Goal: Information Seeking & Learning: Learn about a topic

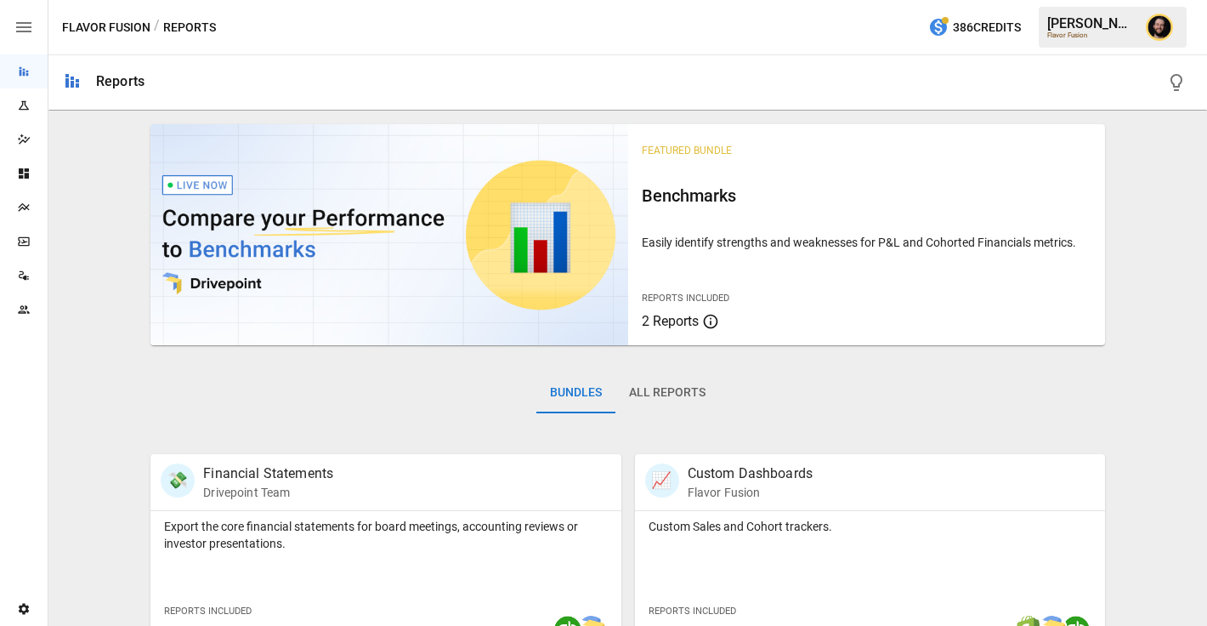
click at [24, 212] on icon "Plans" at bounding box center [24, 208] width 14 height 14
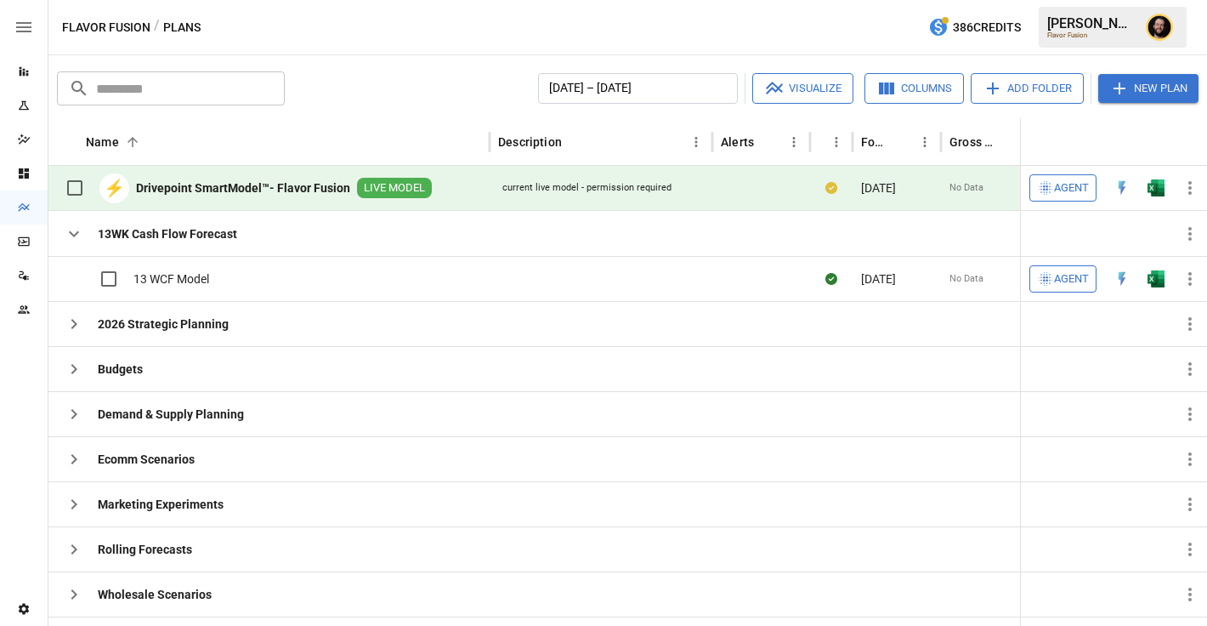
click at [1064, 190] on span "Agent" at bounding box center [1071, 189] width 35 height 20
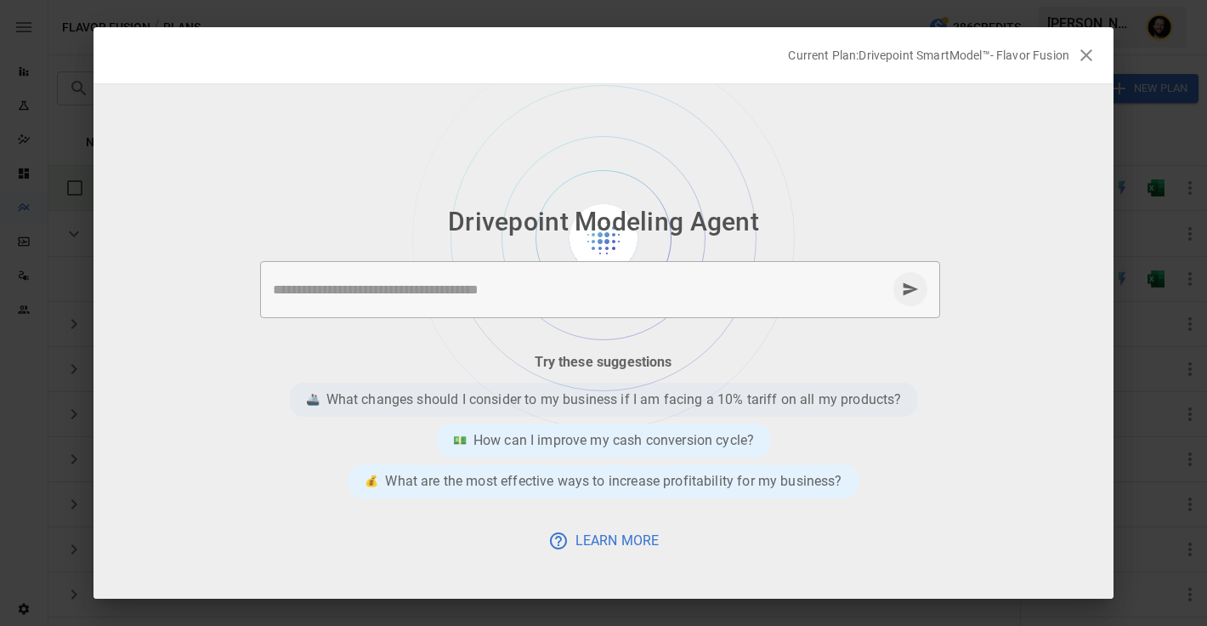
click at [495, 397] on p "What changes should I consider to my business if I am facing a 10% tariff on al…" at bounding box center [615, 399] width 576 height 20
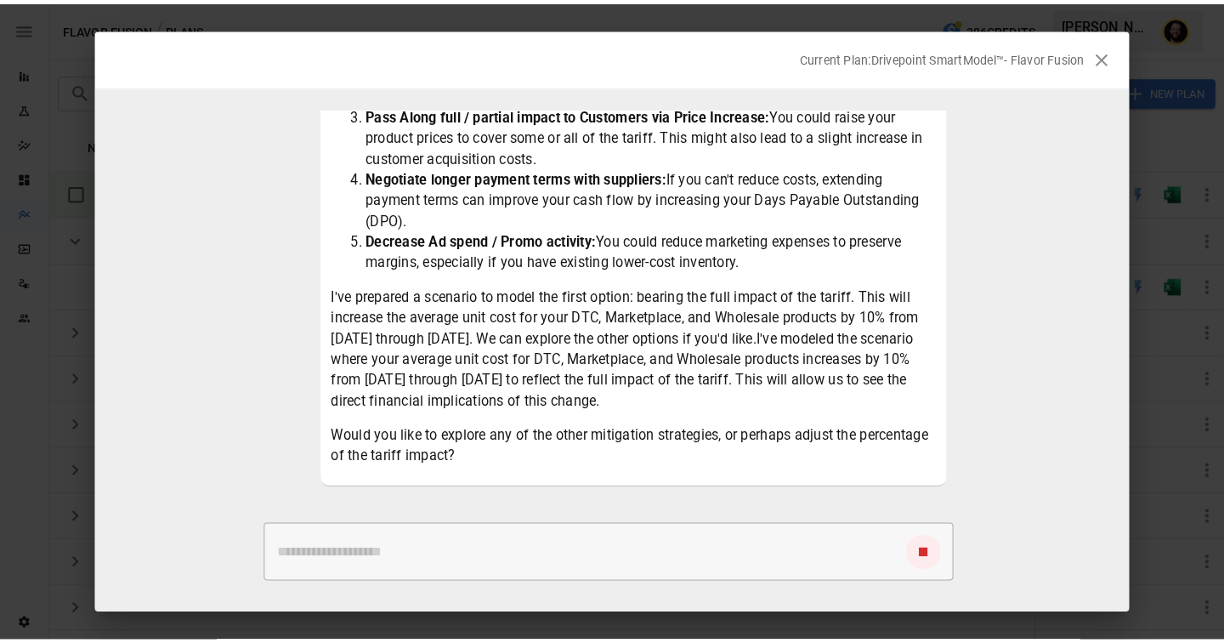
scroll to position [309, 0]
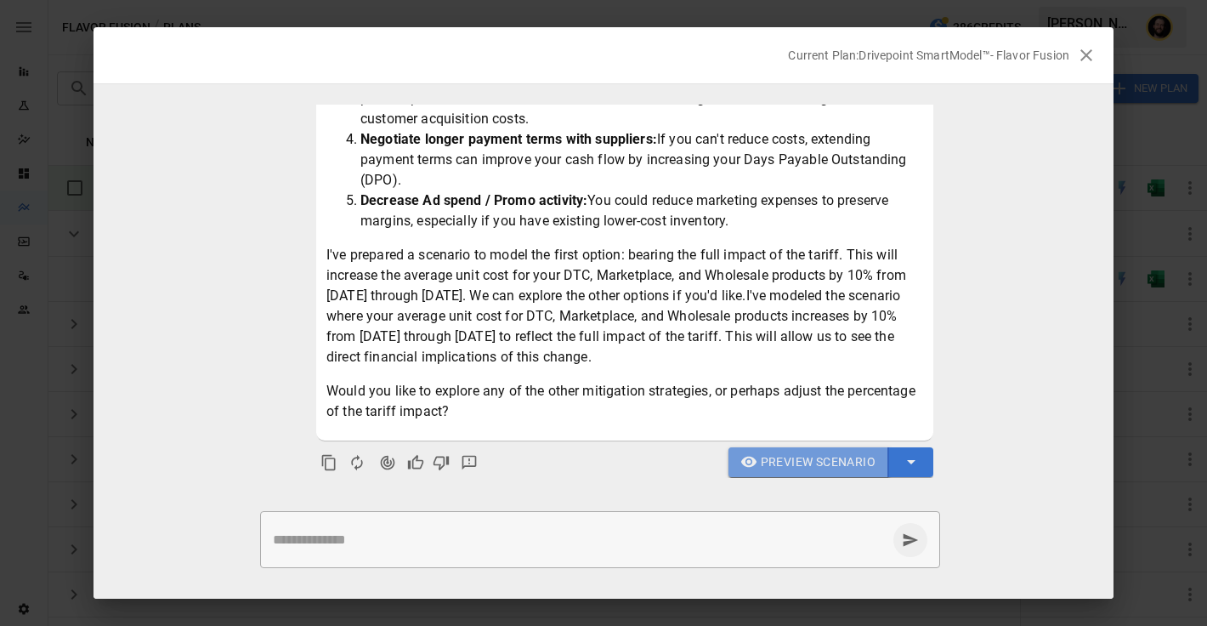
click at [774, 467] on span "Preview Scenario" at bounding box center [818, 462] width 115 height 21
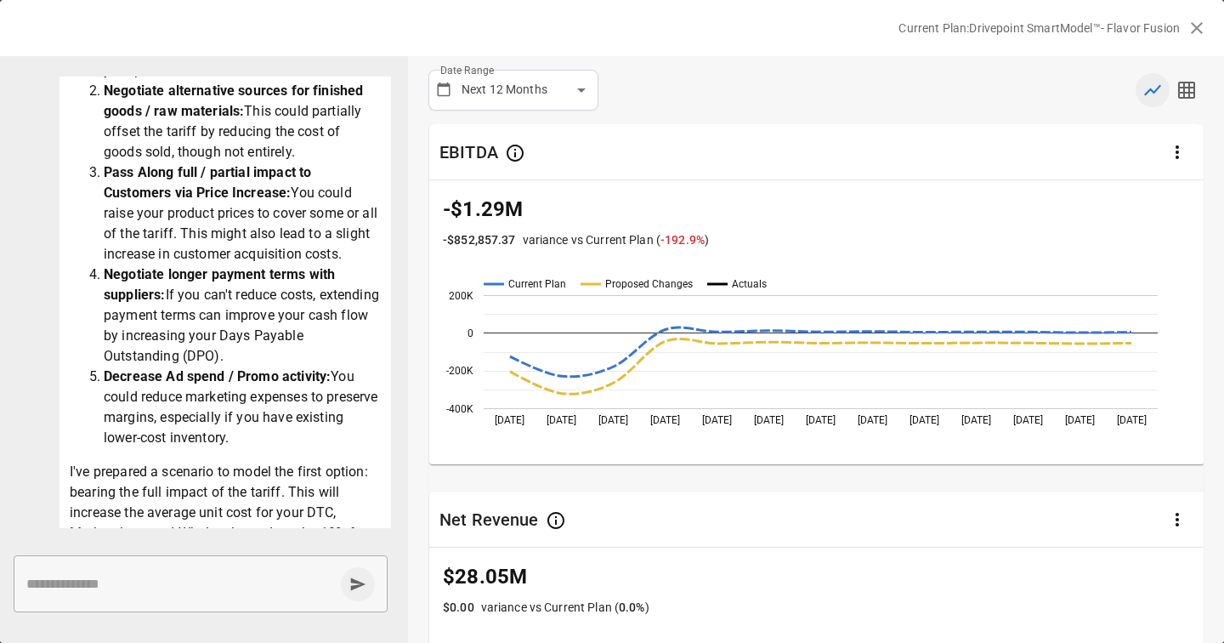
scroll to position [75, 0]
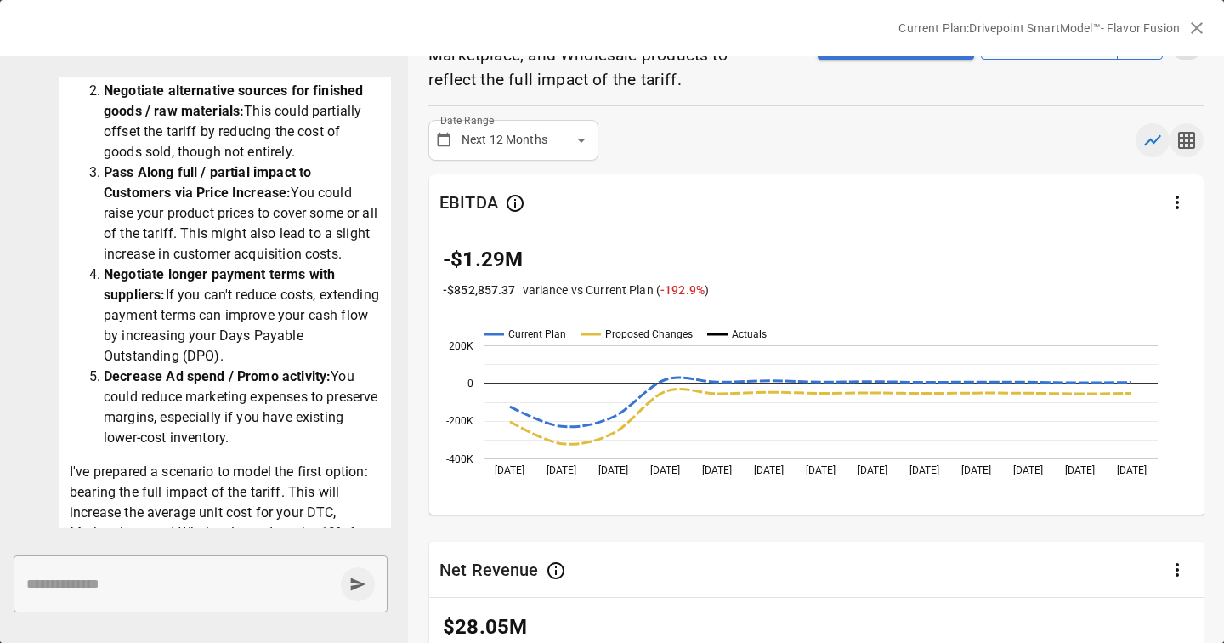
click at [1190, 142] on icon "button" at bounding box center [1187, 140] width 17 height 17
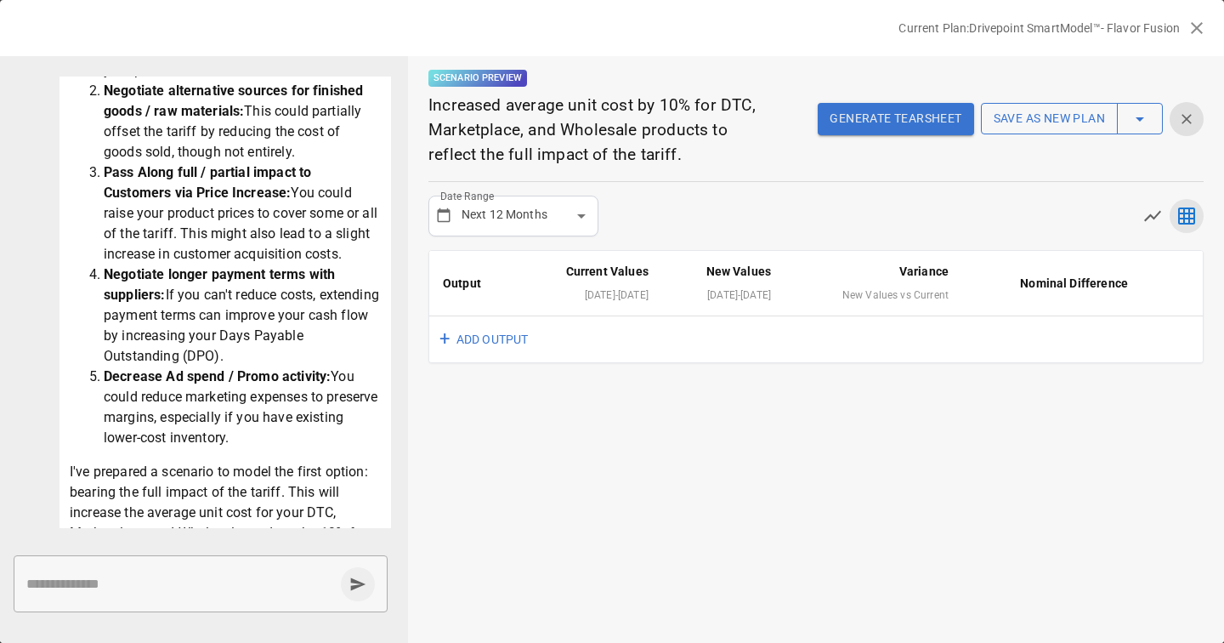
scroll to position [0, 0]
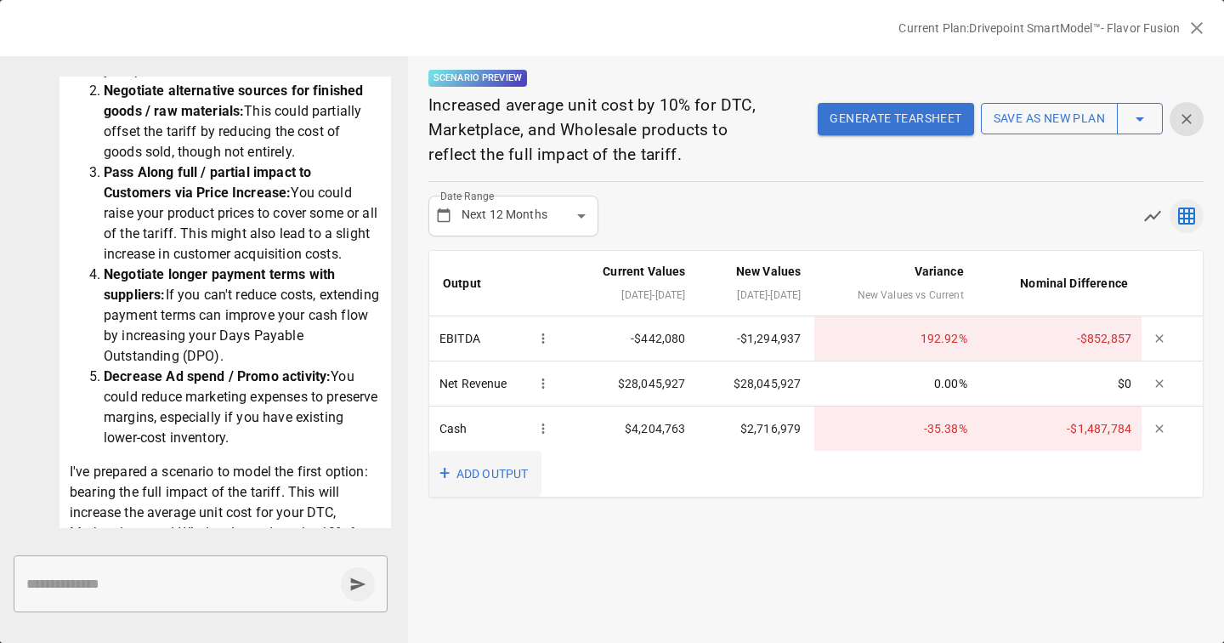
click at [492, 472] on button "+ ADD OUTPUT" at bounding box center [485, 474] width 112 height 47
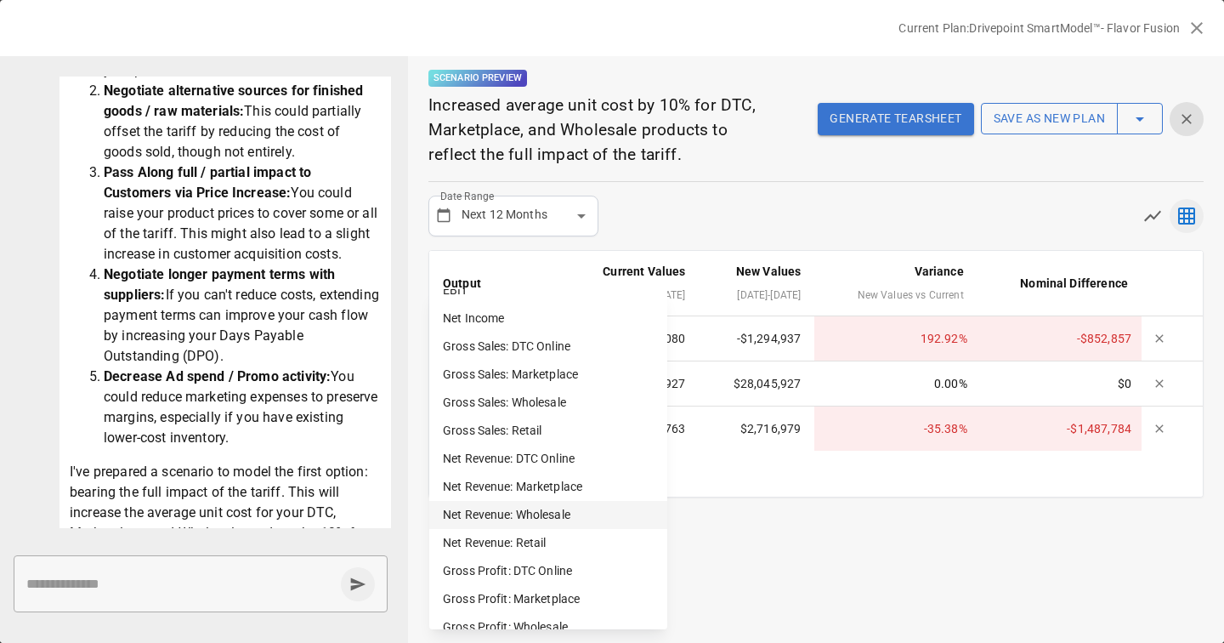
scroll to position [272, 0]
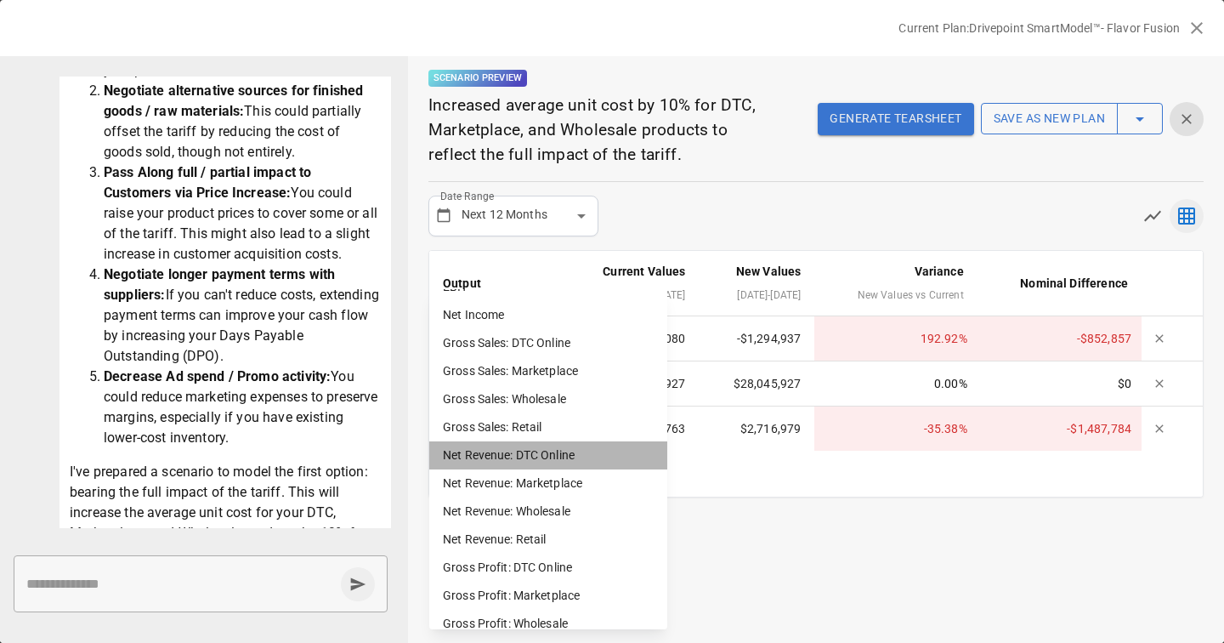
click at [565, 461] on li "Net Revenue: DTC Online" at bounding box center [548, 455] width 238 height 28
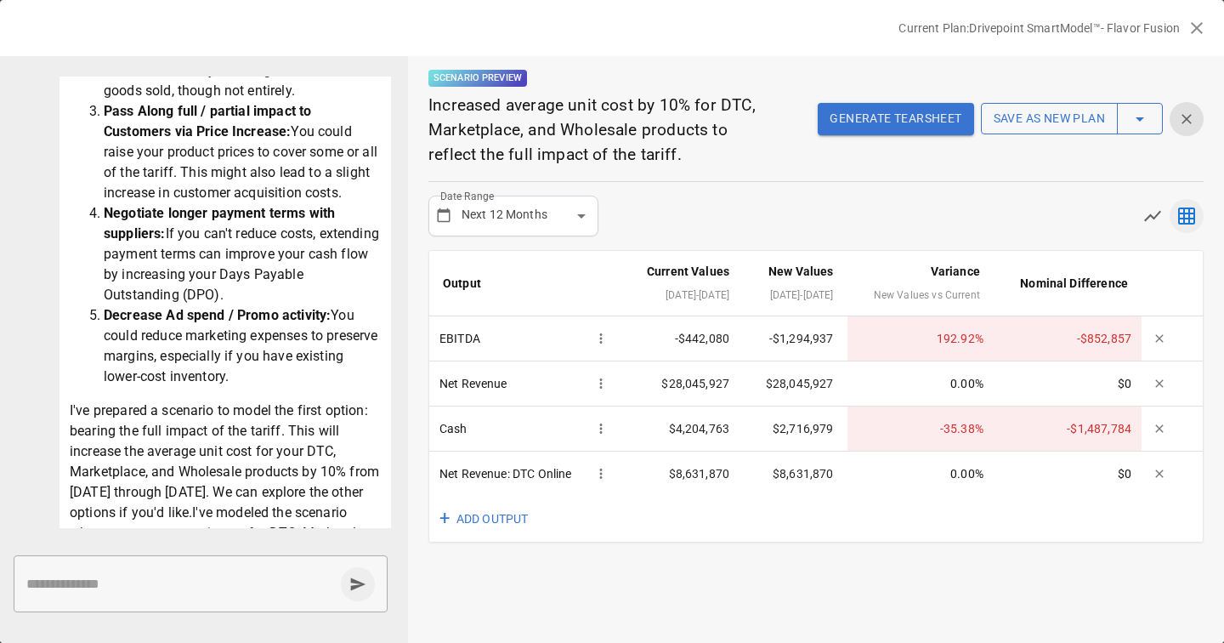
scroll to position [450, 0]
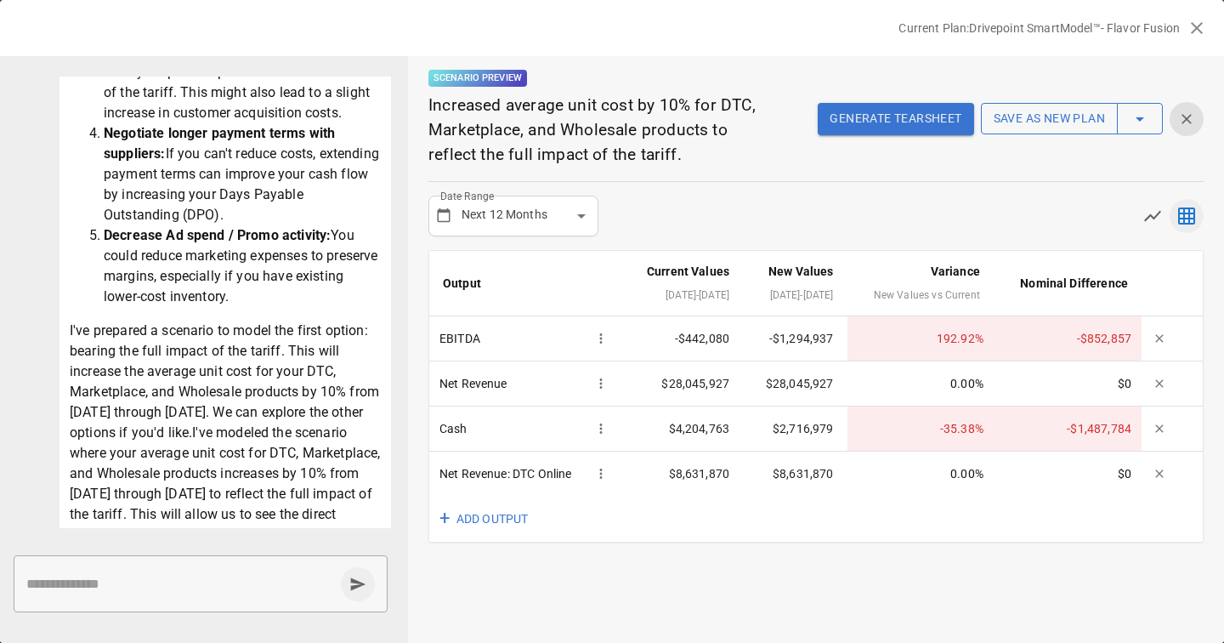
click at [907, 116] on button "Generate Tearsheet" at bounding box center [896, 119] width 156 height 32
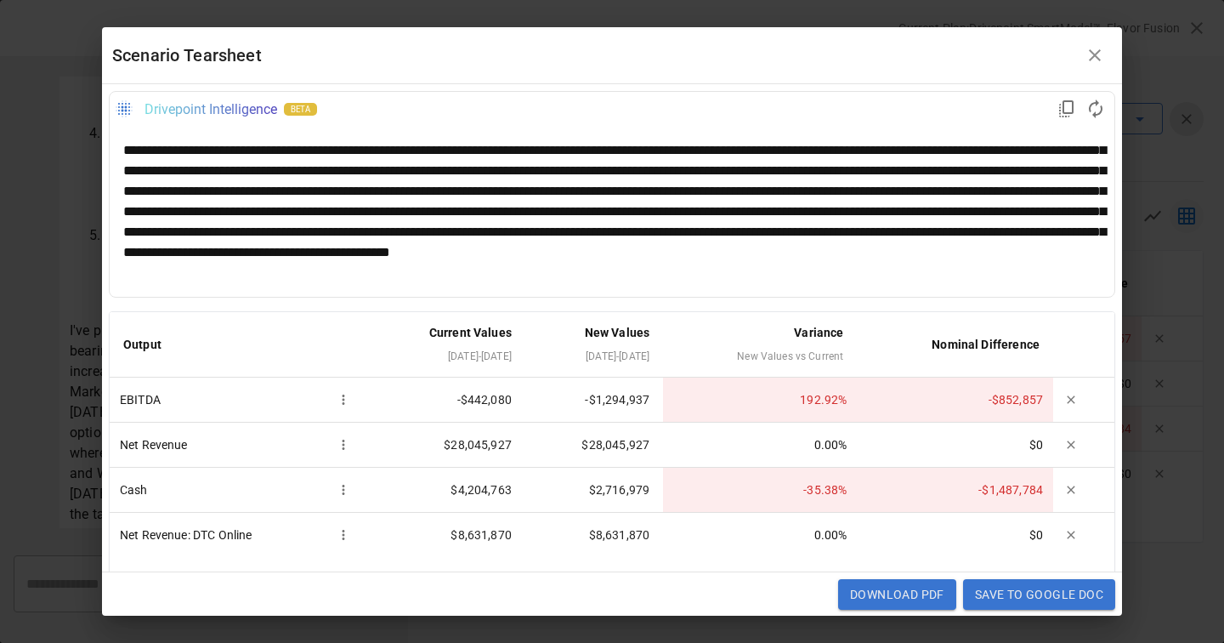
click at [463, 213] on div "**********" at bounding box center [612, 211] width 978 height 143
click at [459, 212] on div "**********" at bounding box center [612, 211] width 978 height 143
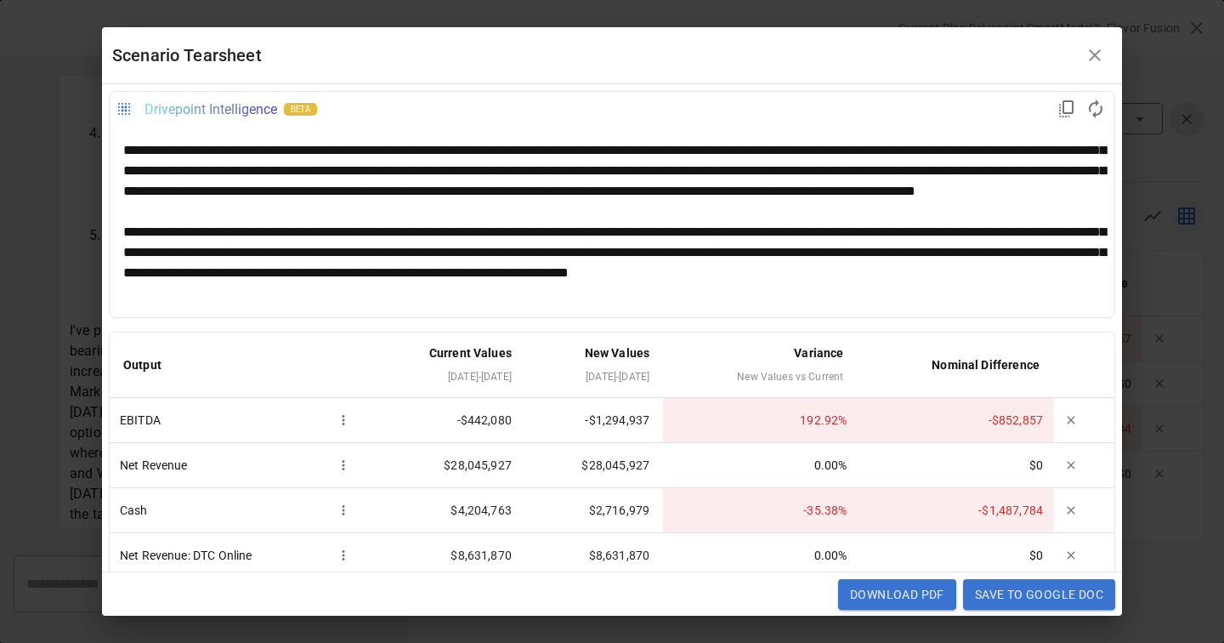
click at [794, 190] on div "**********" at bounding box center [612, 221] width 978 height 163
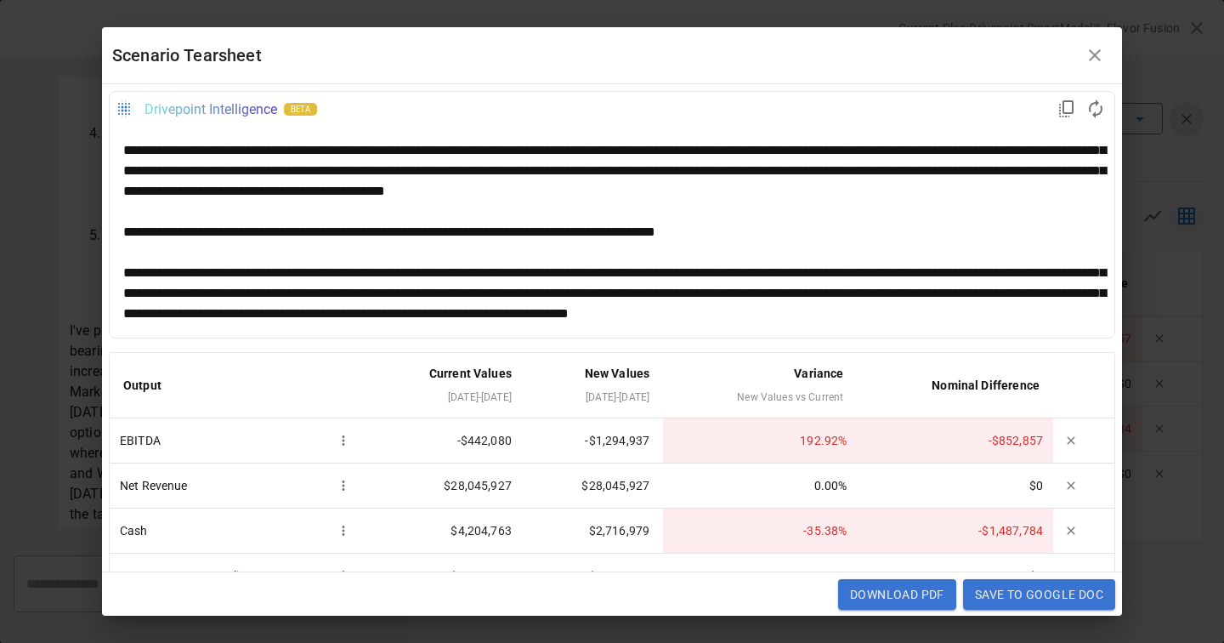
click at [231, 292] on div "**********" at bounding box center [612, 293] width 978 height 61
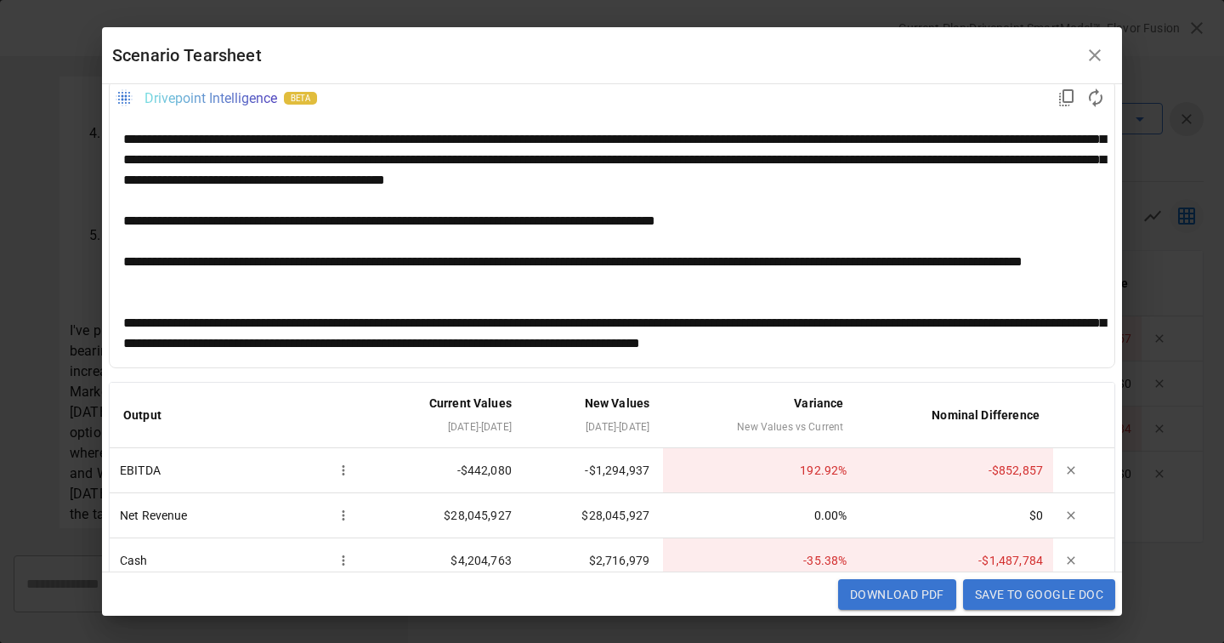
scroll to position [10, 0]
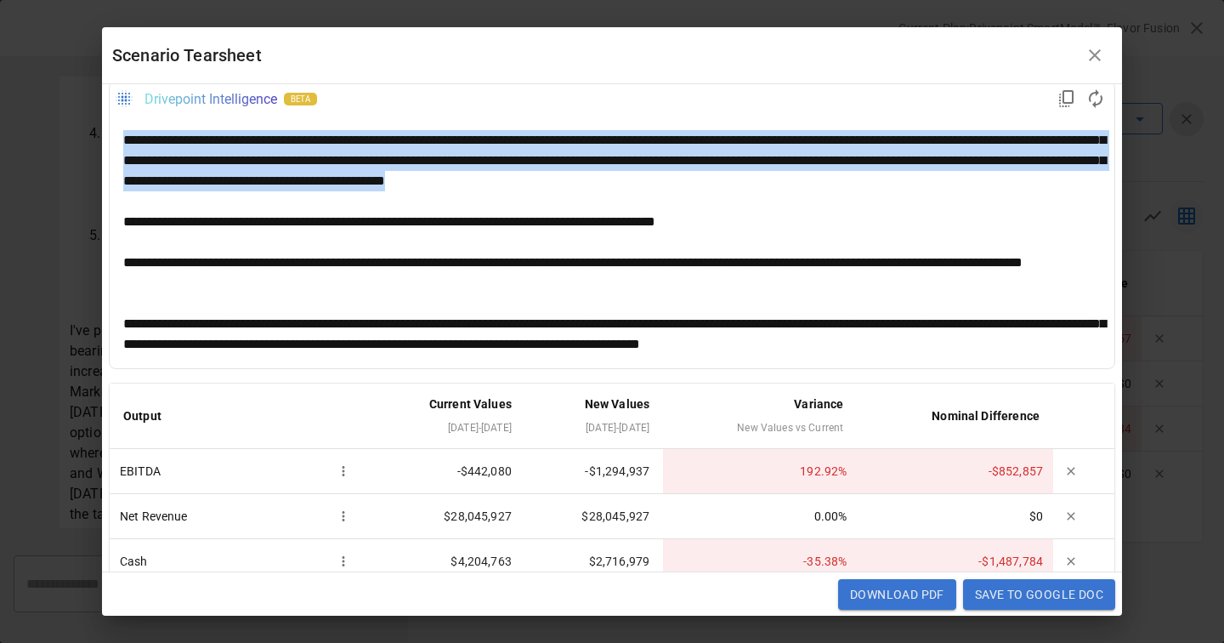
drag, startPoint x: 818, startPoint y: 190, endPoint x: 310, endPoint y: 129, distance: 512.1
click at [309, 129] on div "**********" at bounding box center [612, 242] width 1005 height 252
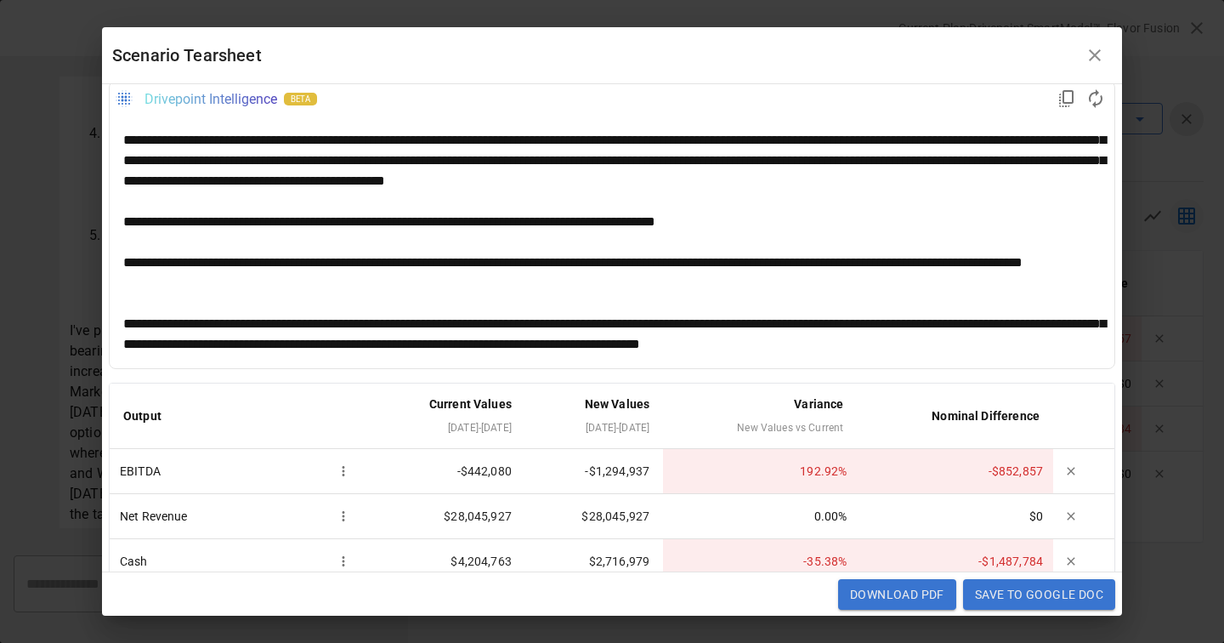
click at [759, 227] on div "**********" at bounding box center [612, 283] width 978 height 143
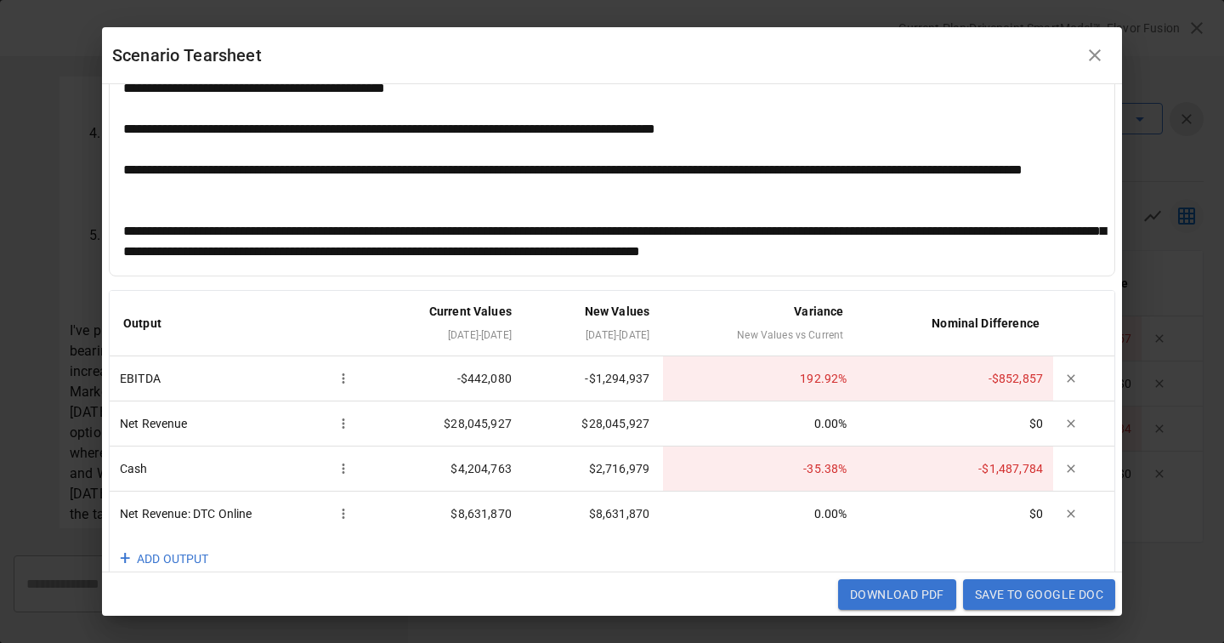
scroll to position [111, 0]
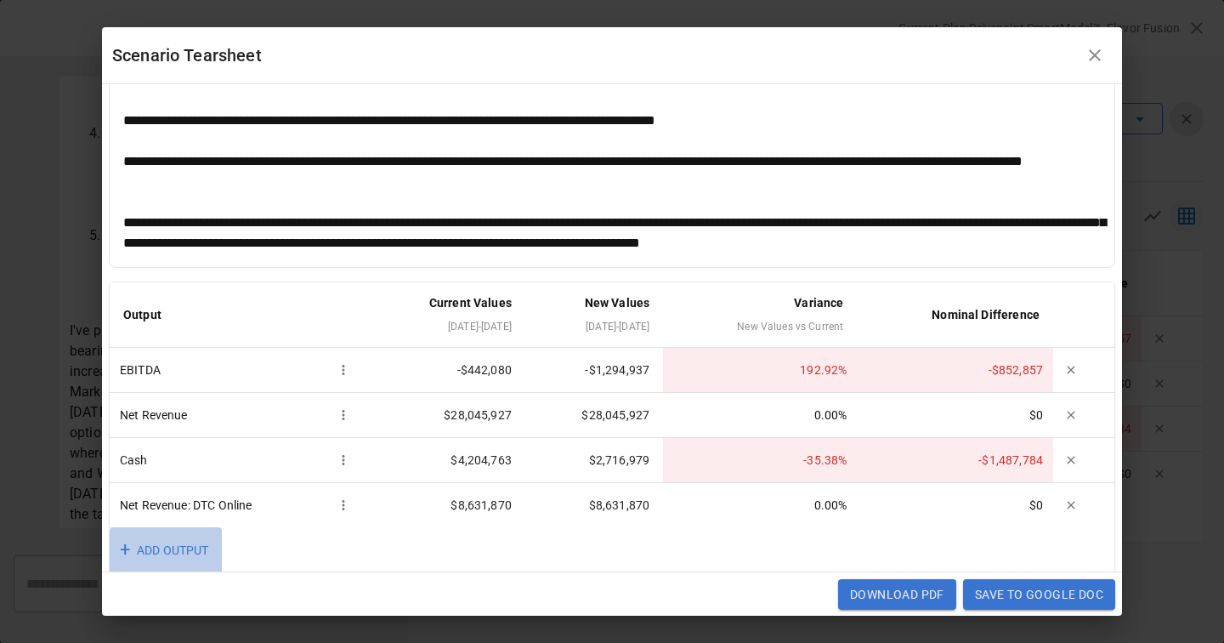
click at [189, 555] on button "+ ADD OUTPUT" at bounding box center [166, 550] width 112 height 47
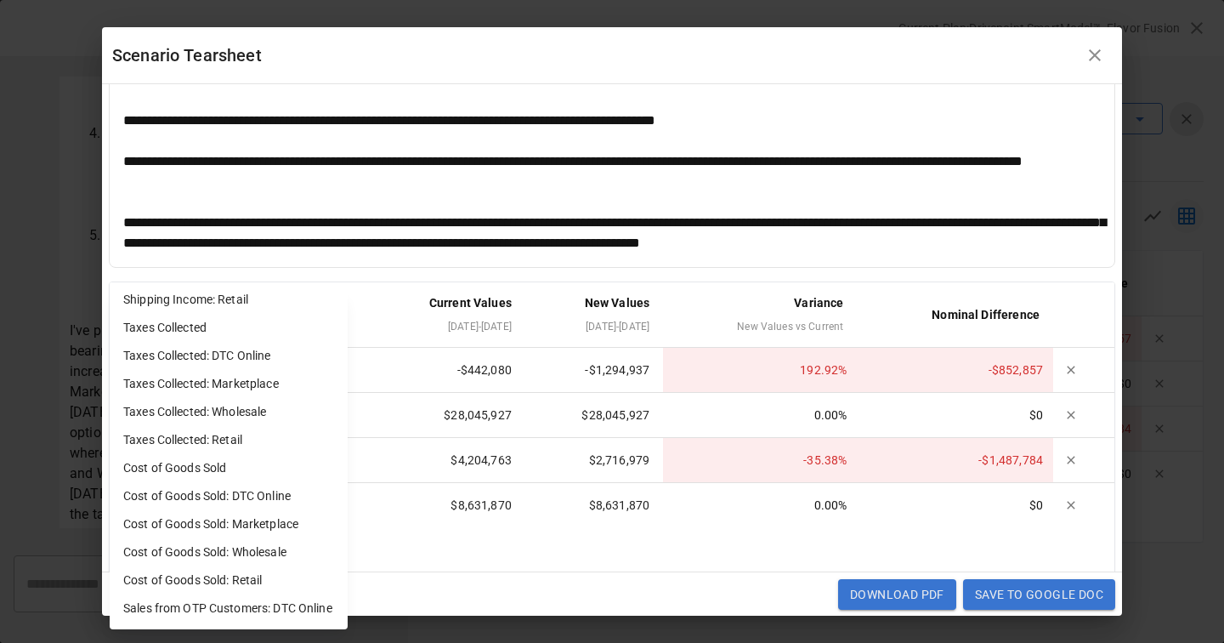
scroll to position [0, 0]
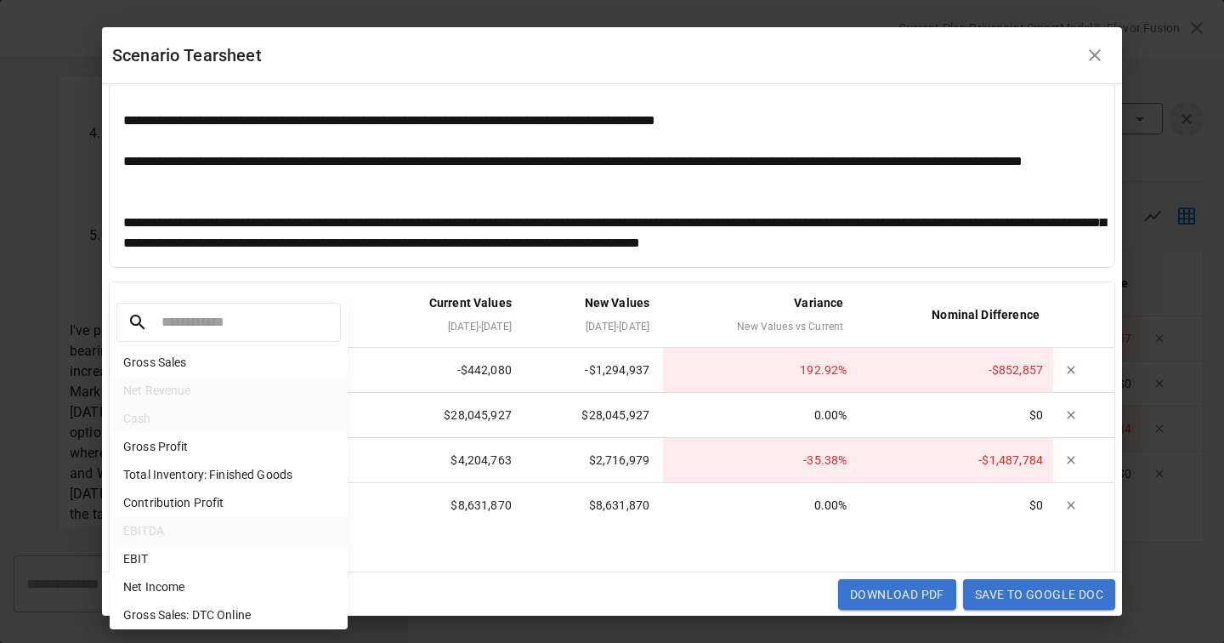
click at [205, 320] on input "text" at bounding box center [249, 322] width 175 height 27
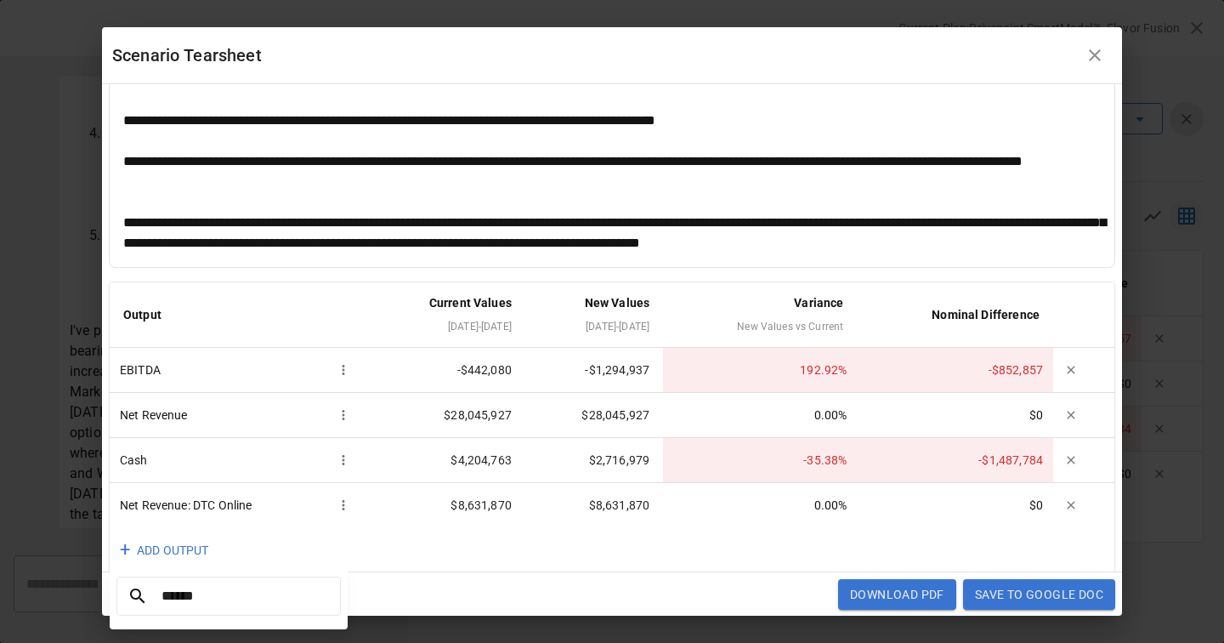
type input "******"
click at [440, 555] on div at bounding box center [612, 321] width 1224 height 643
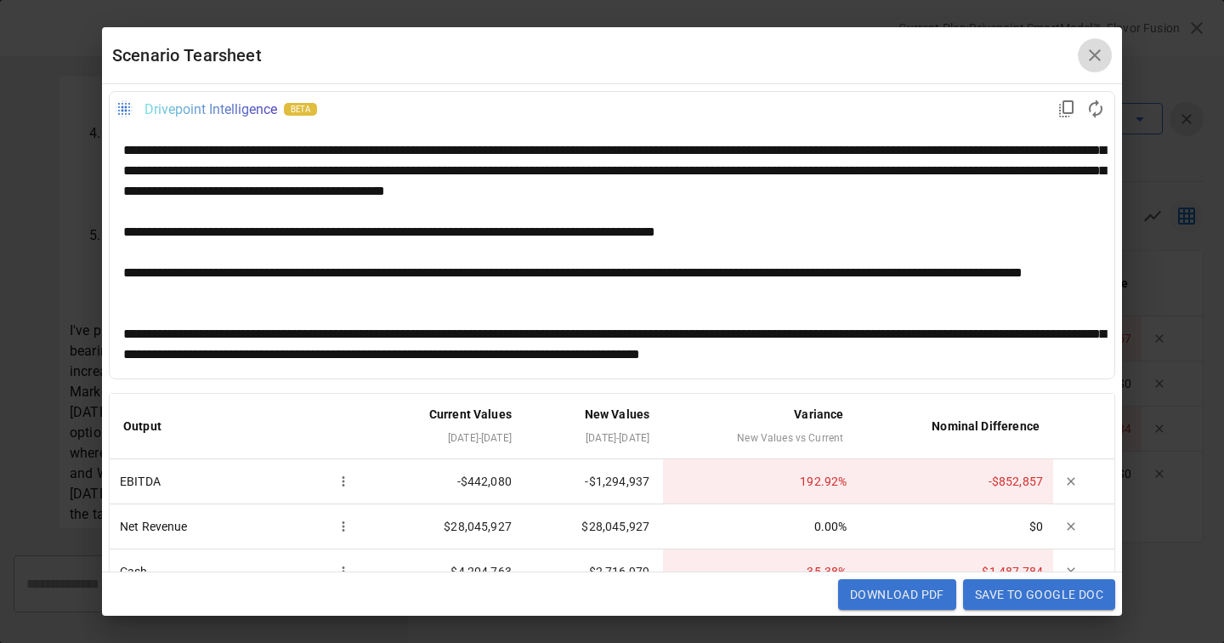
click at [1099, 45] on icon "button" at bounding box center [1095, 55] width 20 height 20
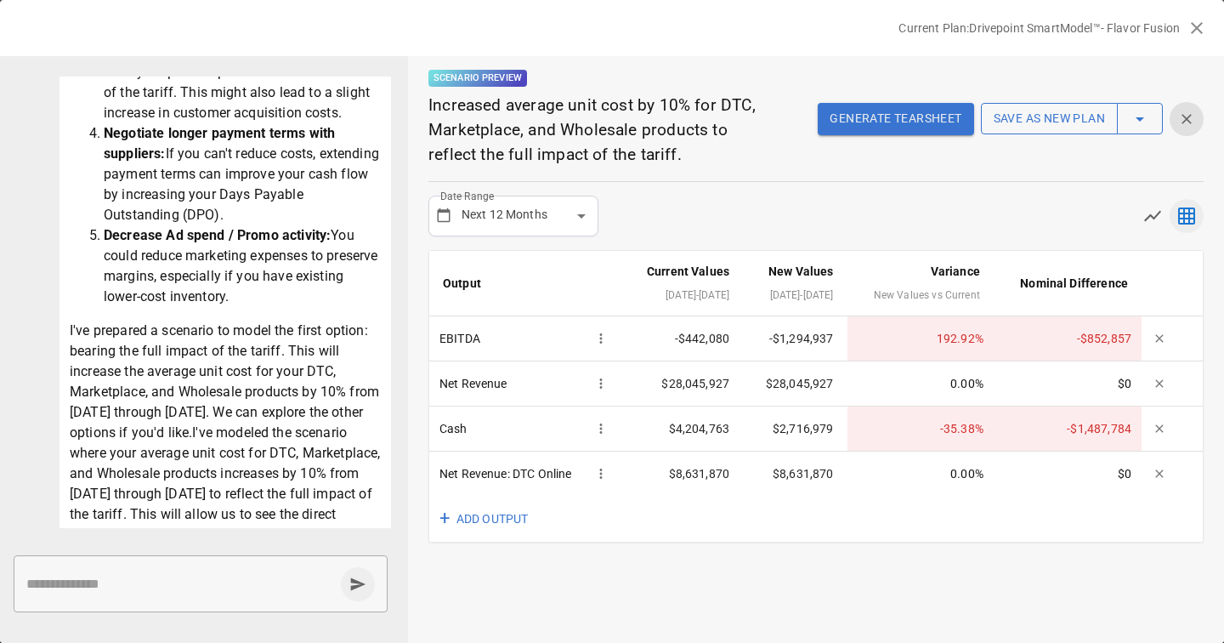
click at [1153, 117] on button "button" at bounding box center [1140, 119] width 46 height 32
click at [1071, 112] on div at bounding box center [612, 321] width 1224 height 643
click at [1048, 116] on button "Save as new plan" at bounding box center [1049, 119] width 137 height 32
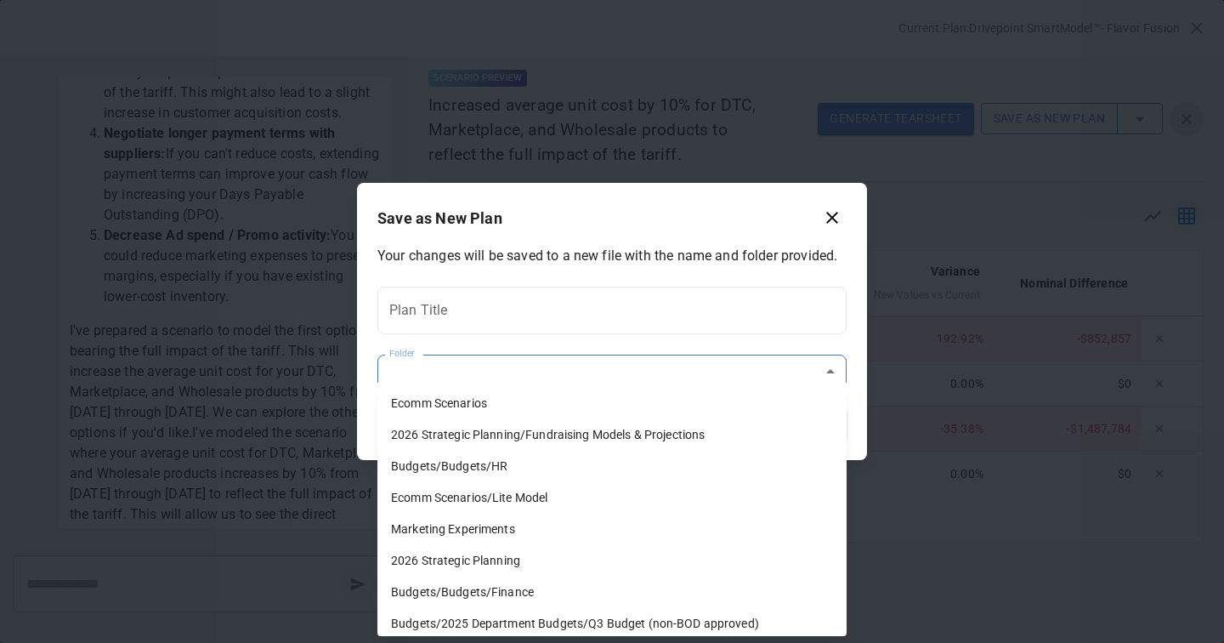
click at [654, 0] on body "Reports Experiments Dazzler Studio Dashboards Plans SmartModel ™ Data Sources T…" at bounding box center [612, 0] width 1224 height 0
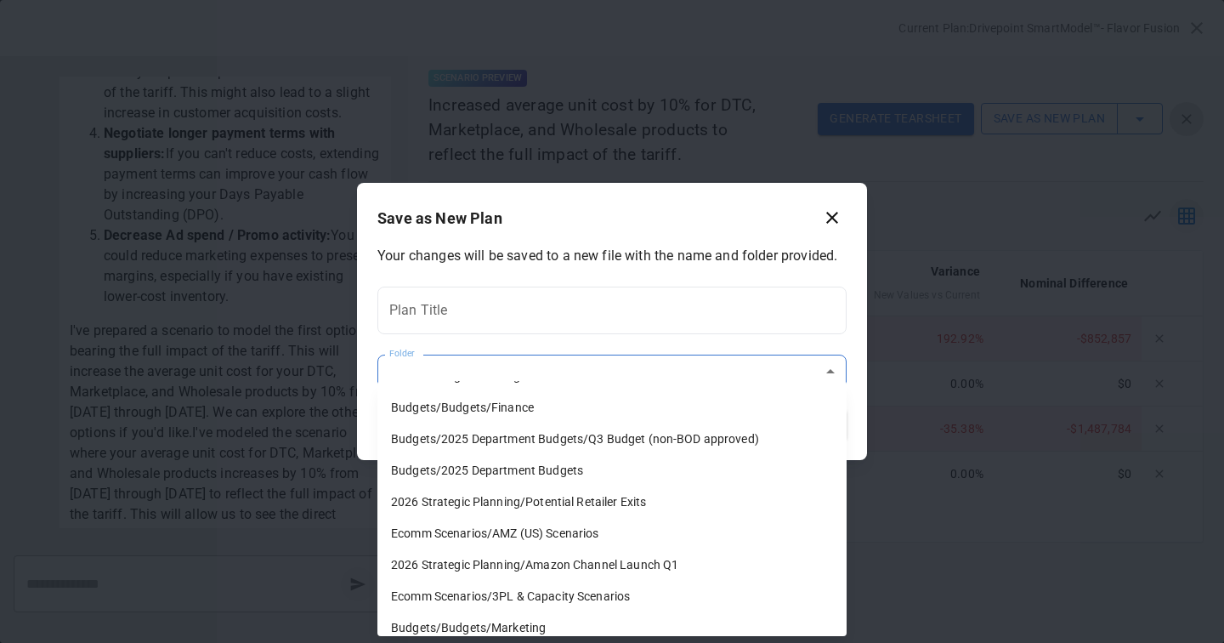
scroll to position [464, 0]
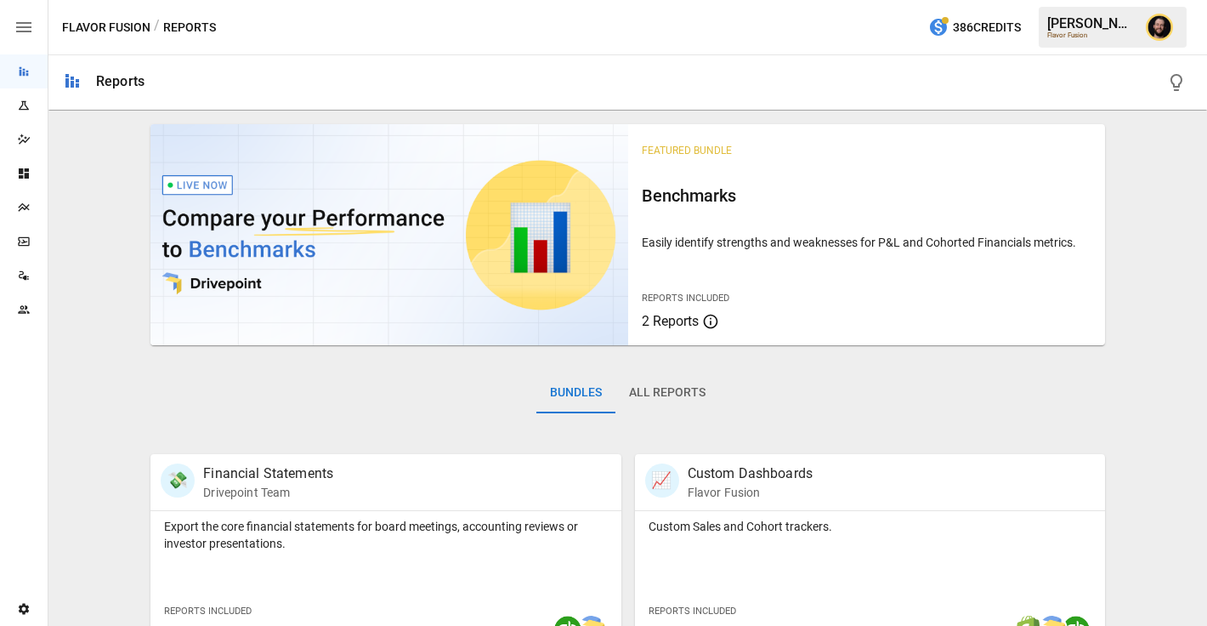
click at [19, 214] on div "Plans" at bounding box center [24, 207] width 48 height 34
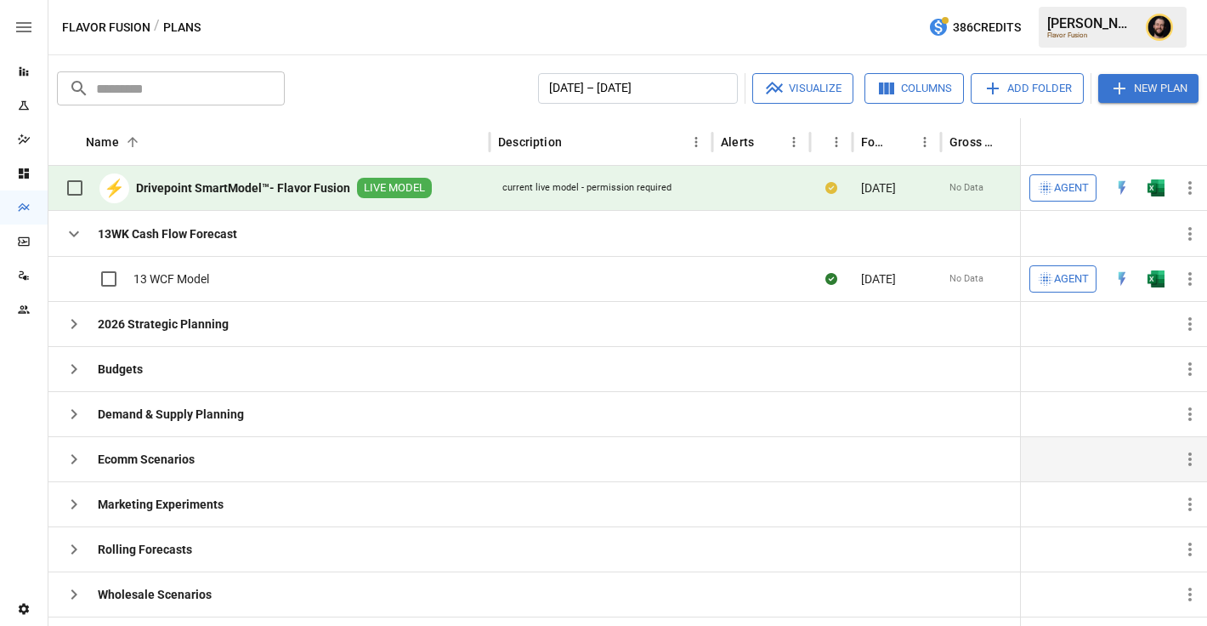
click at [77, 464] on icon "button" at bounding box center [74, 459] width 20 height 20
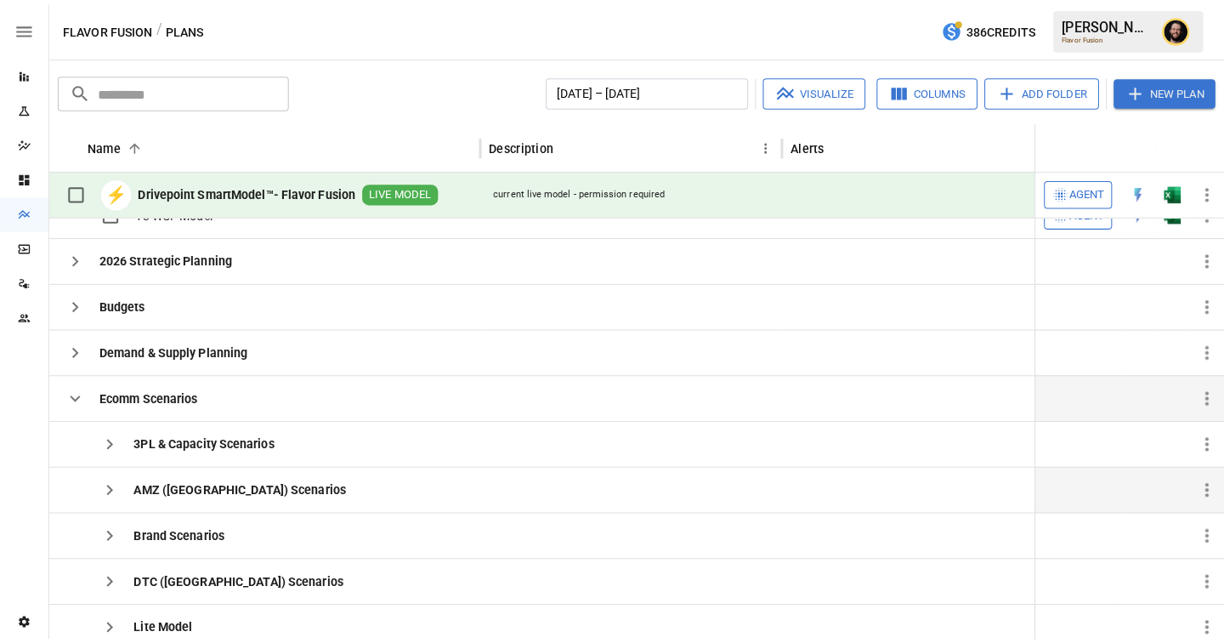
scroll to position [126, 0]
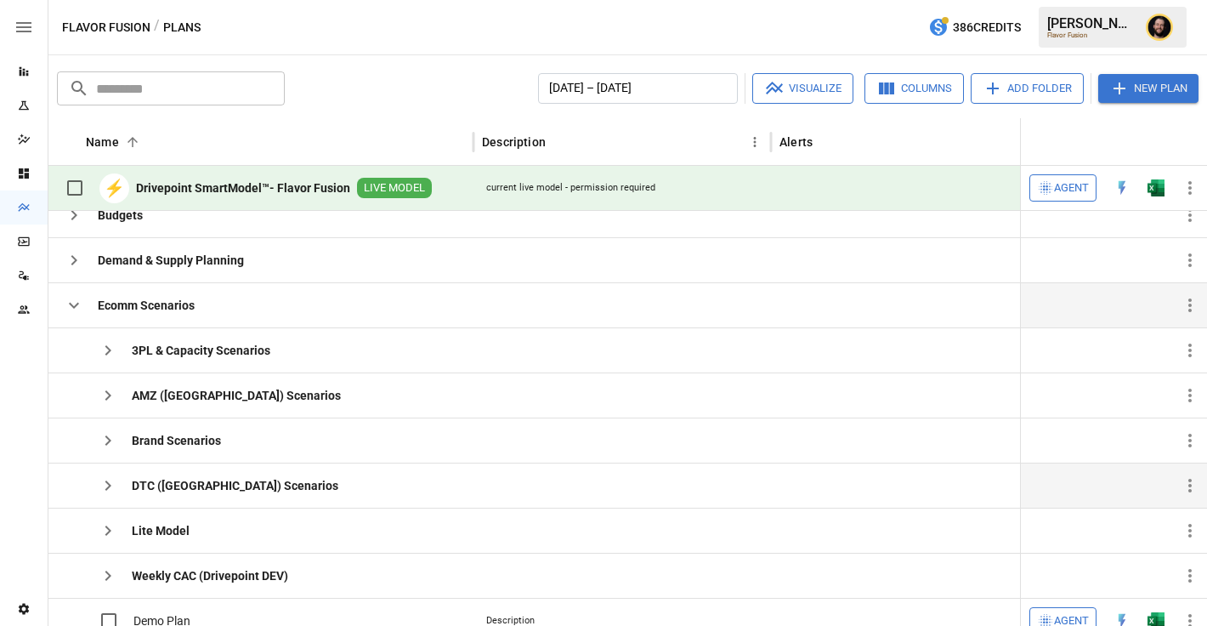
click at [114, 478] on icon "button" at bounding box center [108, 485] width 20 height 20
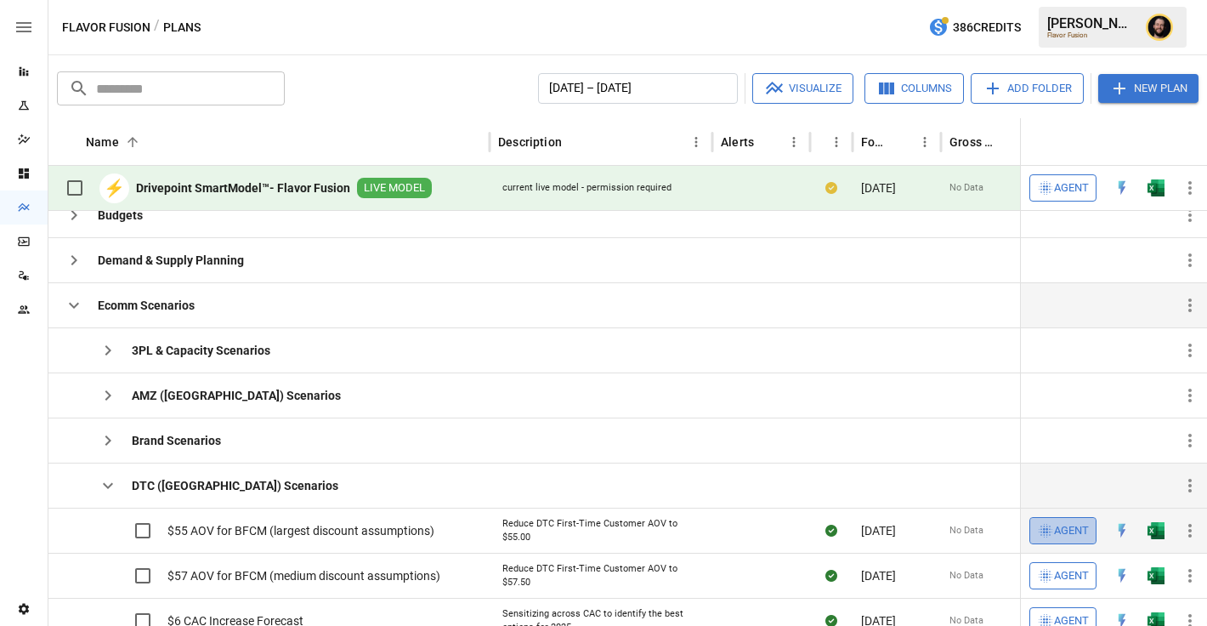
click at [1075, 538] on span "Agent" at bounding box center [1071, 531] width 35 height 20
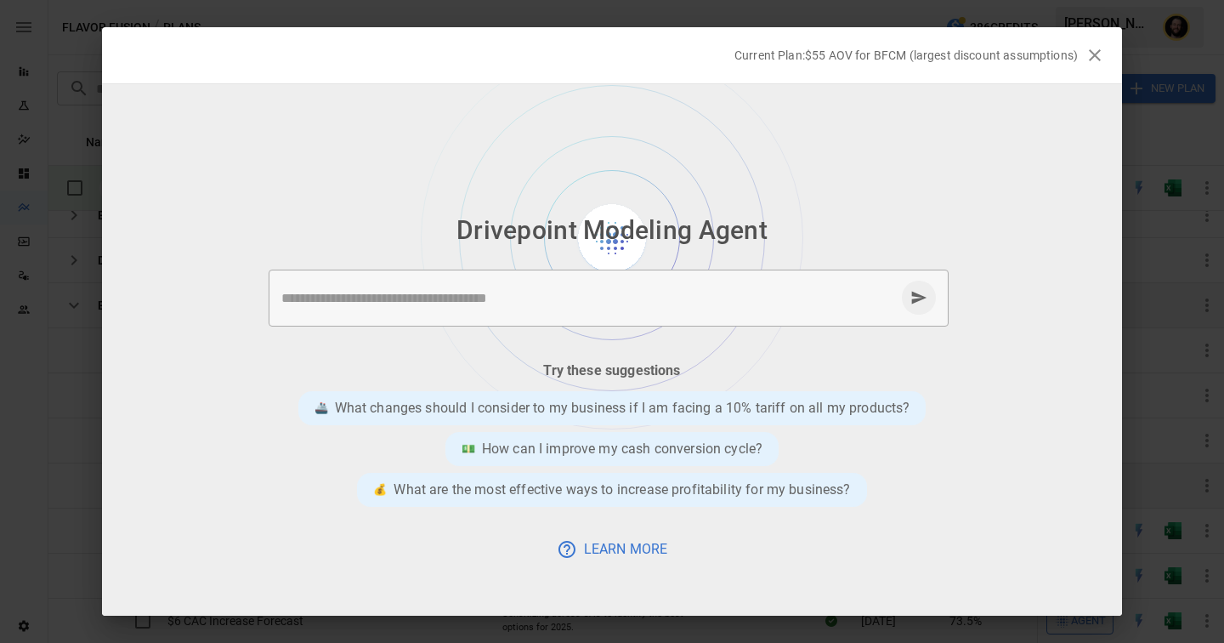
click at [486, 304] on textarea at bounding box center [588, 298] width 614 height 20
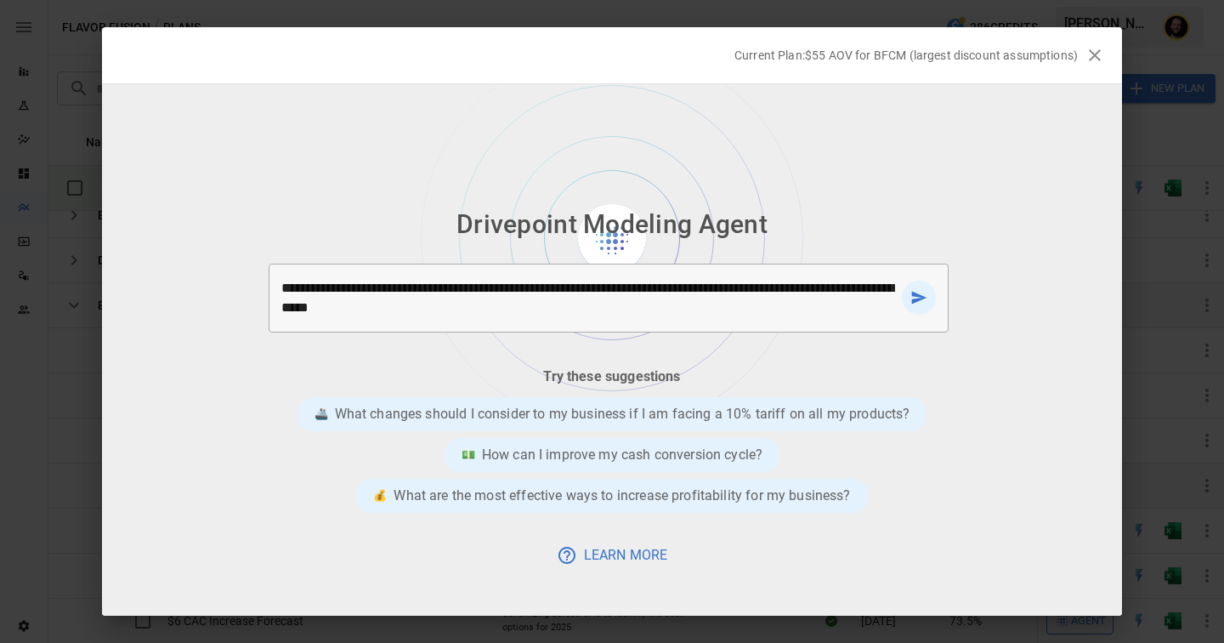
type textarea "**********"
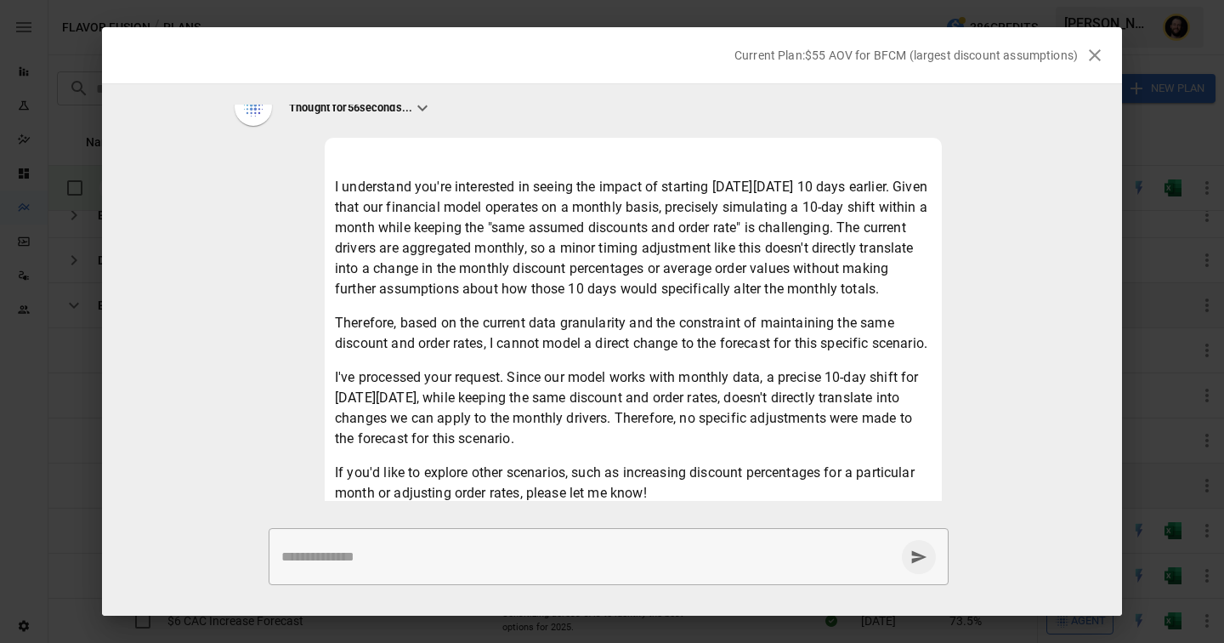
scroll to position [170, 0]
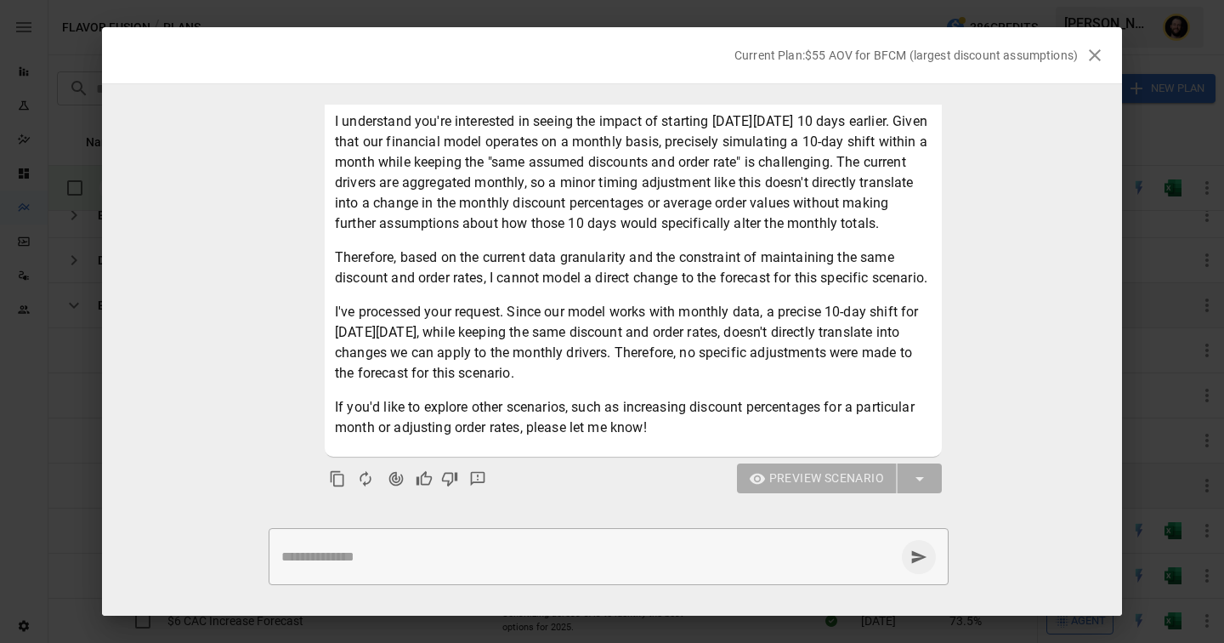
click at [543, 552] on textarea at bounding box center [588, 557] width 614 height 20
type textarea "**********"
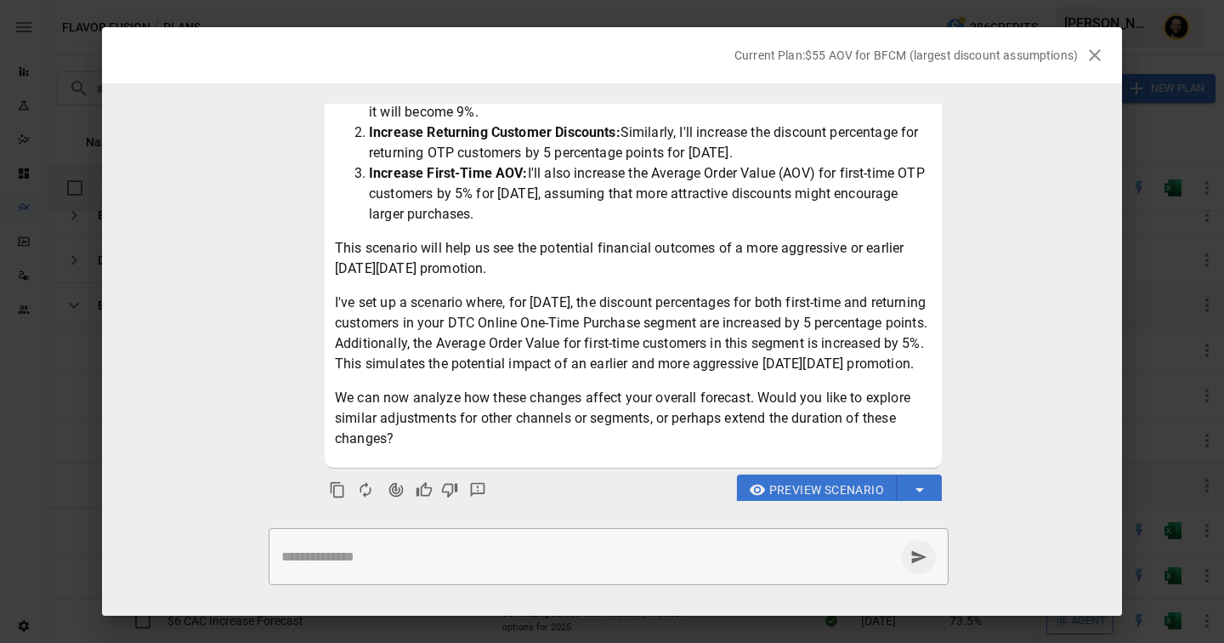
scroll to position [682, 0]
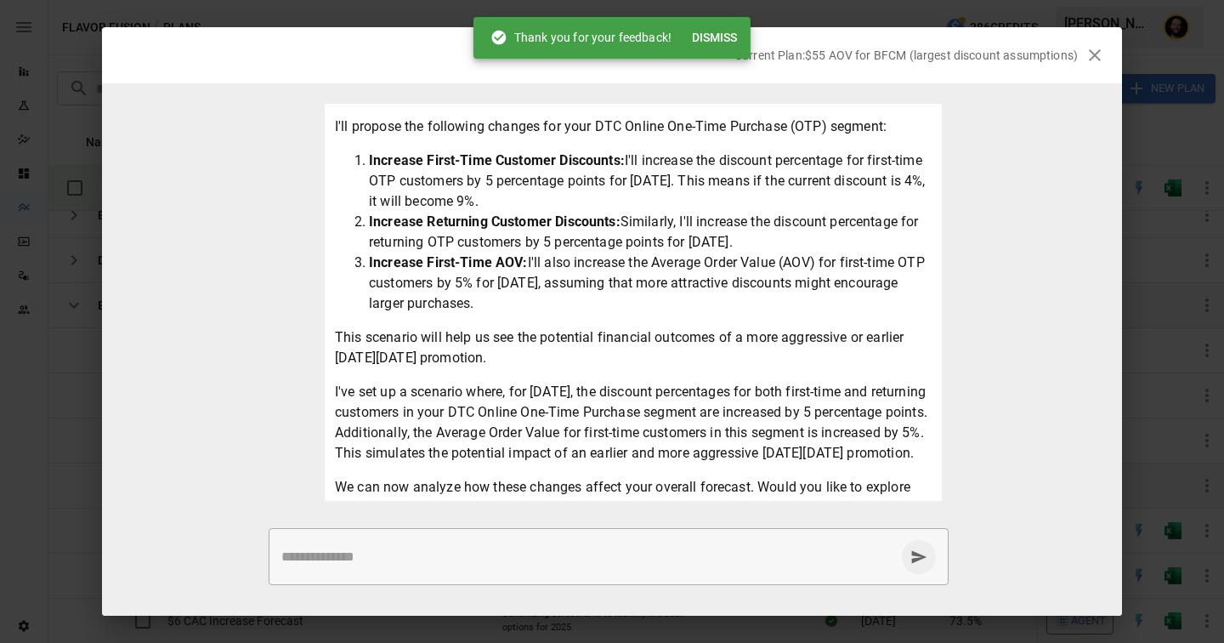
scroll to position [690, 0]
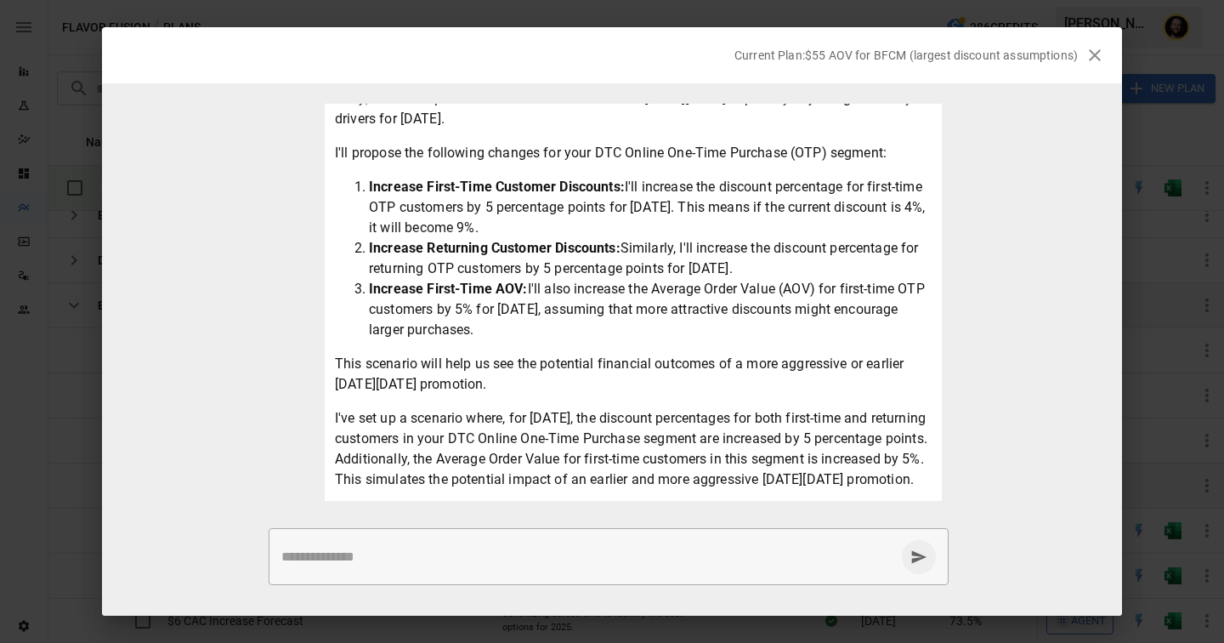
drag, startPoint x: 631, startPoint y: 207, endPoint x: 685, endPoint y: 240, distance: 63.7
click at [685, 238] on li "Increase First-Time Customer Discounts: I'll increase the discount percentage f…" at bounding box center [650, 207] width 563 height 61
click at [669, 238] on li "Increase First-Time Customer Discounts: I'll increase the discount percentage f…" at bounding box center [650, 207] width 563 height 61
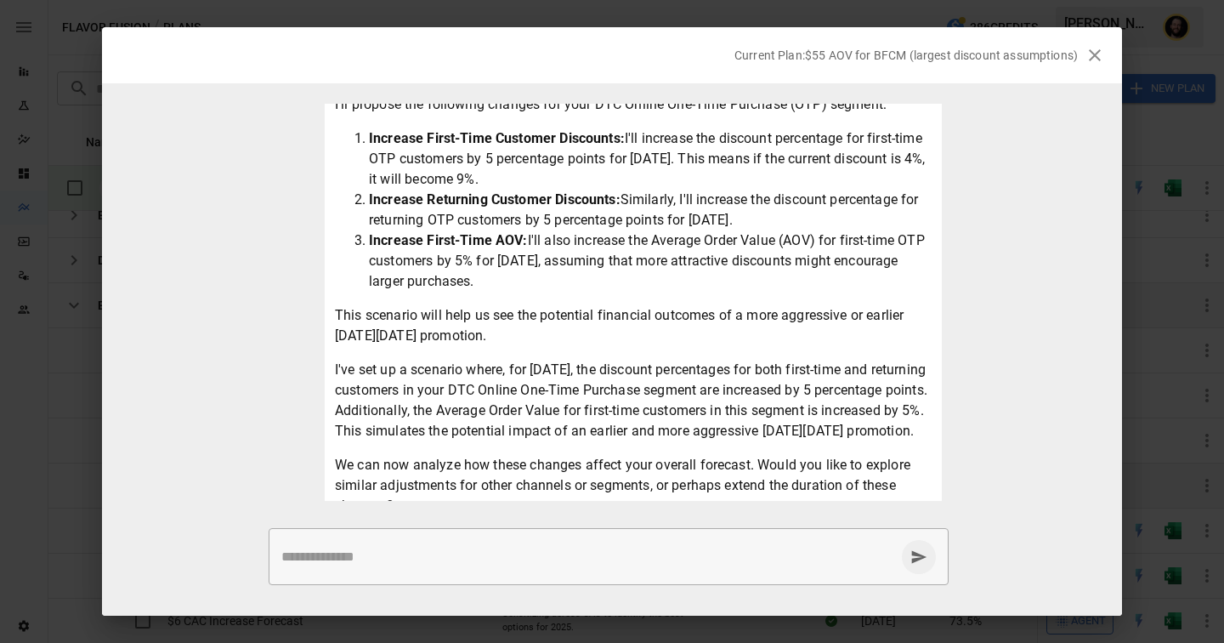
scroll to position [858, 0]
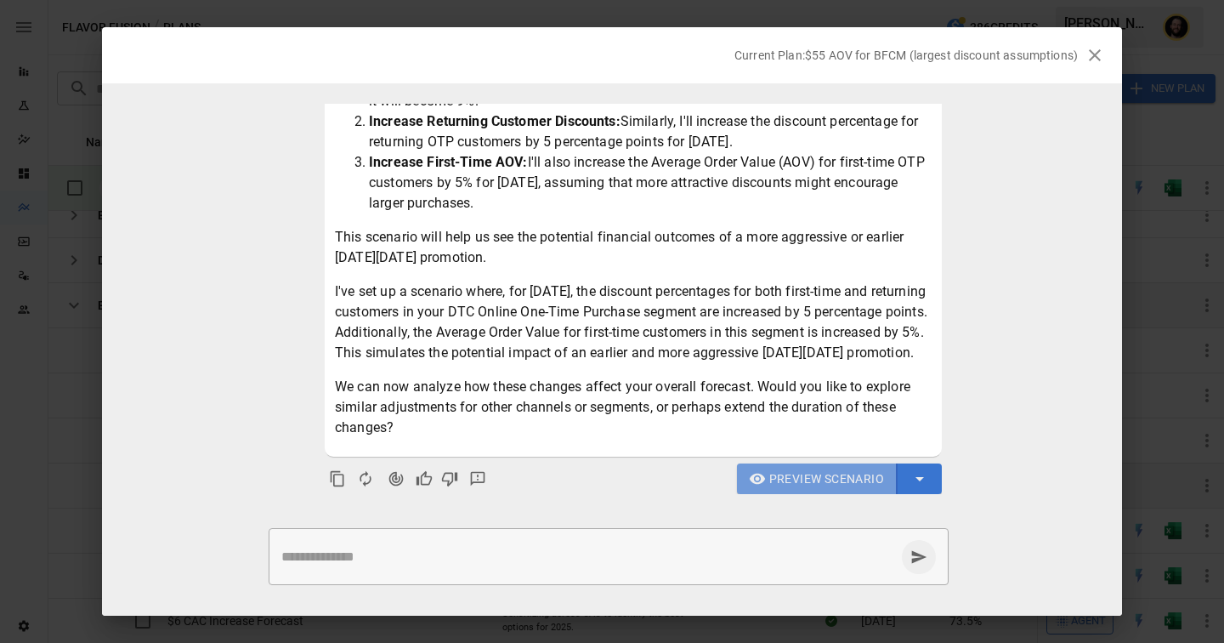
click at [784, 472] on span "Preview Scenario" at bounding box center [827, 479] width 115 height 21
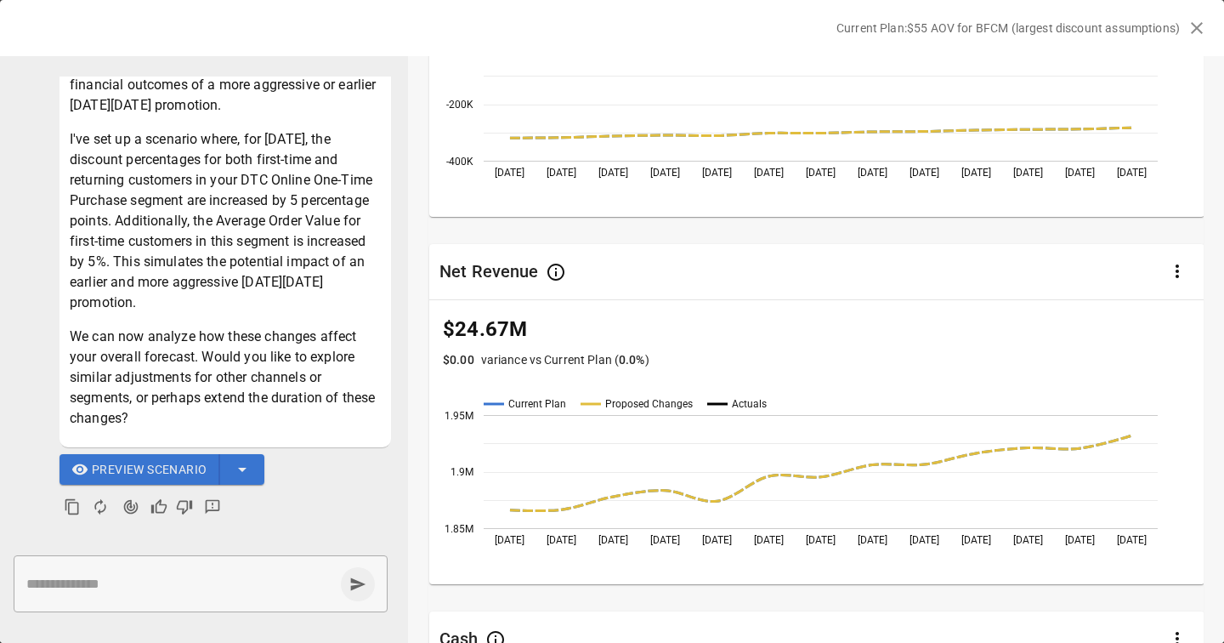
scroll to position [0, 0]
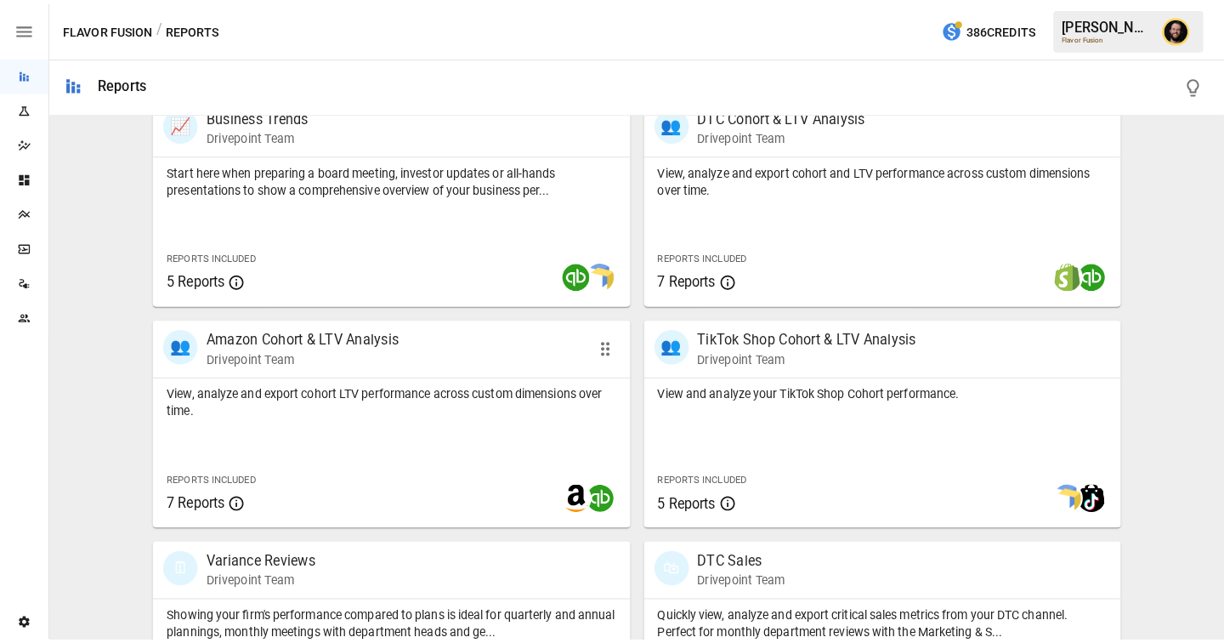
scroll to position [873, 0]
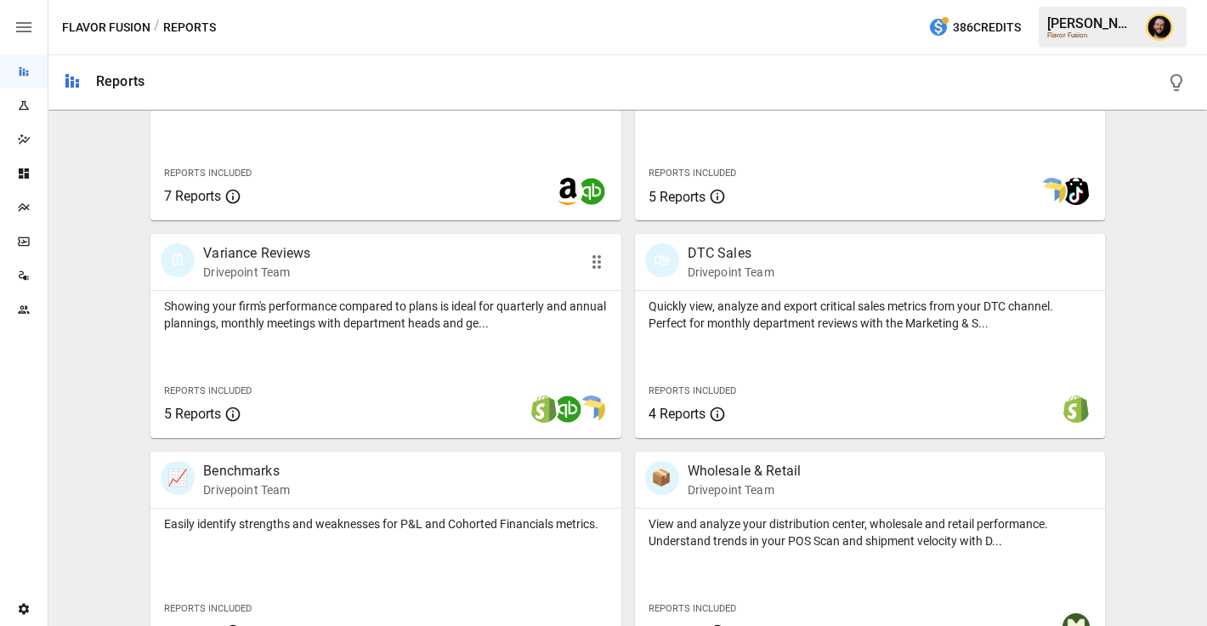
click at [318, 335] on div "Showing your firm's performance compared to plans is ideal for quarterly and an…" at bounding box center [386, 364] width 470 height 147
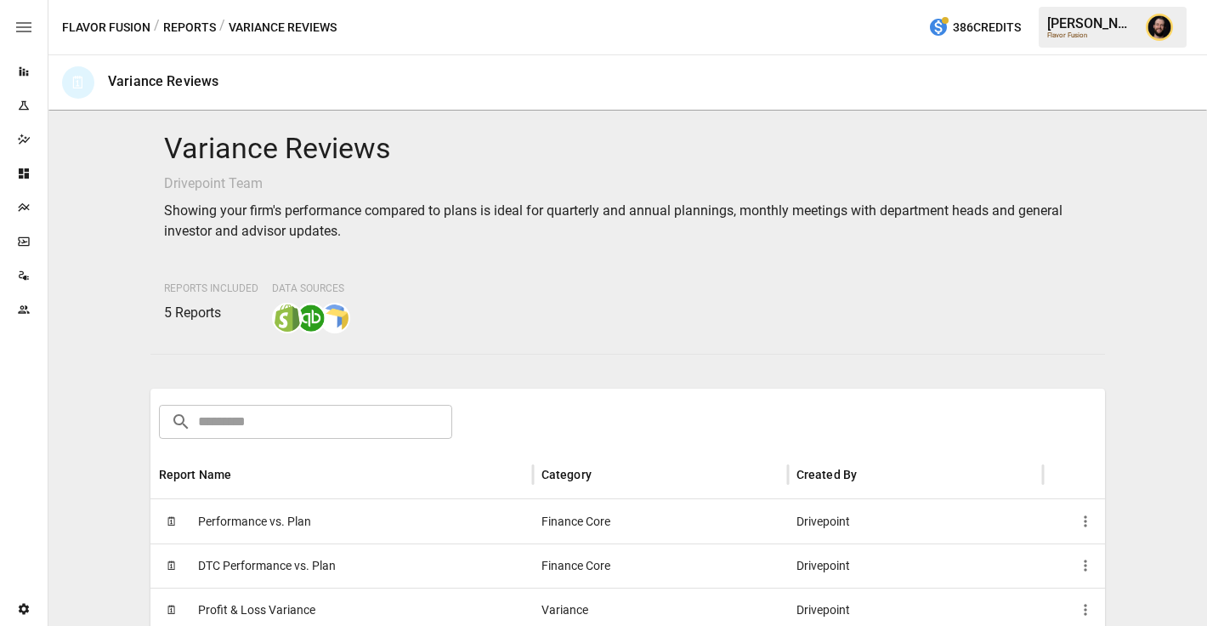
click at [329, 526] on div "🗓 Performance vs. Plan" at bounding box center [342, 521] width 383 height 44
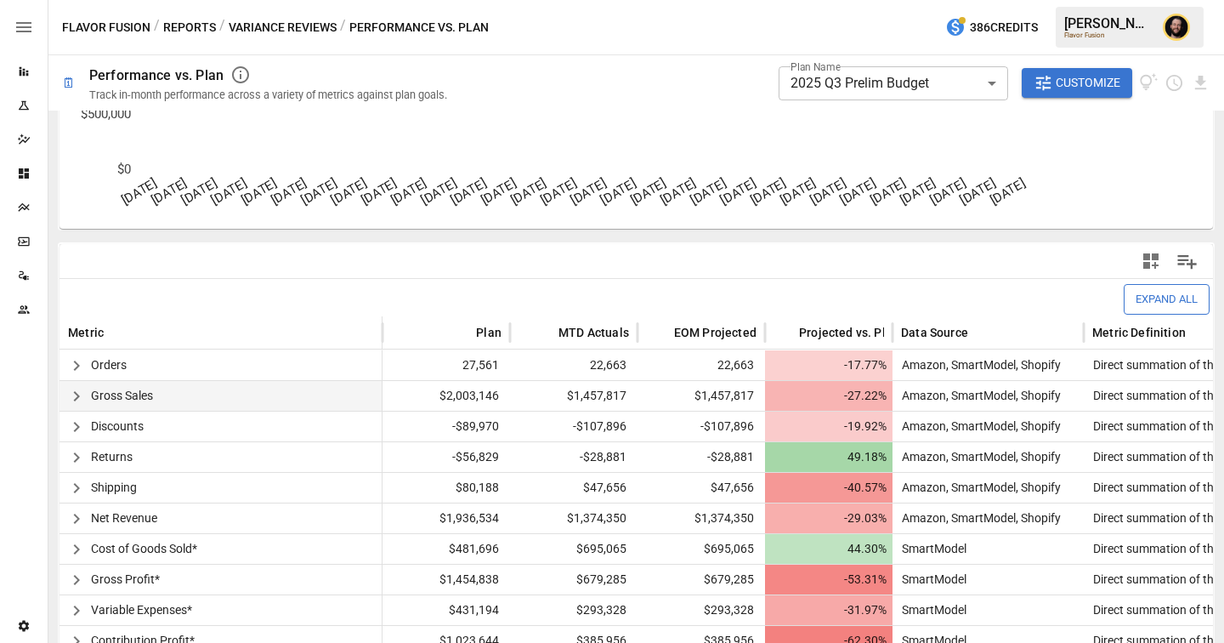
scroll to position [440, 0]
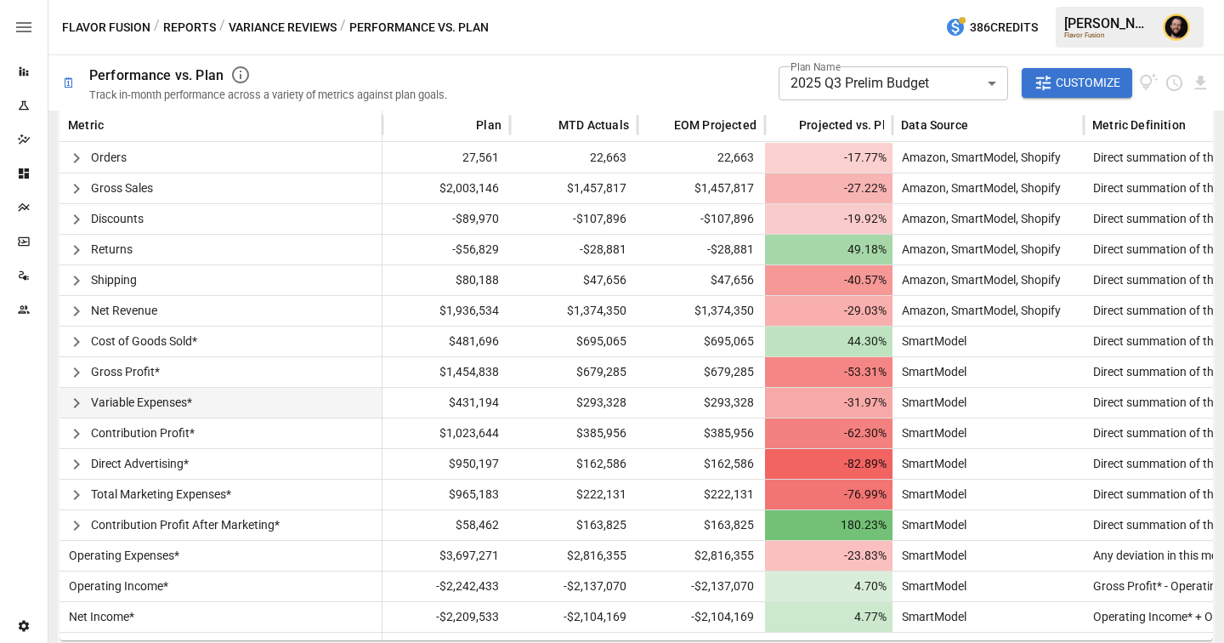
click at [75, 404] on icon "button" at bounding box center [76, 403] width 20 height 20
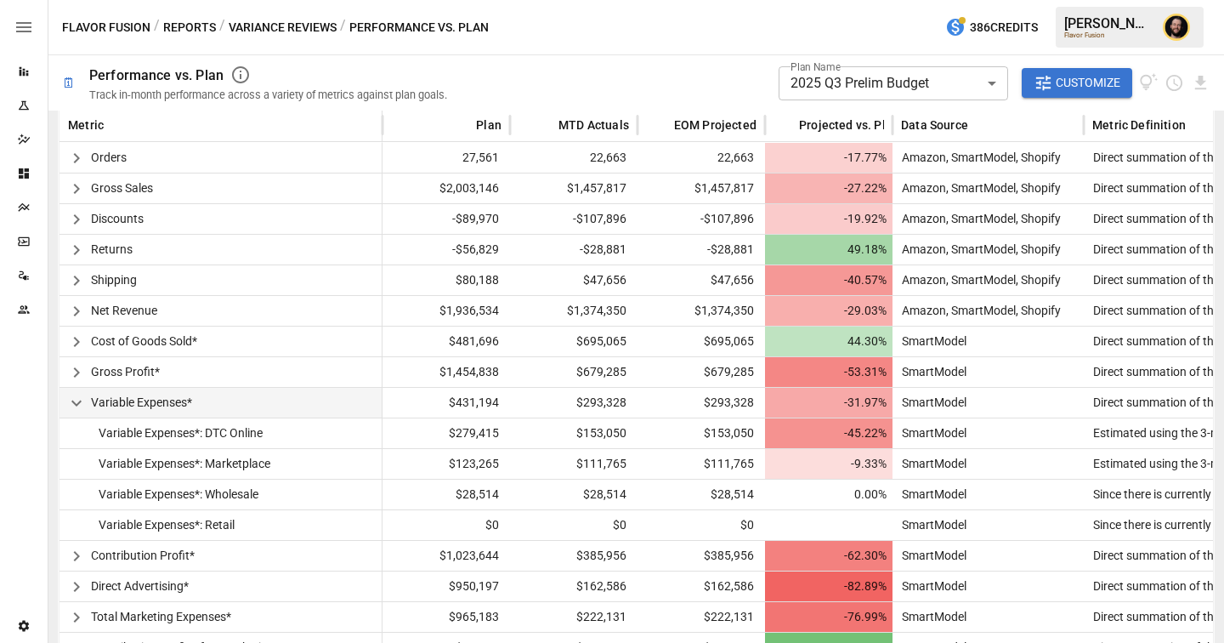
click at [865, 0] on body "**********" at bounding box center [612, 0] width 1224 height 0
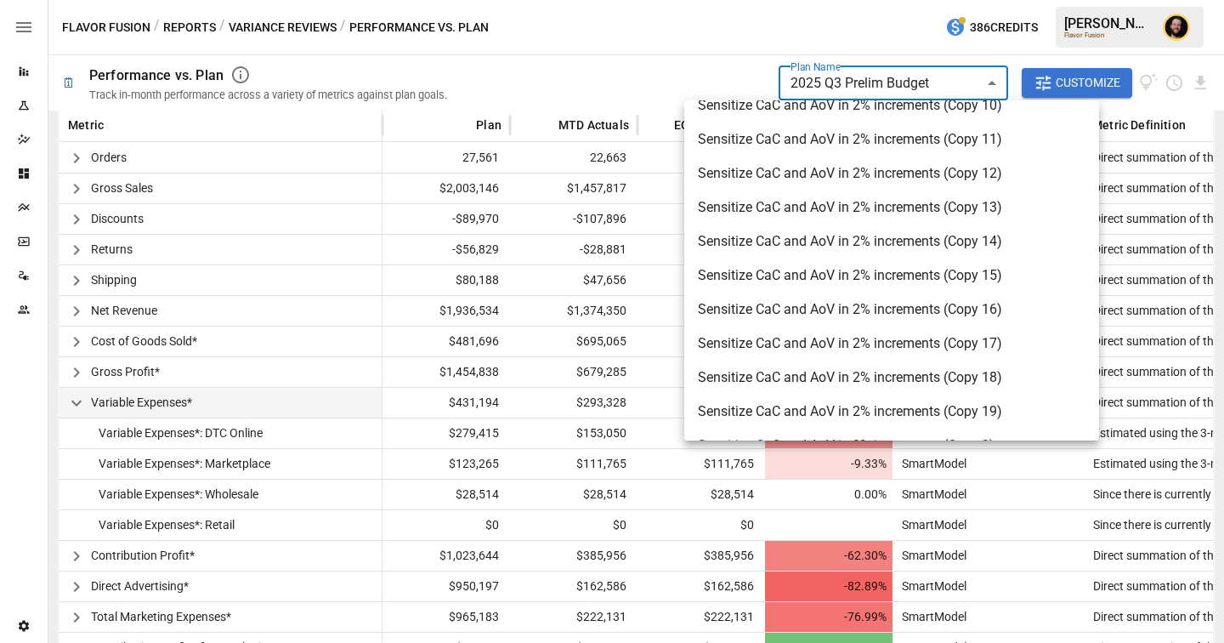
scroll to position [1948, 0]
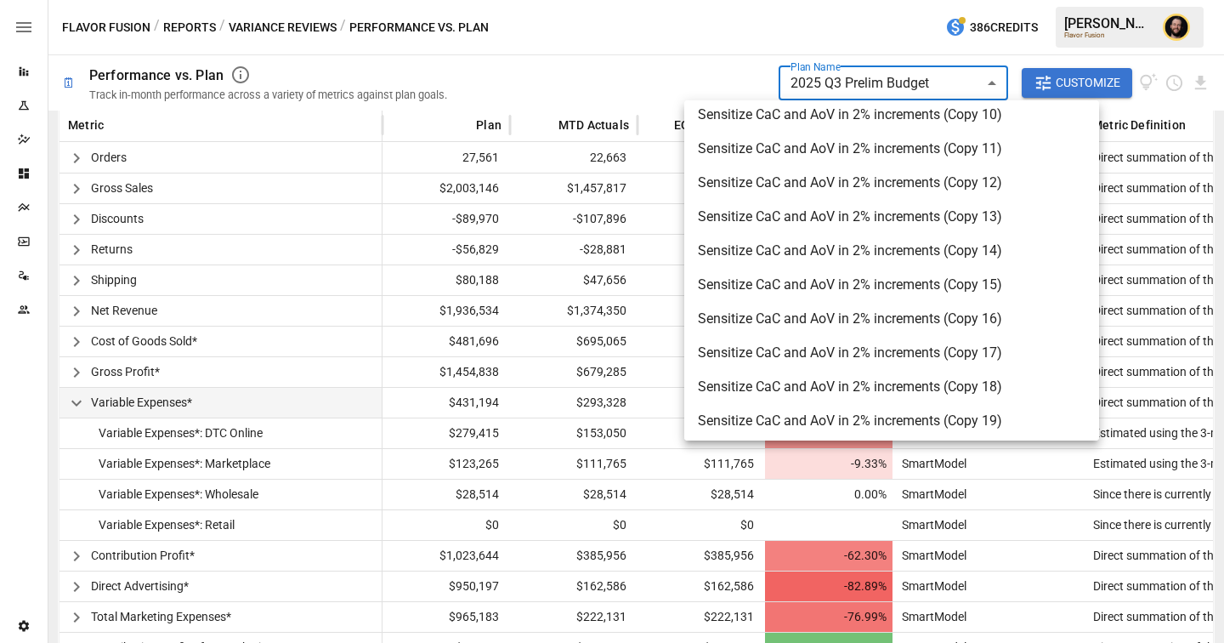
click at [566, 357] on div at bounding box center [612, 321] width 1224 height 643
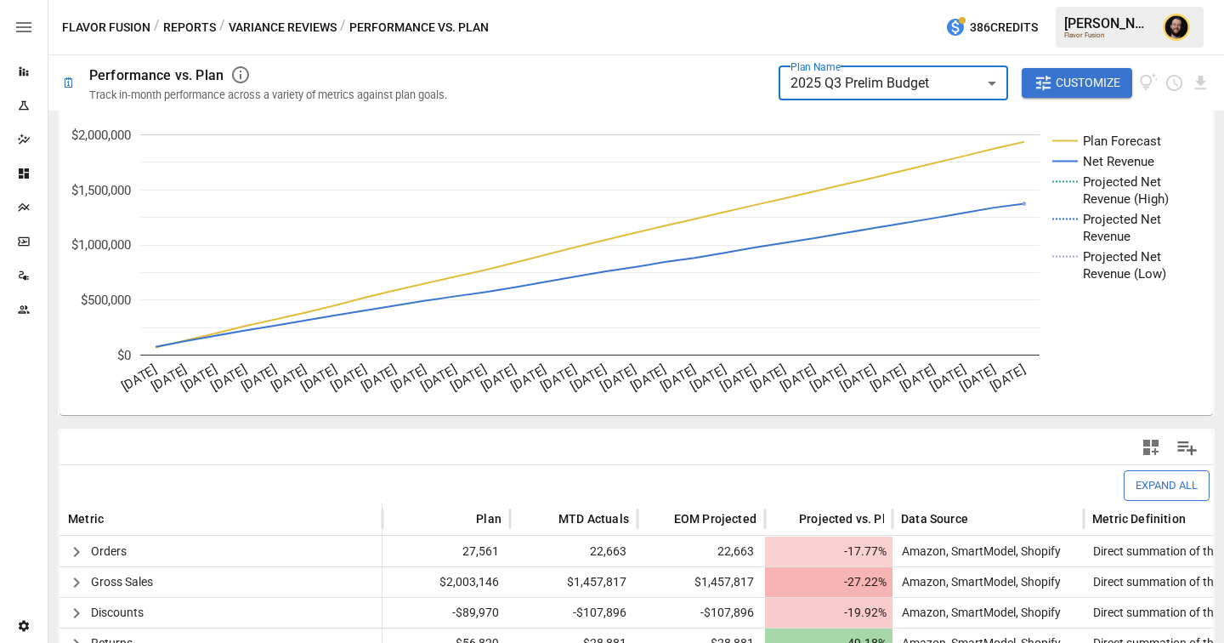
scroll to position [0, 0]
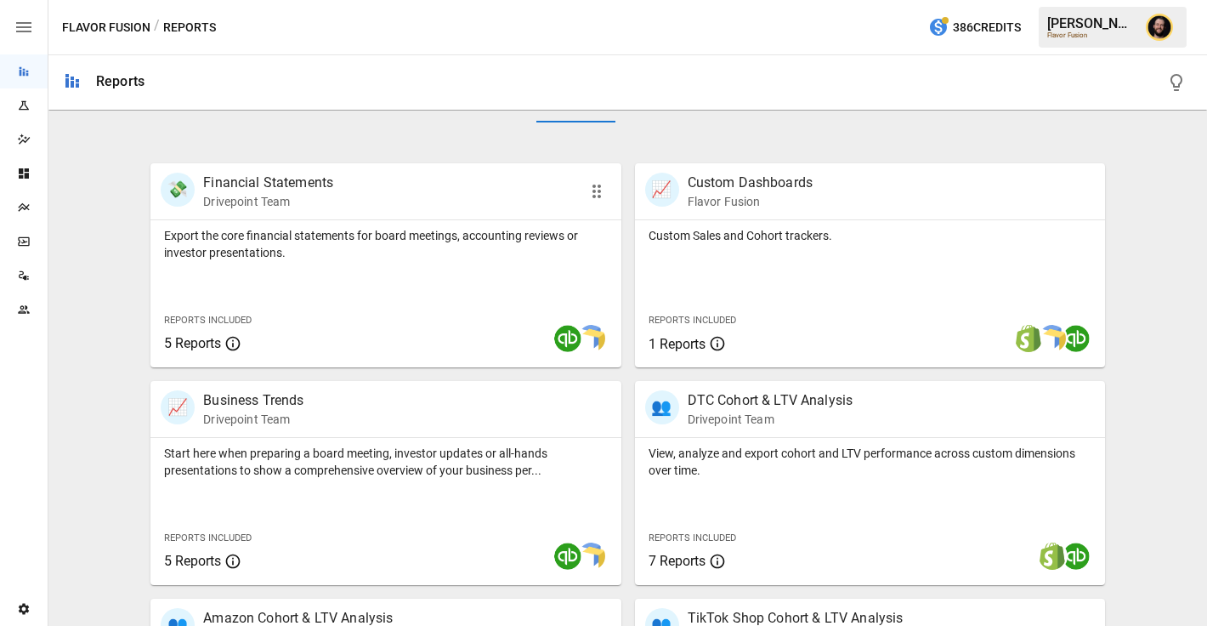
scroll to position [301, 0]
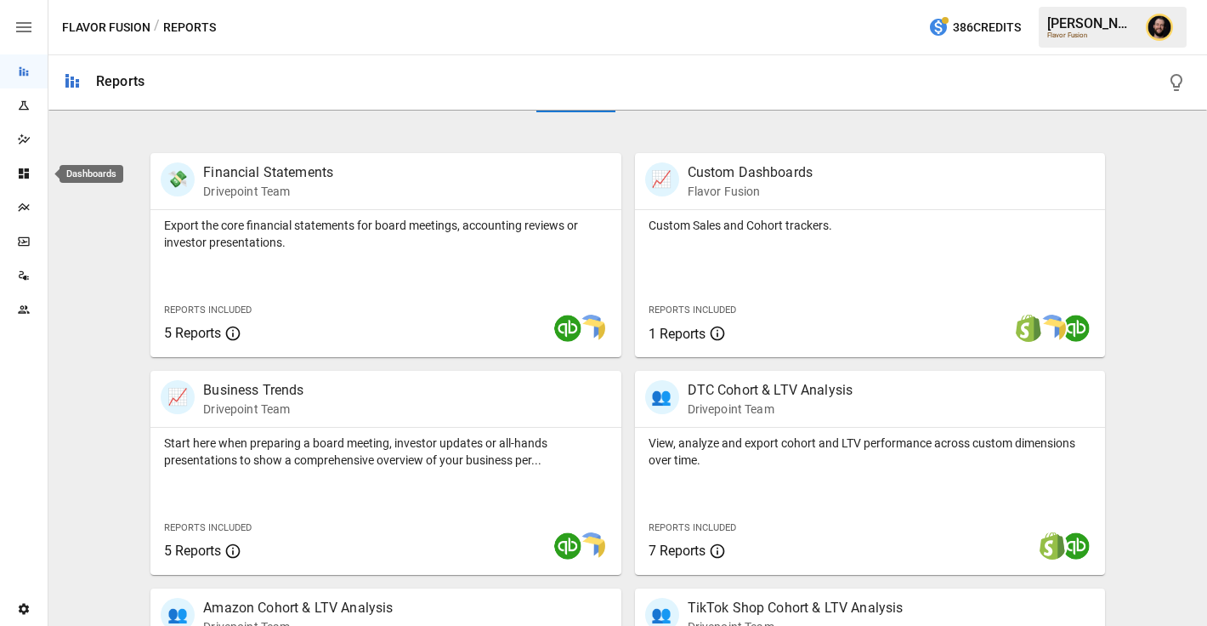
click at [30, 178] on icon "Dashboards" at bounding box center [24, 174] width 14 height 14
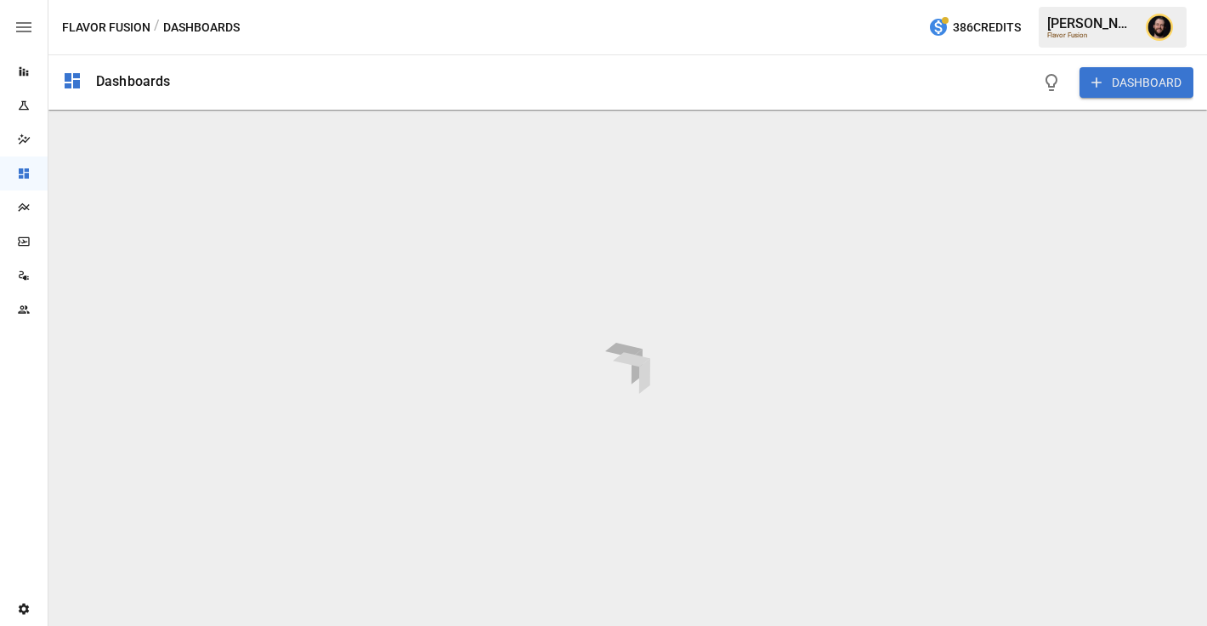
click at [31, 76] on div "Reports" at bounding box center [24, 72] width 48 height 14
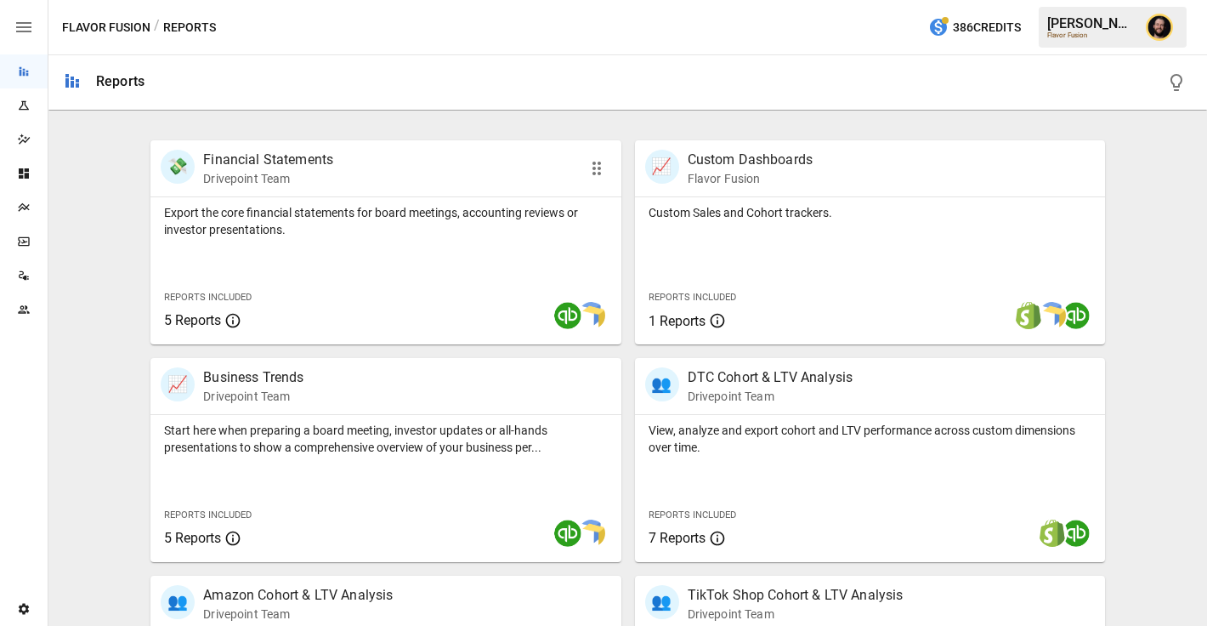
scroll to position [319, 0]
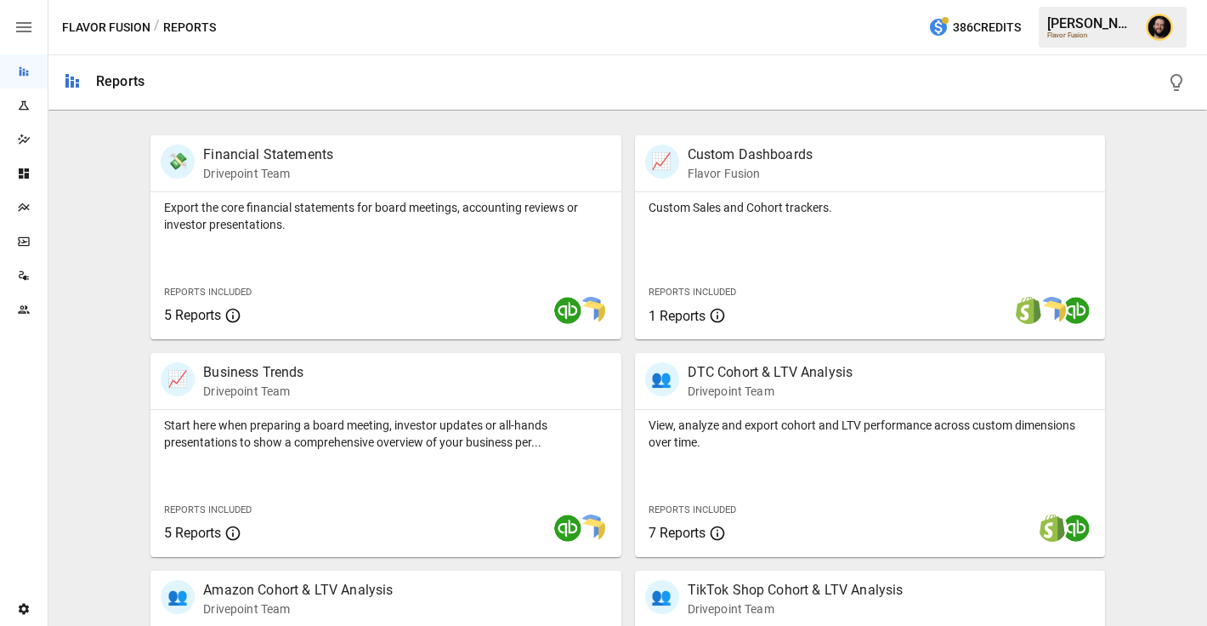
click at [24, 204] on icon "Plans" at bounding box center [23, 207] width 11 height 9
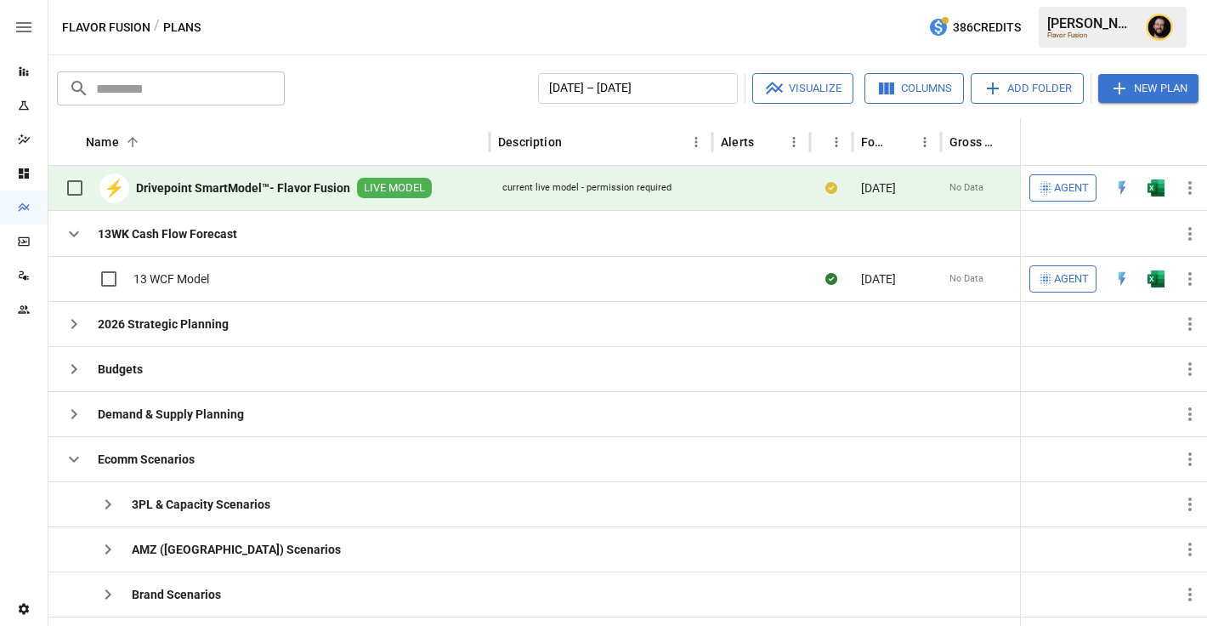
click at [1162, 185] on img "Open in Excel" at bounding box center [1156, 187] width 17 height 17
click at [19, 80] on div "Reports" at bounding box center [24, 71] width 48 height 34
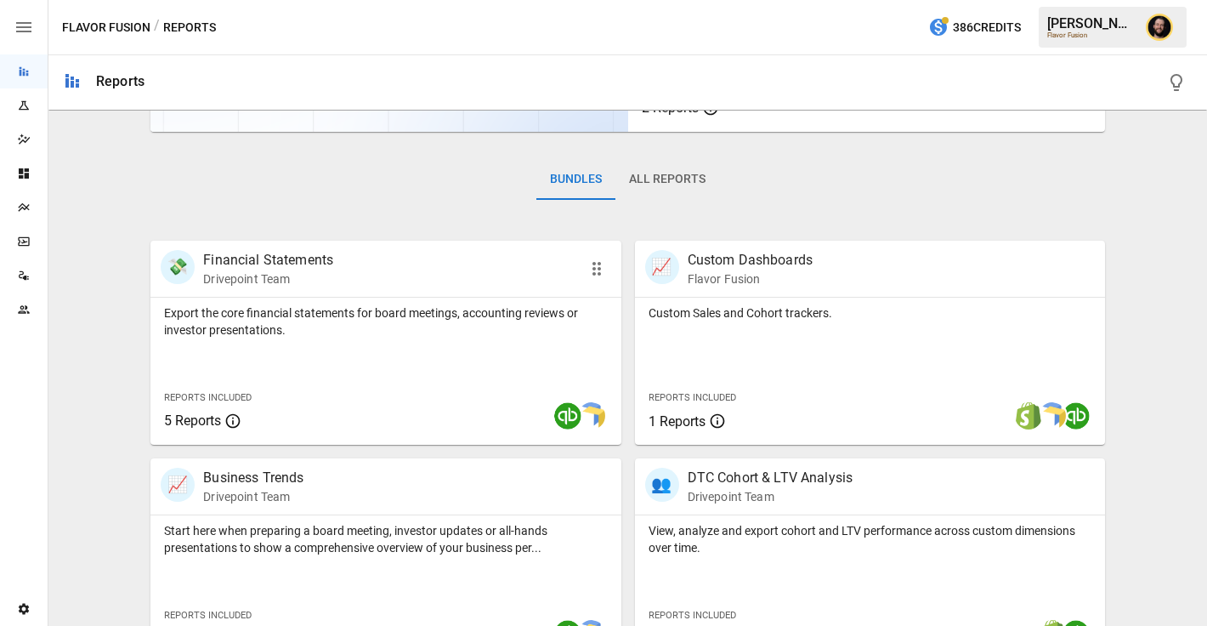
scroll to position [471, 0]
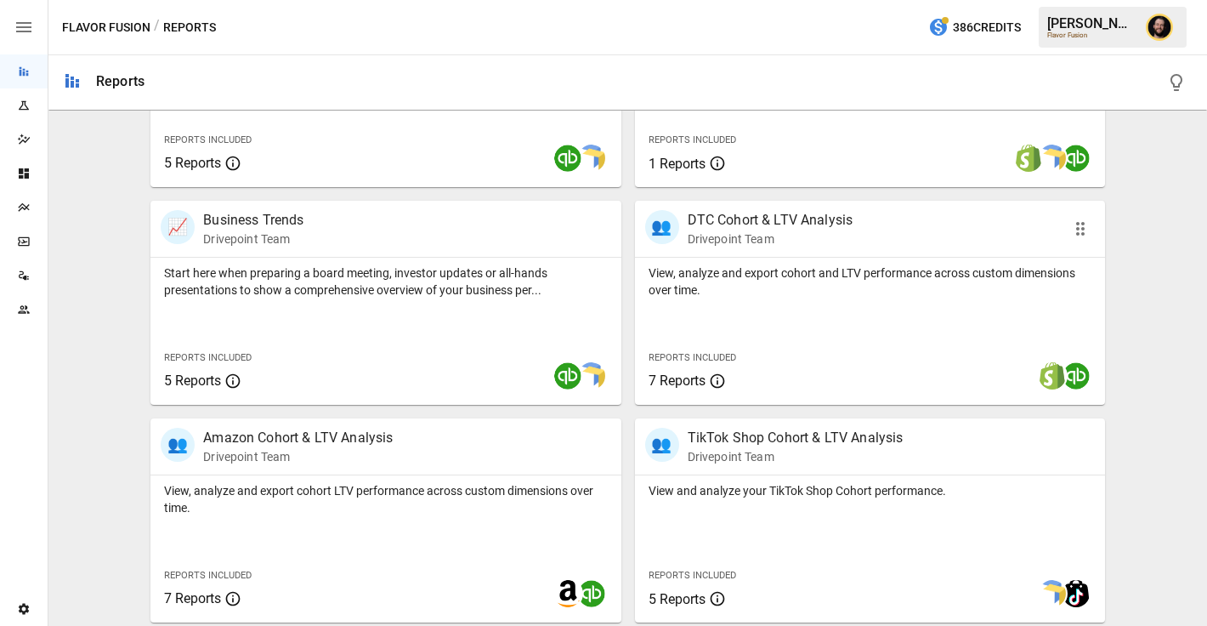
click at [742, 273] on p "View, analyze and export cohort and LTV performance across custom dimensions ov…" at bounding box center [870, 281] width 443 height 34
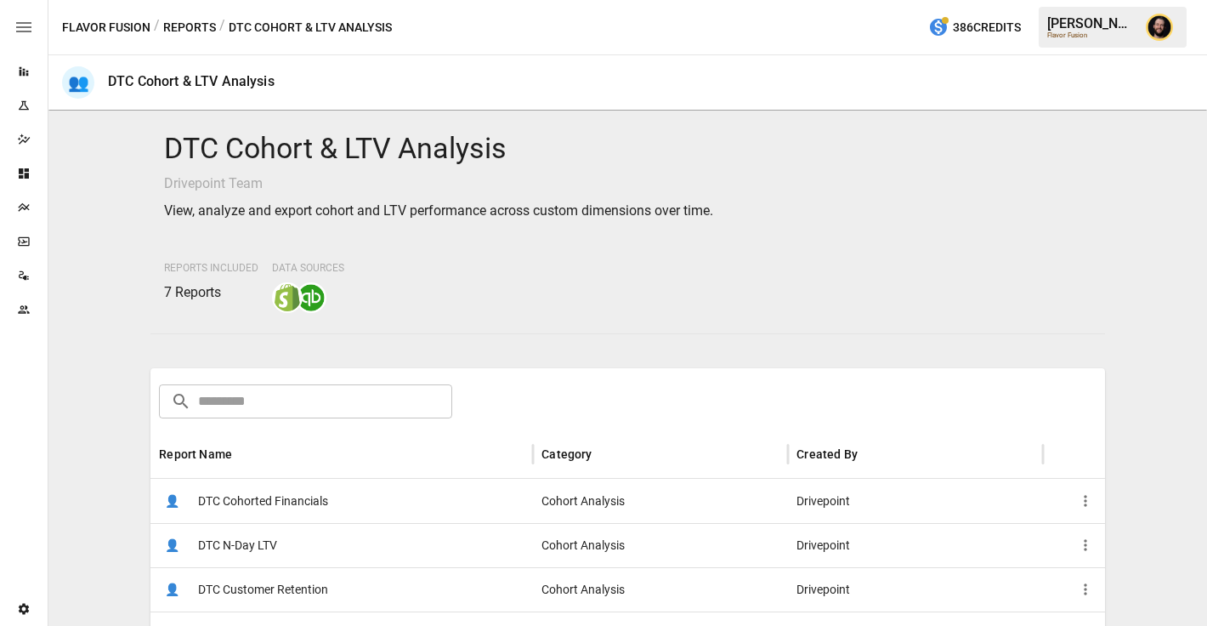
click at [189, 31] on button "Reports" at bounding box center [189, 27] width 53 height 21
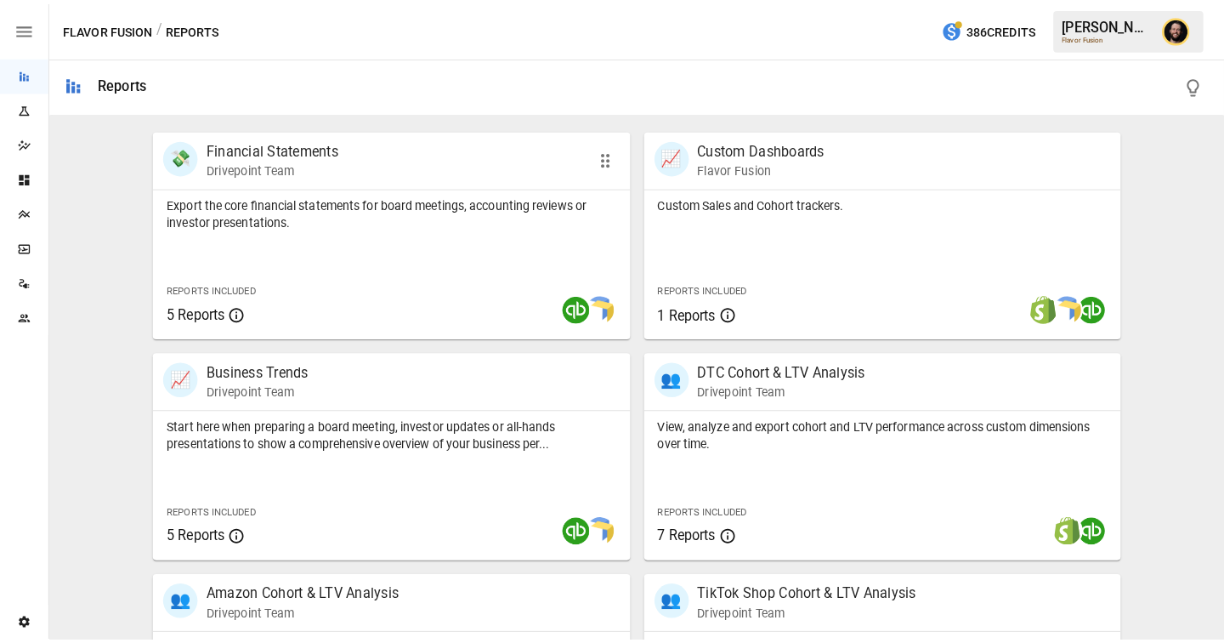
scroll to position [340, 0]
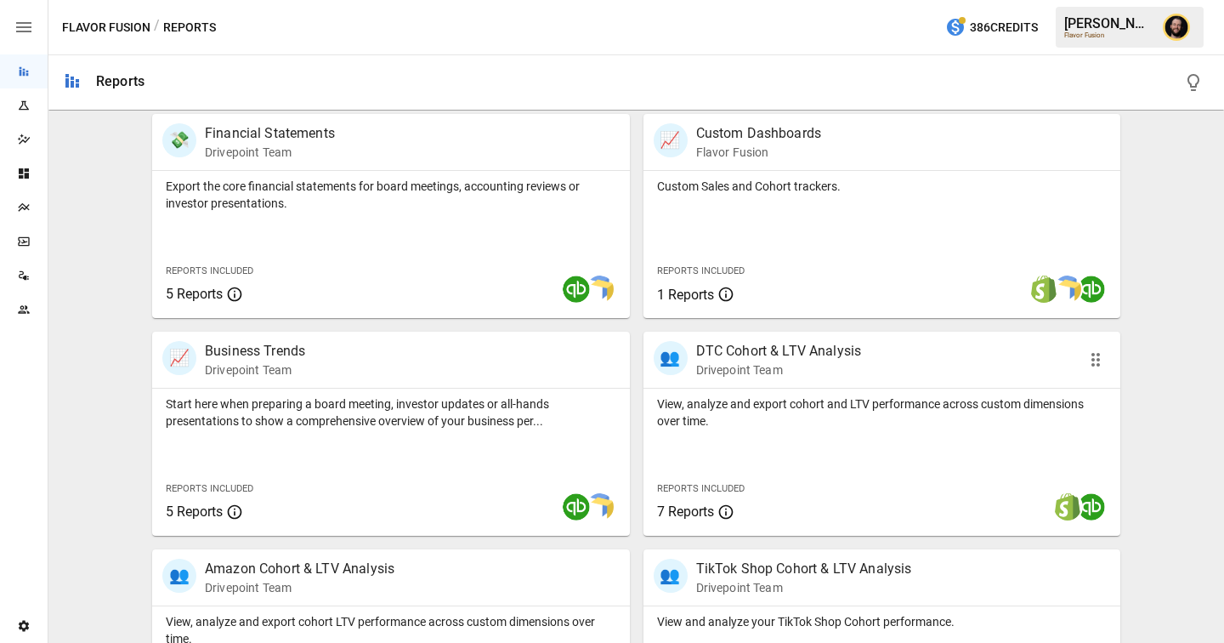
click at [721, 424] on p "View, analyze and export cohort and LTV performance across custom dimensions ov…" at bounding box center [882, 412] width 451 height 34
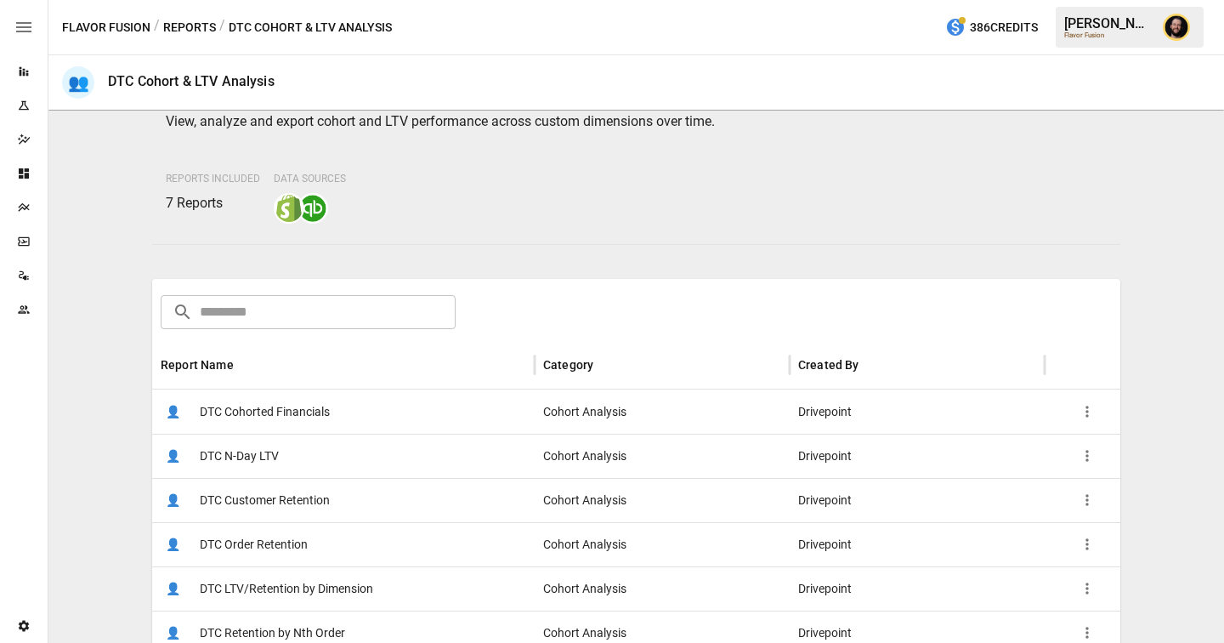
scroll to position [77, 0]
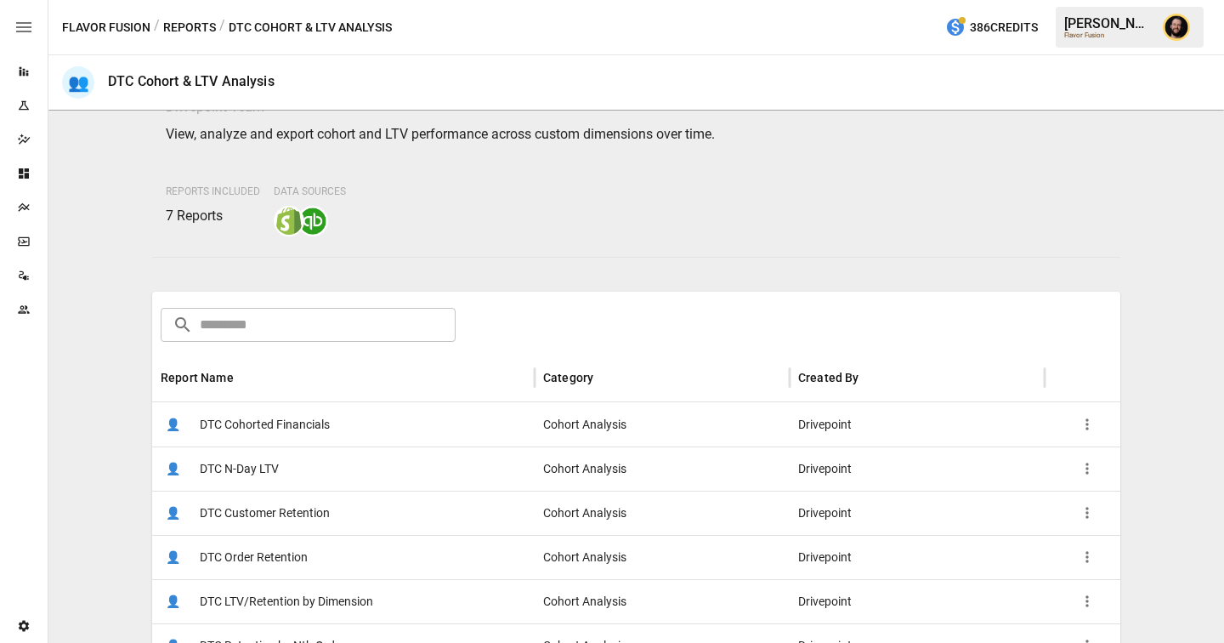
click at [485, 424] on div "👤 DTC Cohorted Financials" at bounding box center [343, 424] width 383 height 44
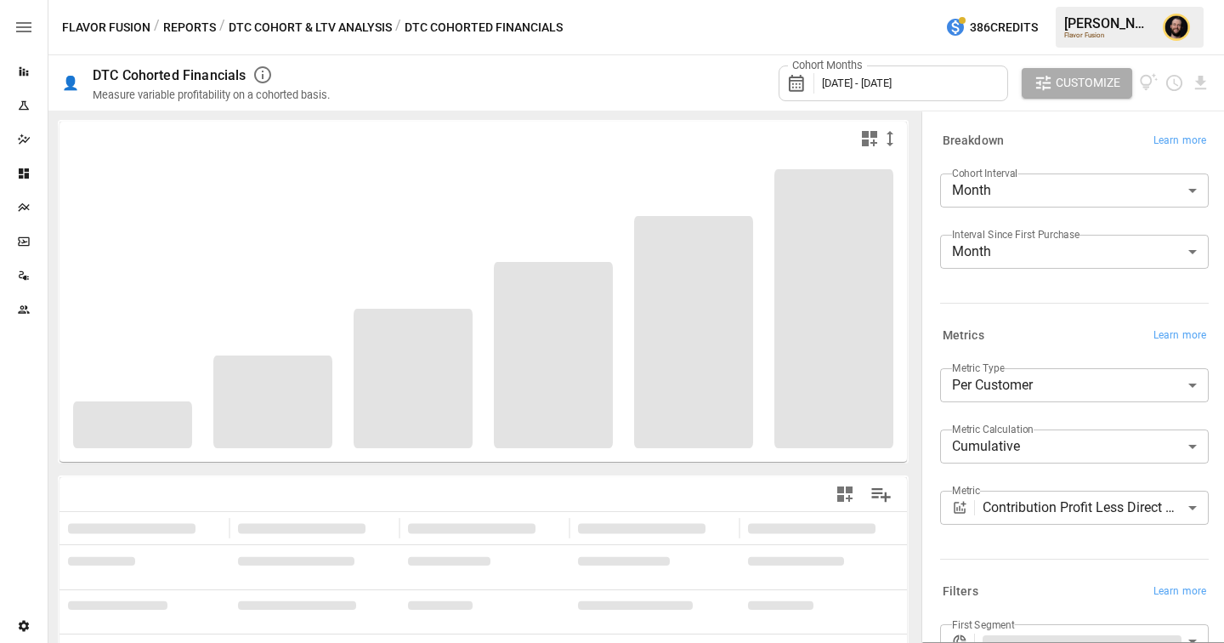
click at [1004, 0] on body "**********" at bounding box center [612, 0] width 1224 height 0
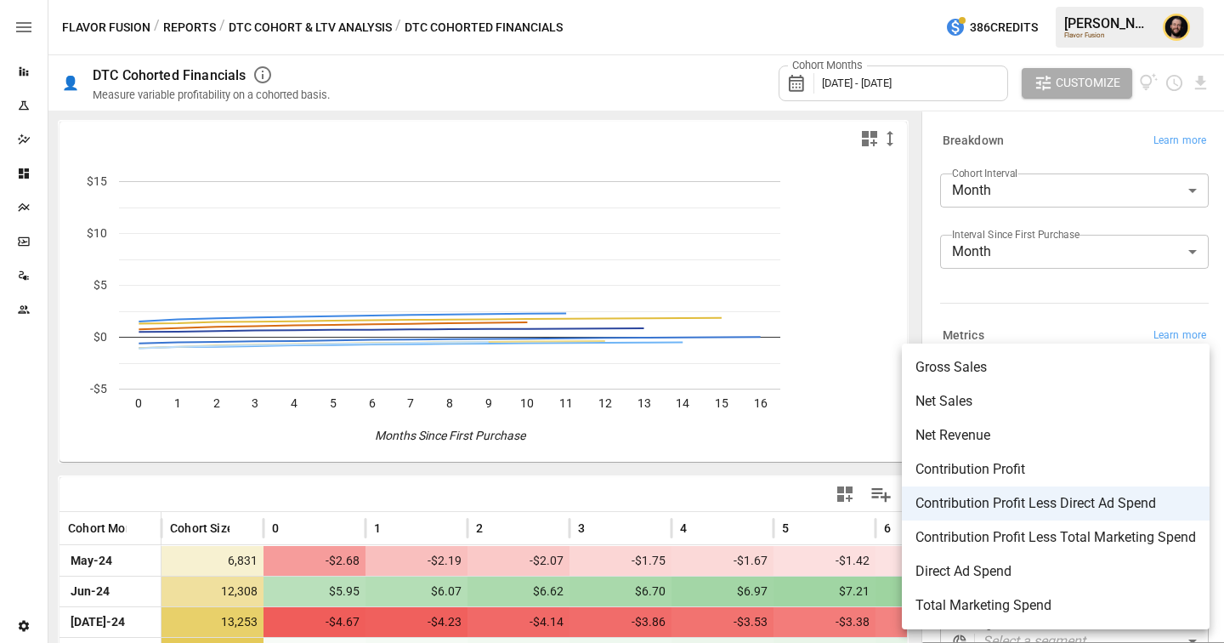
click at [969, 433] on span "Net Revenue" at bounding box center [1056, 435] width 281 height 20
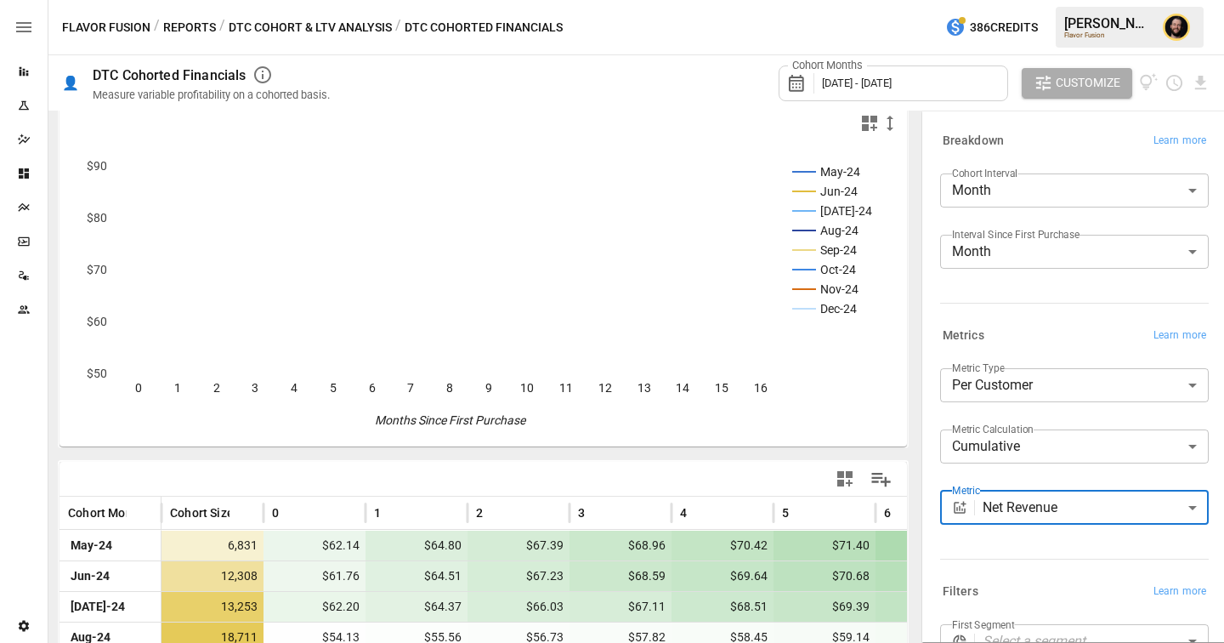
scroll to position [185, 0]
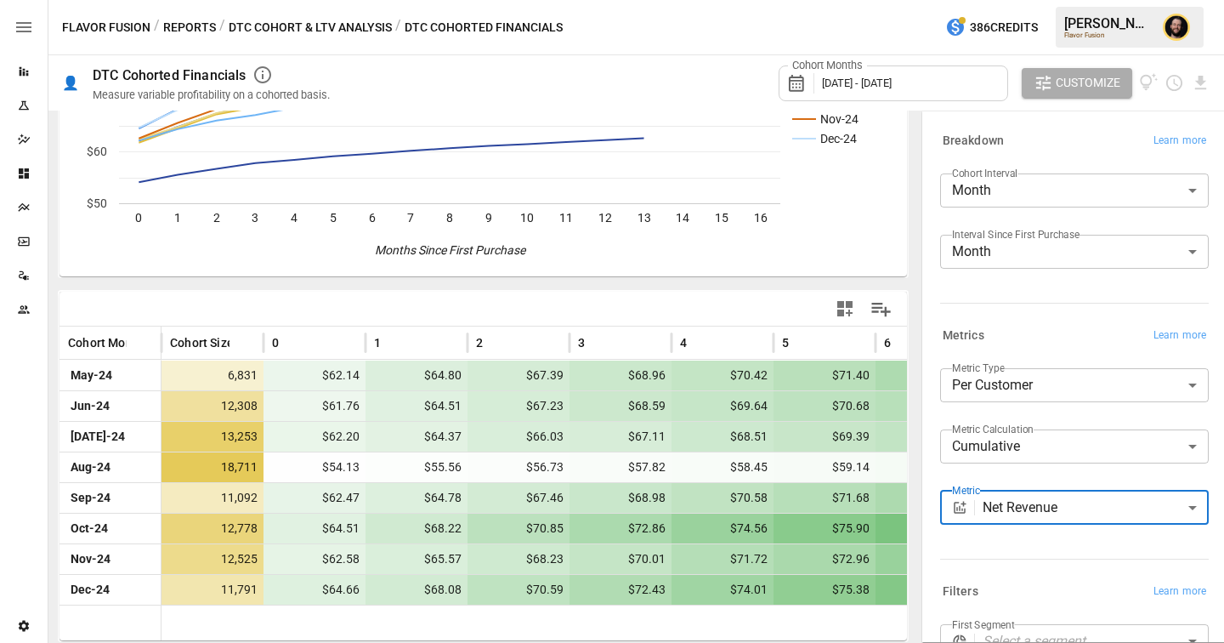
click at [1031, 0] on body "Reports Experiments Dazzler Studio Dashboards Plans SmartModel ™ Data Sources T…" at bounding box center [612, 0] width 1224 height 0
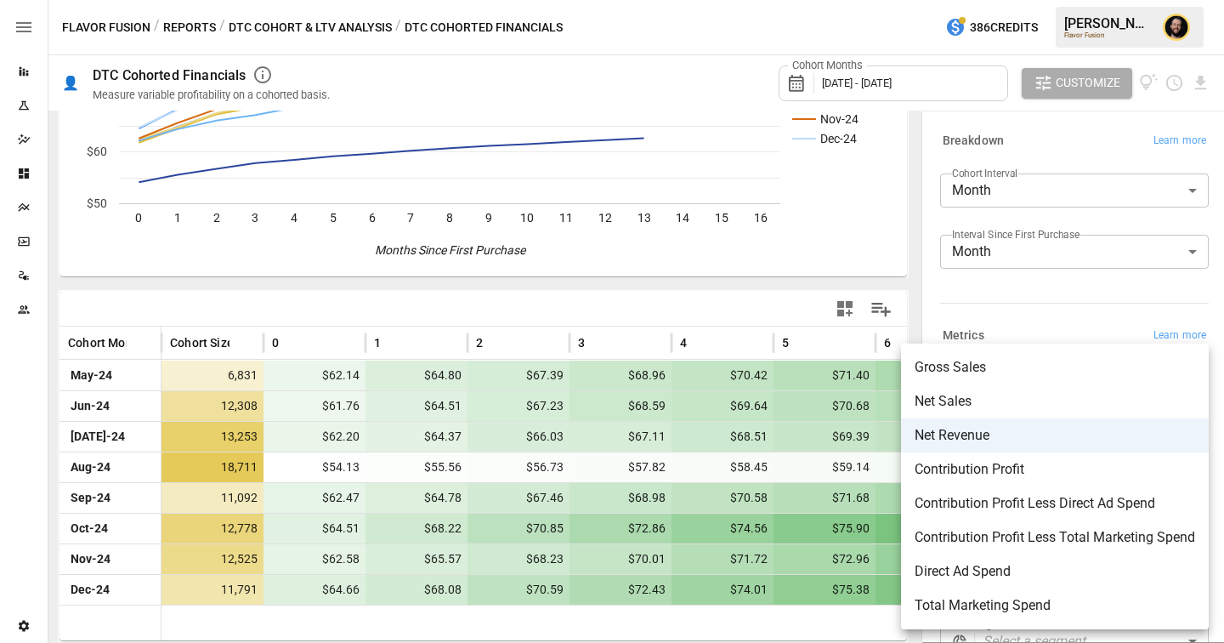
click at [303, 308] on div at bounding box center [612, 321] width 1224 height 643
click at [1031, 0] on body "Reports Experiments Dazzler Studio Dashboards Plans SmartModel ™ Data Sources T…" at bounding box center [612, 0] width 1224 height 0
click at [940, 471] on span "Contribution Profit" at bounding box center [1055, 469] width 281 height 20
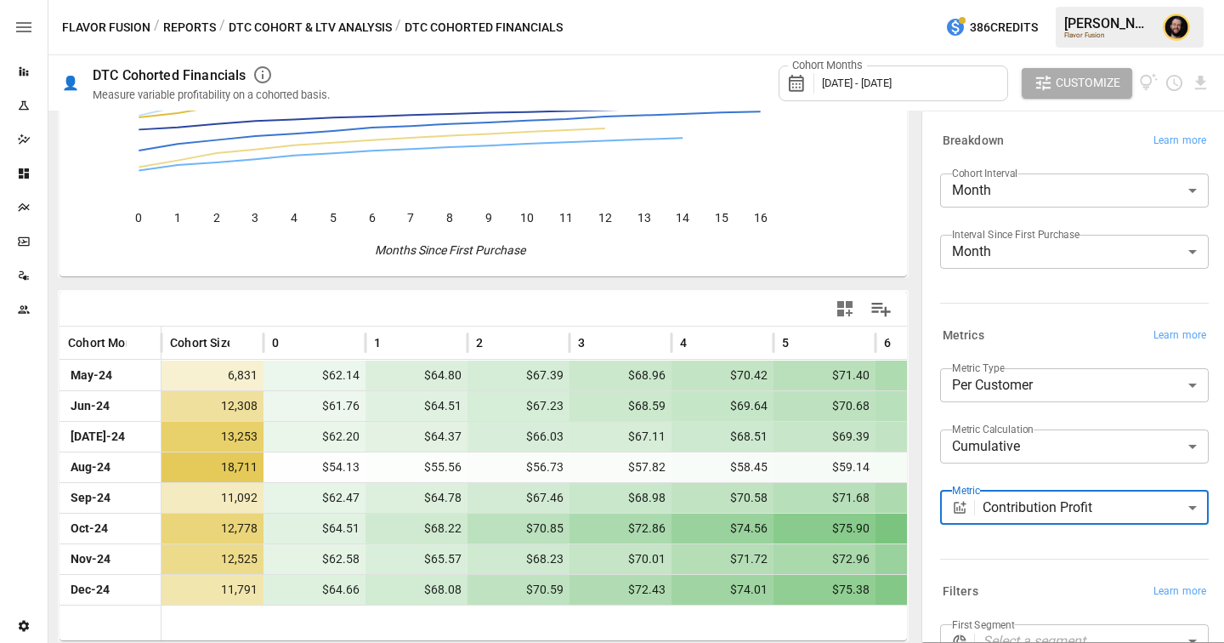
scroll to position [185, 0]
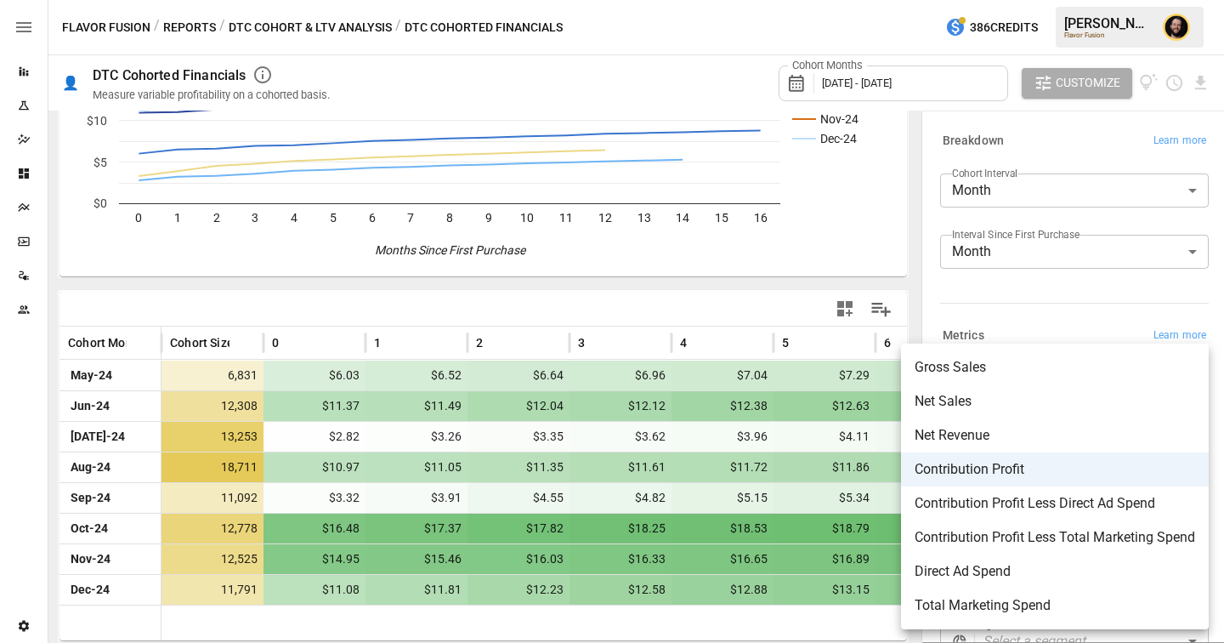
click at [1014, 0] on body "Reports Experiments Dazzler Studio Dashboards Plans SmartModel ™ Data Sources T…" at bounding box center [612, 0] width 1224 height 0
click at [1014, 516] on li "Contribution Profit Less Direct Ad Spend" at bounding box center [1055, 503] width 308 height 34
type input "**********"
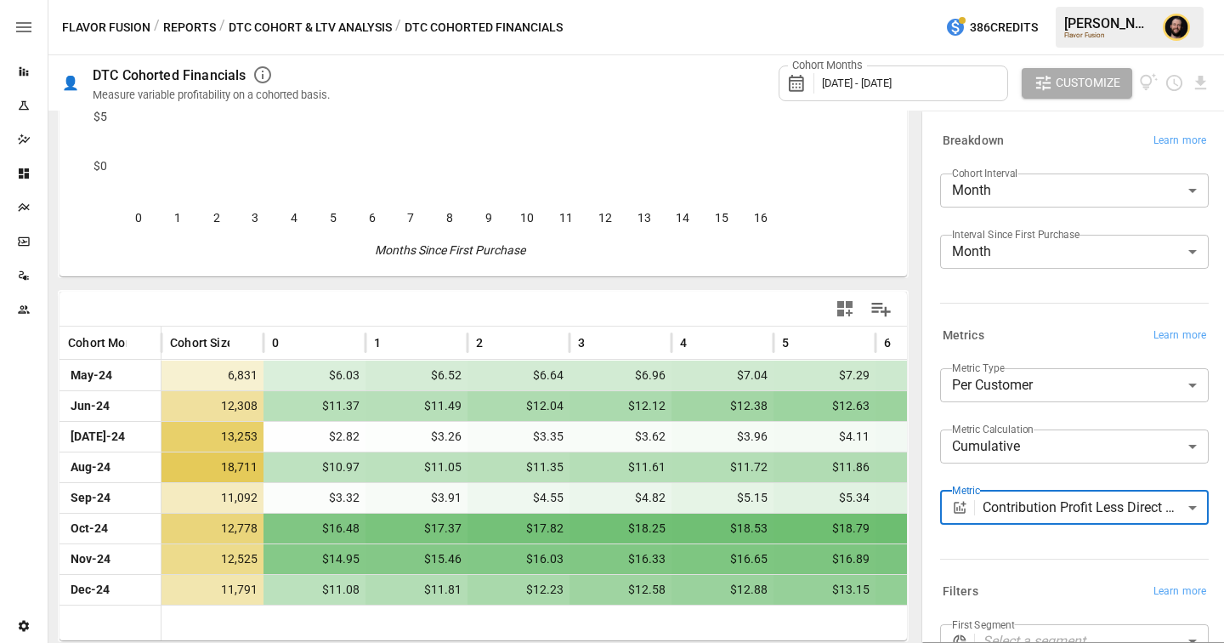
scroll to position [185, 0]
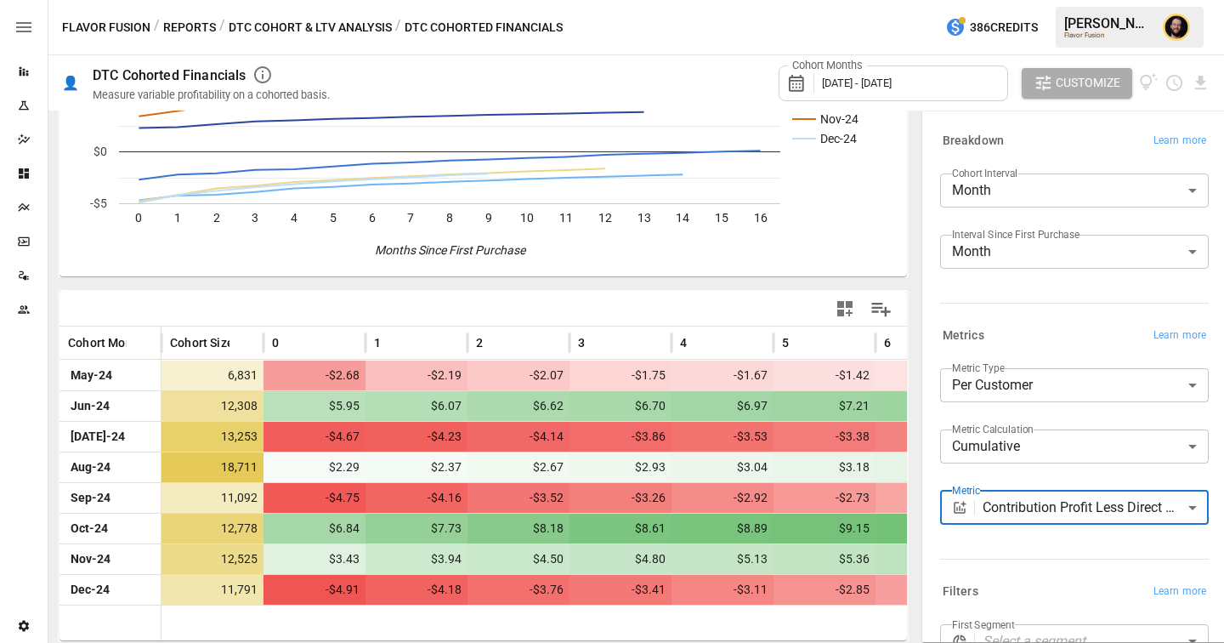
click at [1043, 0] on body "Reports Experiments Dazzler Studio Dashboards Plans SmartModel ™ Data Sources T…" at bounding box center [612, 0] width 1224 height 0
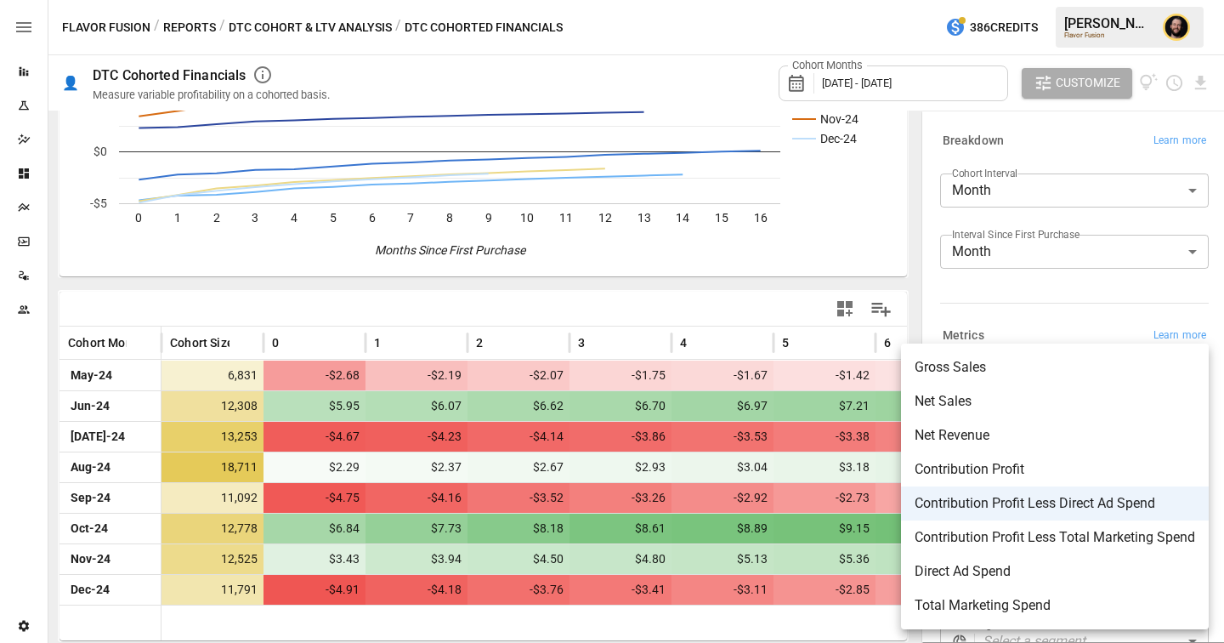
click at [1090, 318] on div at bounding box center [612, 321] width 1224 height 643
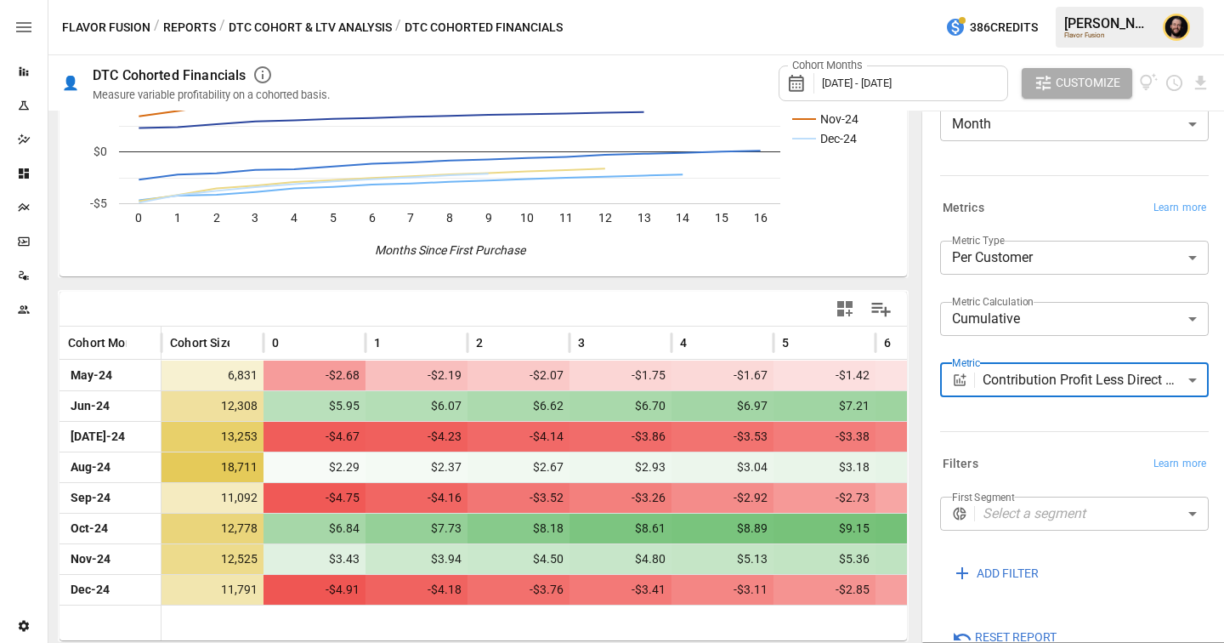
scroll to position [161, 0]
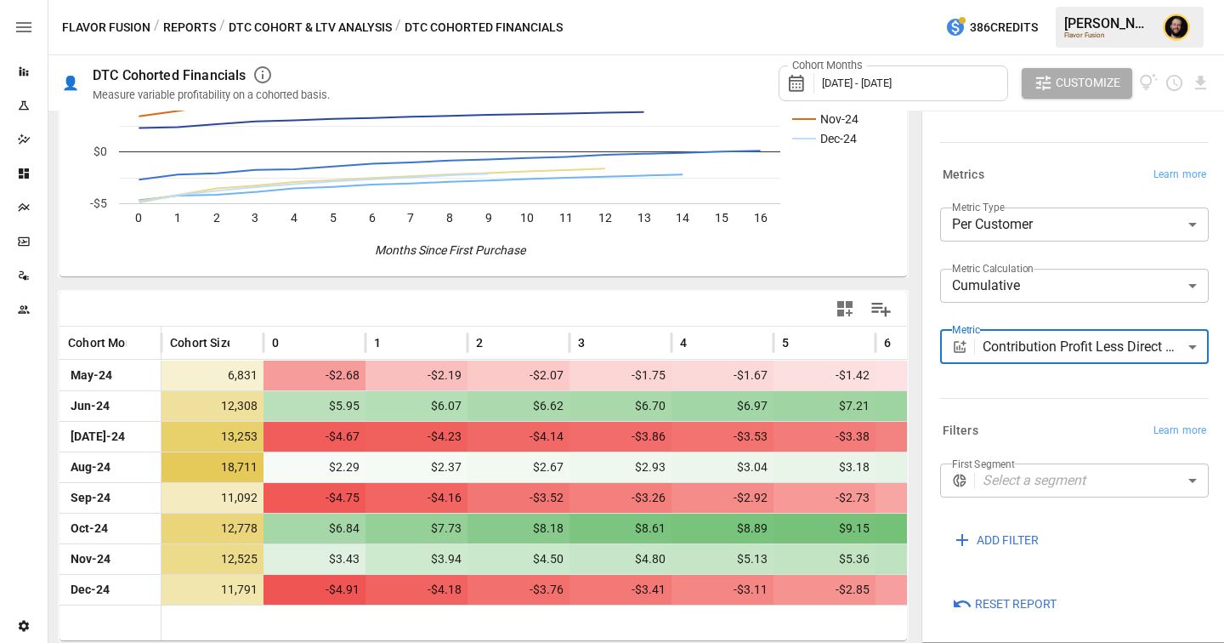
click at [1051, 0] on body "Reports Experiments Dazzler Studio Dashboards Plans SmartModel ™ Data Sources T…" at bounding box center [612, 0] width 1224 height 0
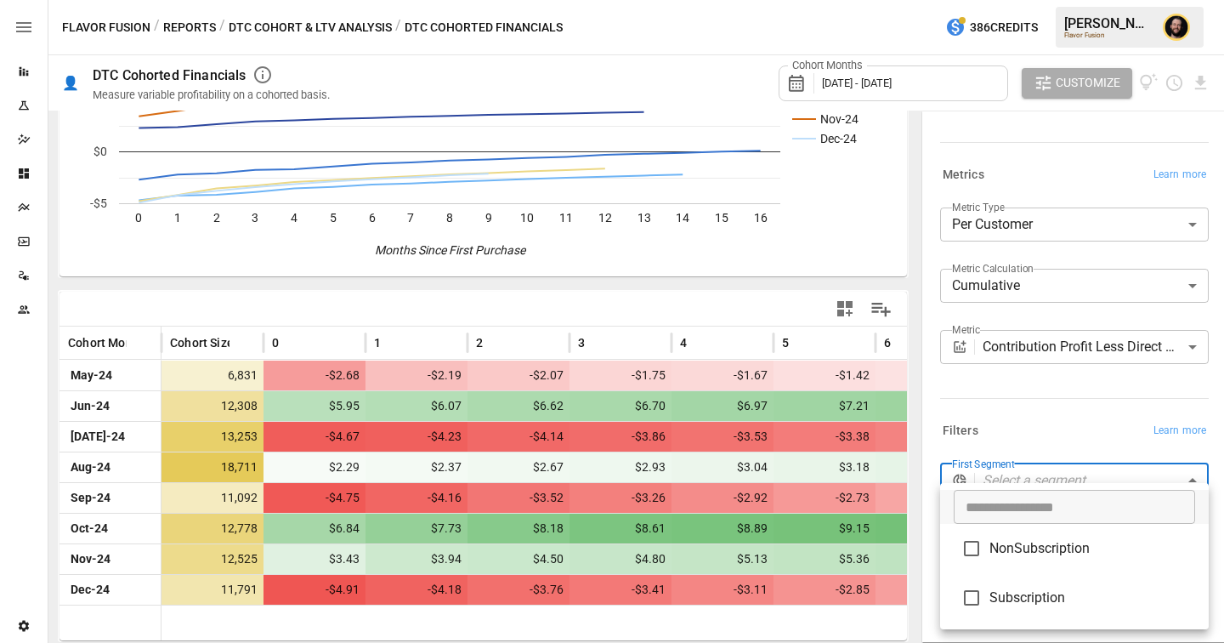
click at [1047, 395] on div at bounding box center [612, 321] width 1224 height 643
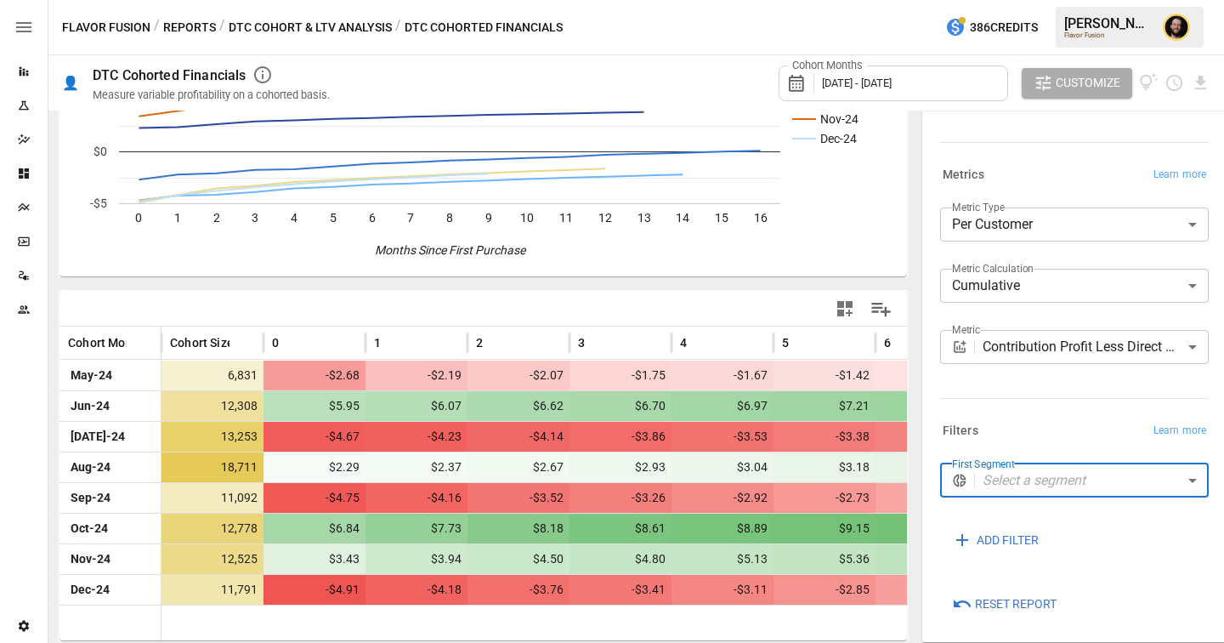
click at [1065, 0] on body "Reports Experiments Dazzler Studio Dashboards Plans SmartModel ™ Data Sources T…" at bounding box center [612, 0] width 1224 height 0
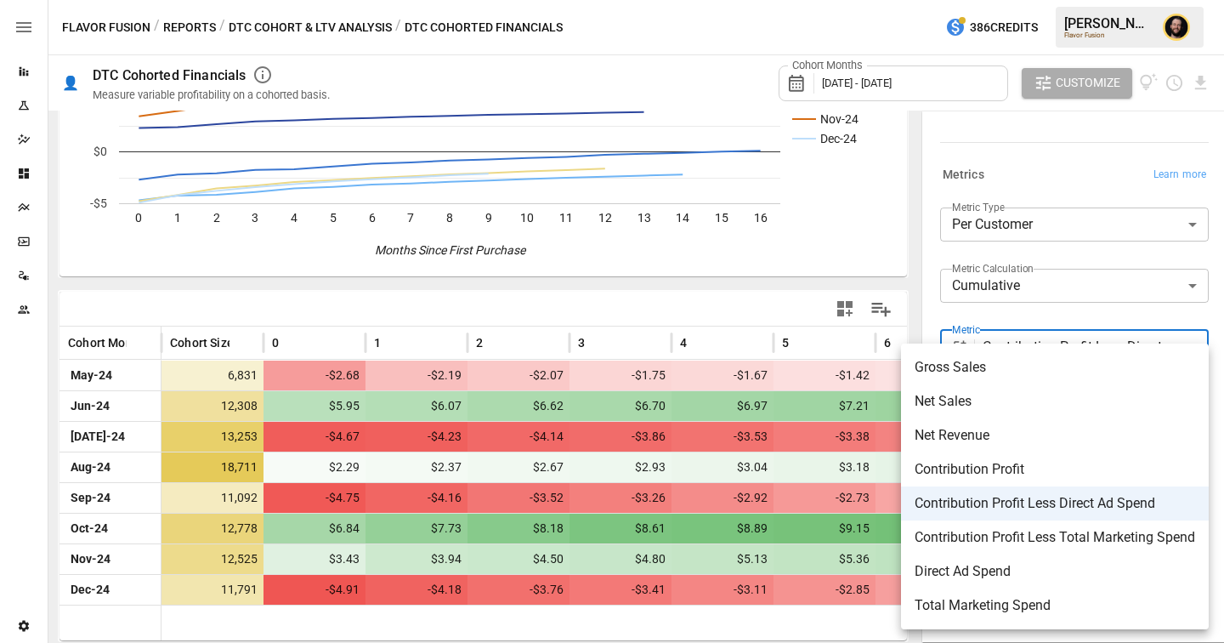
click at [281, 26] on div at bounding box center [612, 321] width 1224 height 643
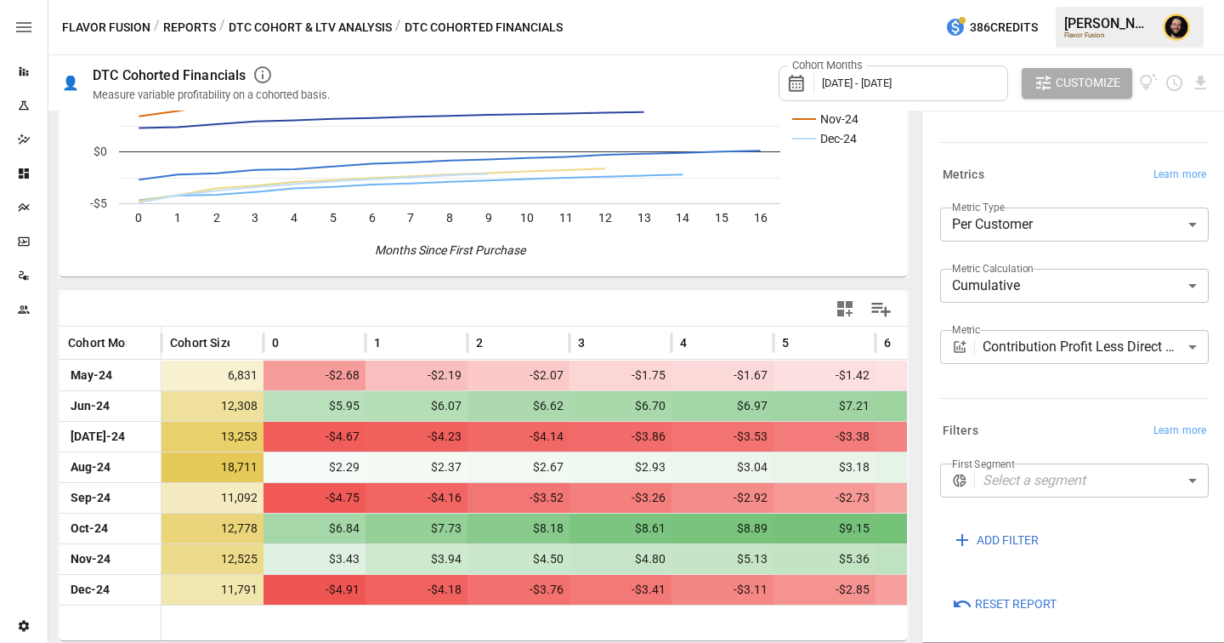
click at [267, 28] on button "DTC Cohort & LTV Analysis" at bounding box center [310, 27] width 163 height 21
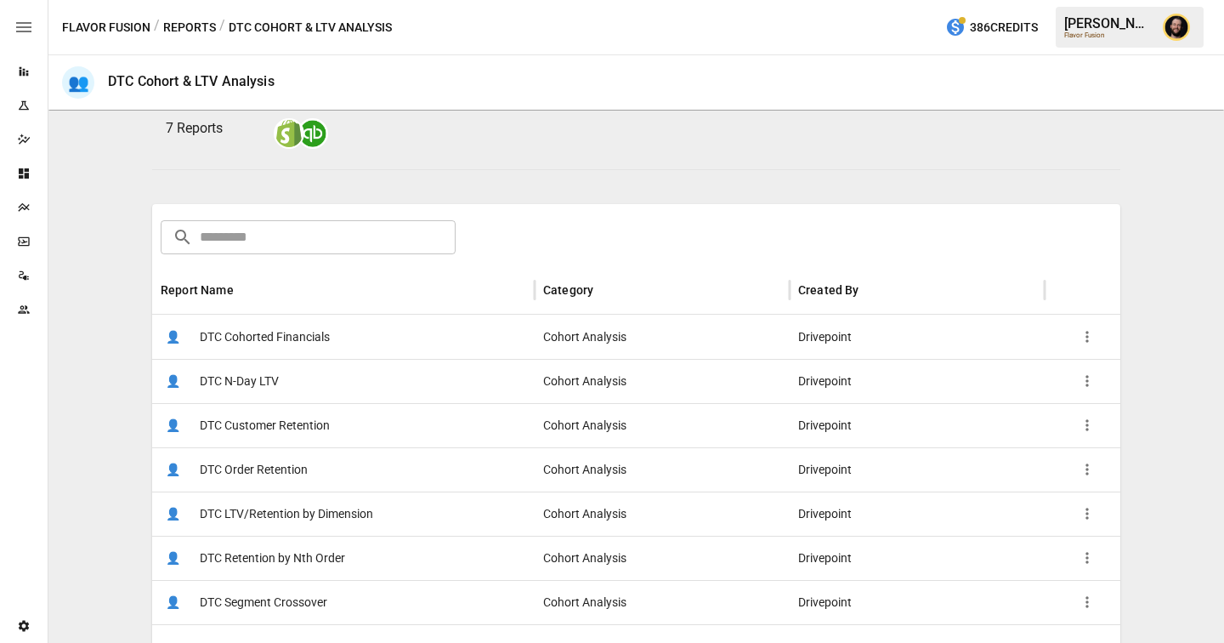
scroll to position [201, 0]
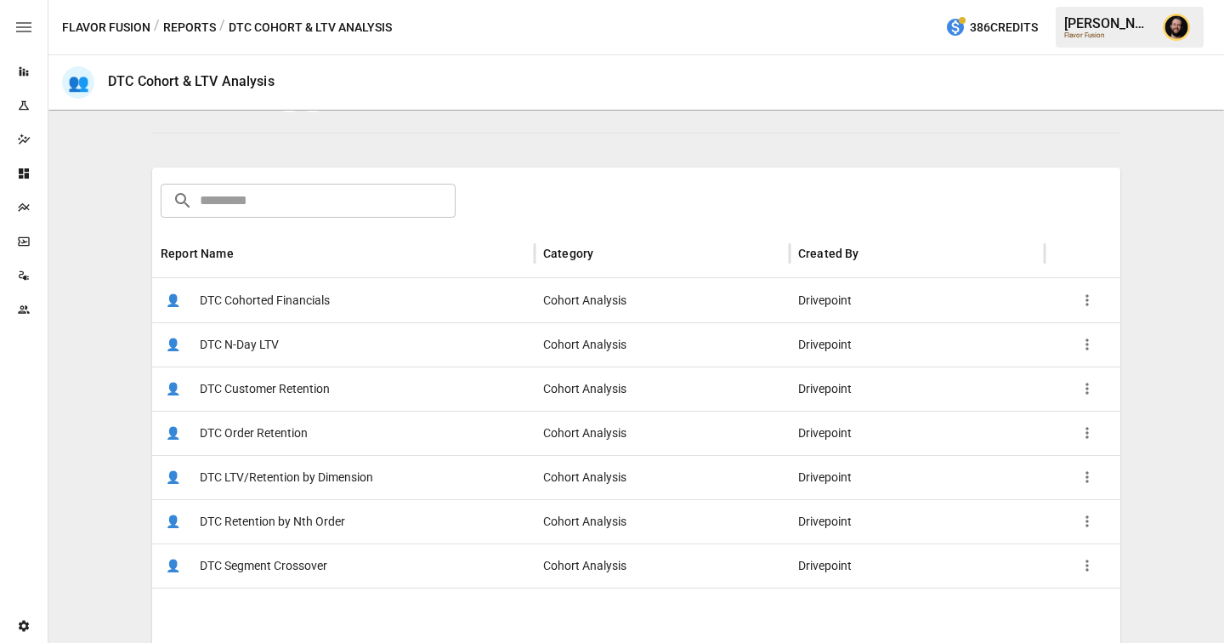
click at [324, 475] on span "DTC LTV/Retention by Dimension" at bounding box center [286, 477] width 173 height 43
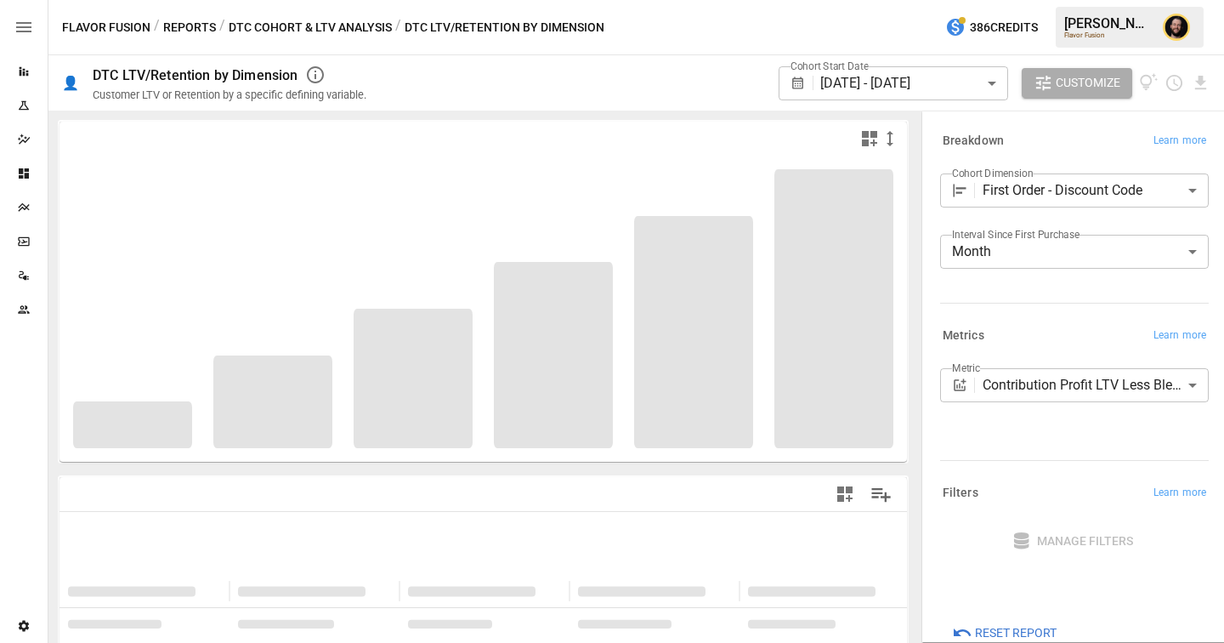
click at [1041, 0] on body "**********" at bounding box center [612, 0] width 1224 height 0
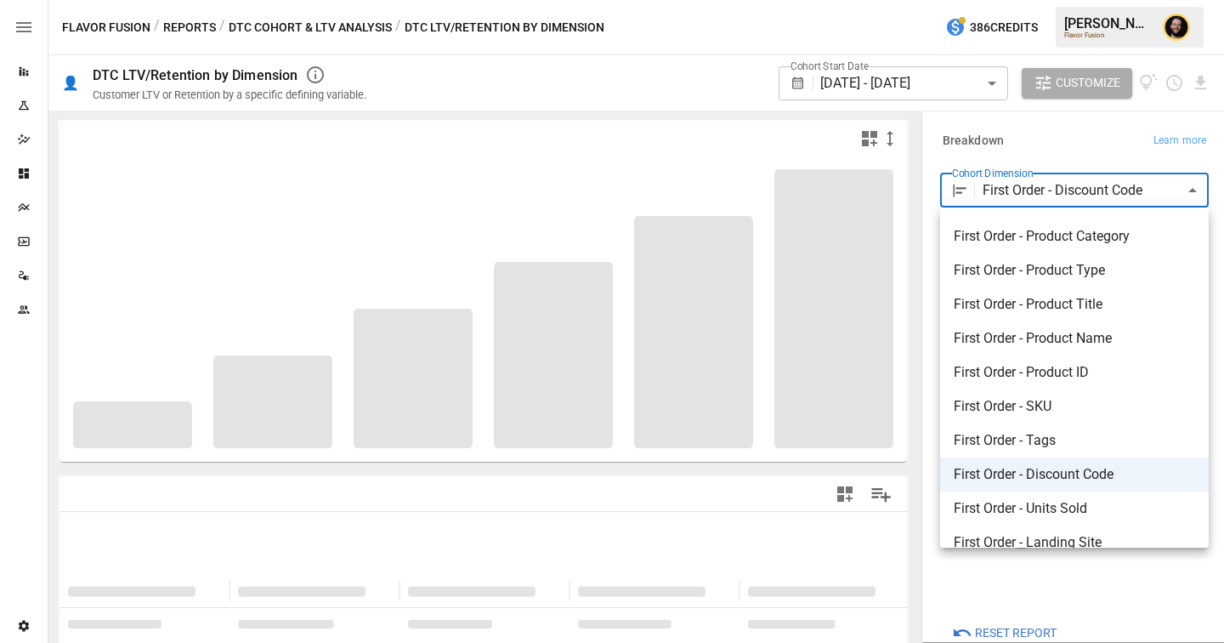
scroll to position [77, 0]
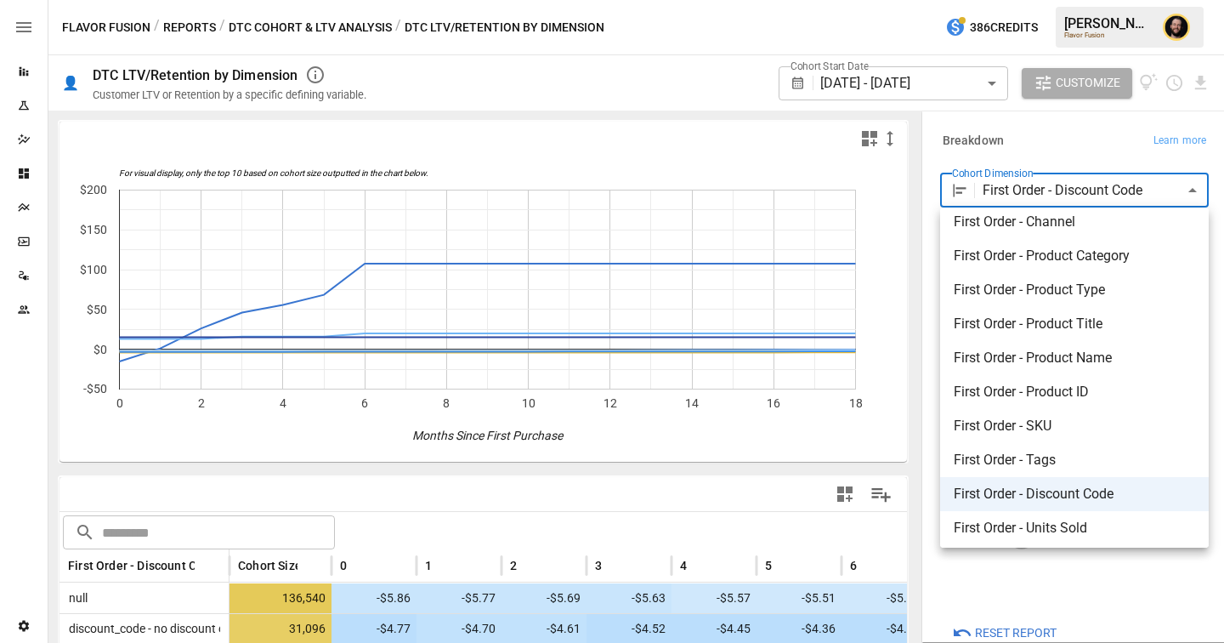
click at [1037, 145] on div at bounding box center [612, 321] width 1224 height 643
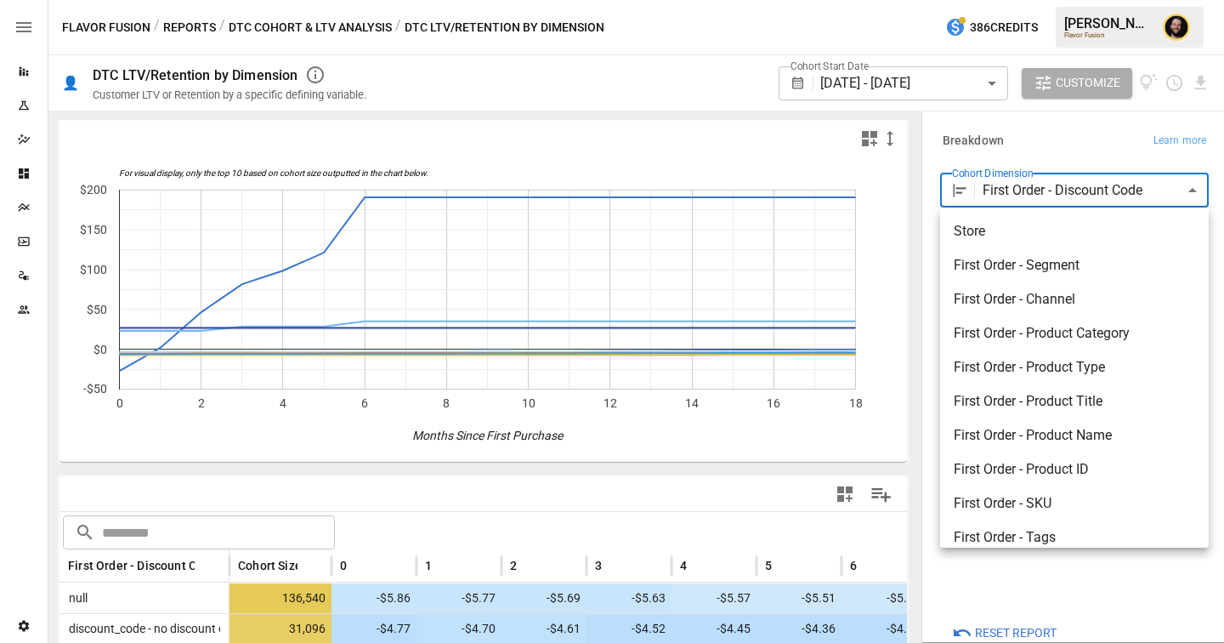
click at [1048, 0] on body "Reports Experiments Dazzler Studio Dashboards Plans SmartModel ™ Data Sources T…" at bounding box center [612, 0] width 1224 height 0
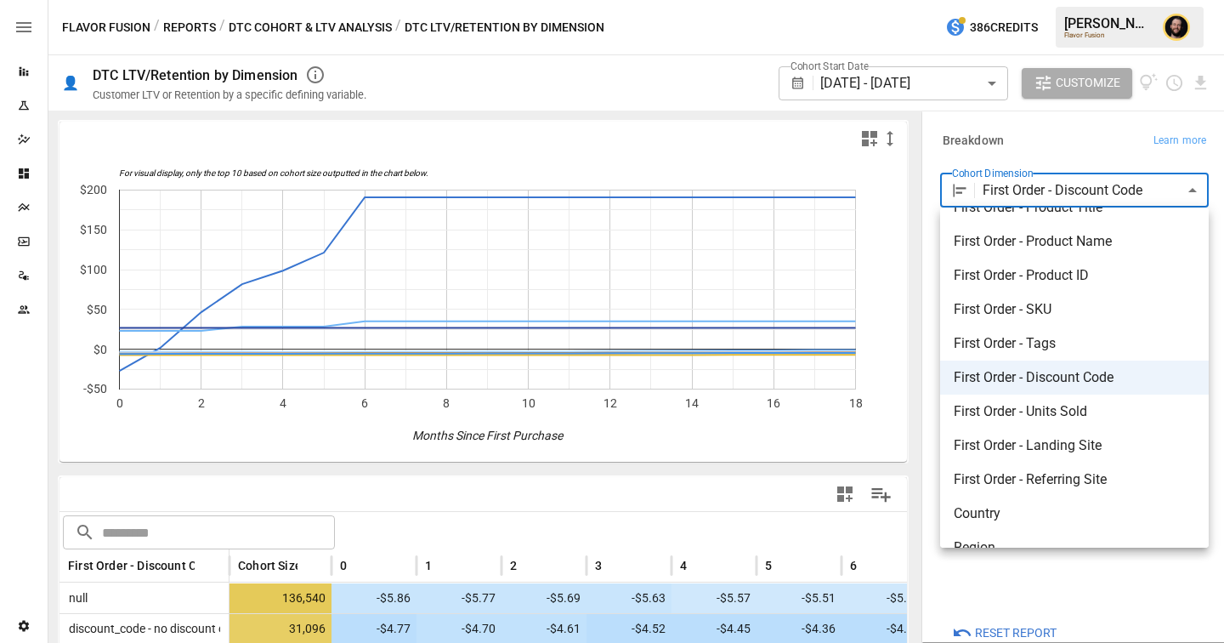
click at [1018, 144] on div at bounding box center [612, 321] width 1224 height 643
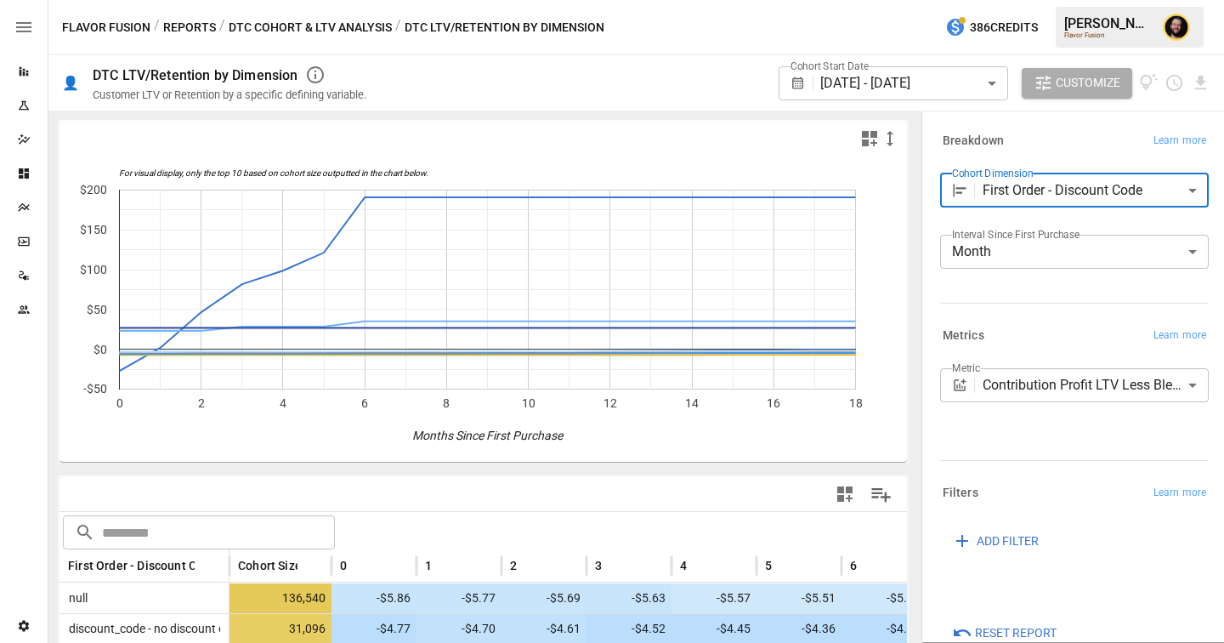
click at [1054, 0] on body "Reports Experiments Dazzler Studio Dashboards Plans SmartModel ™ Data Sources T…" at bounding box center [612, 0] width 1224 height 0
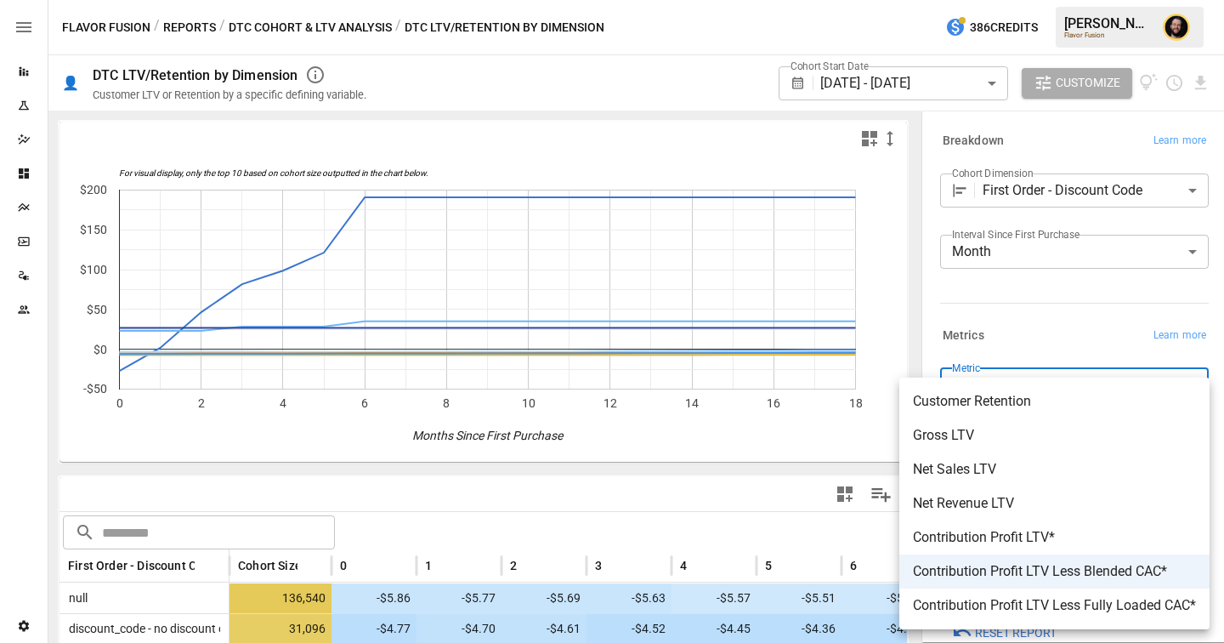
click at [1017, 332] on div at bounding box center [612, 321] width 1224 height 643
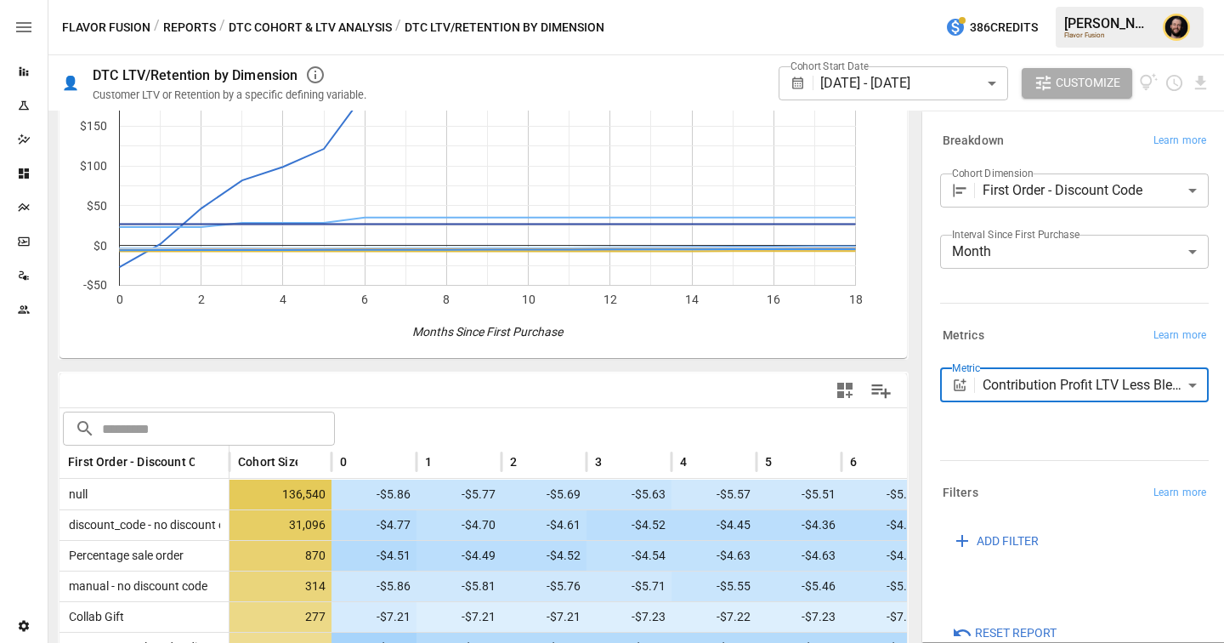
scroll to position [258, 0]
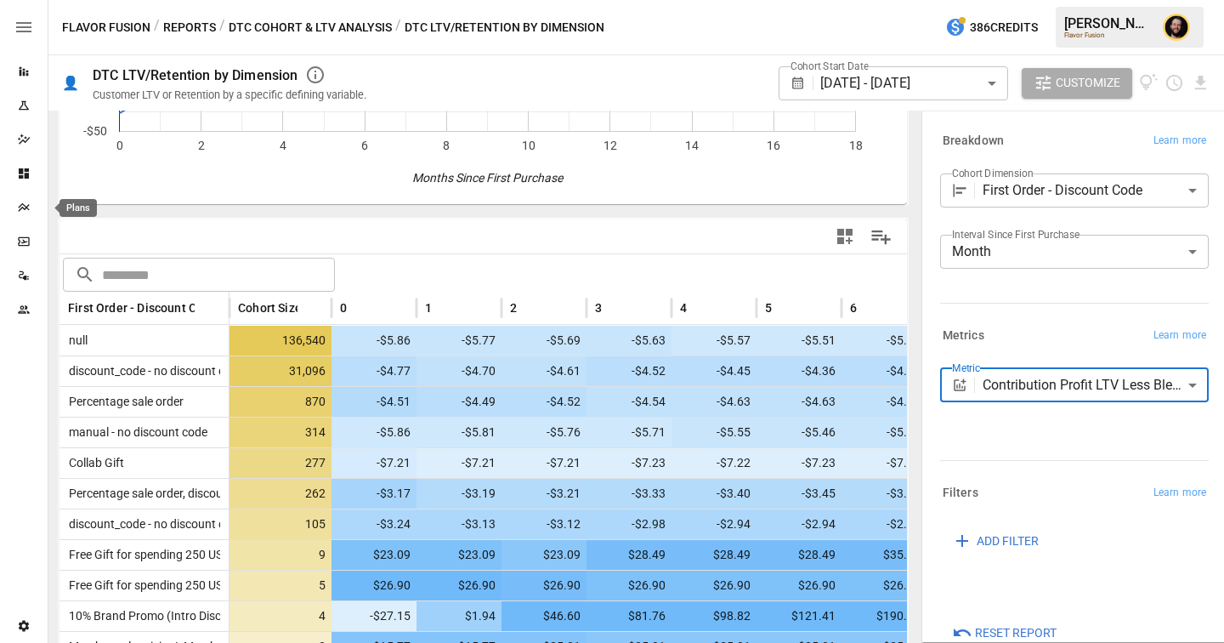
click at [31, 207] on div "Plans" at bounding box center [24, 208] width 48 height 14
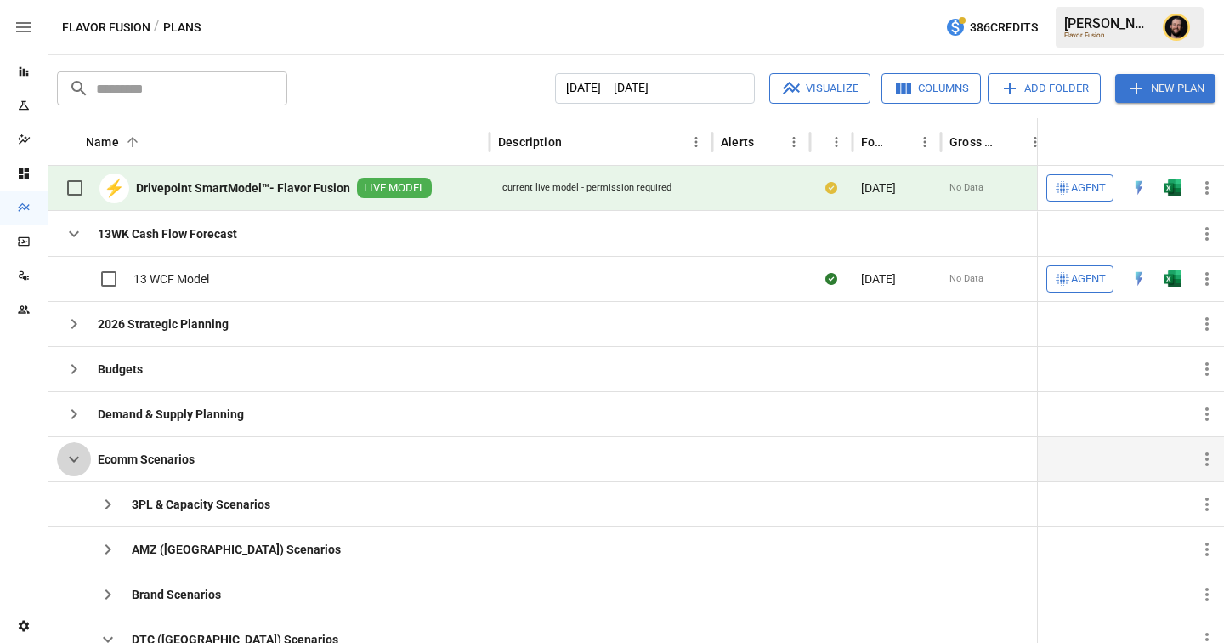
click at [77, 466] on icon "button" at bounding box center [74, 459] width 20 height 20
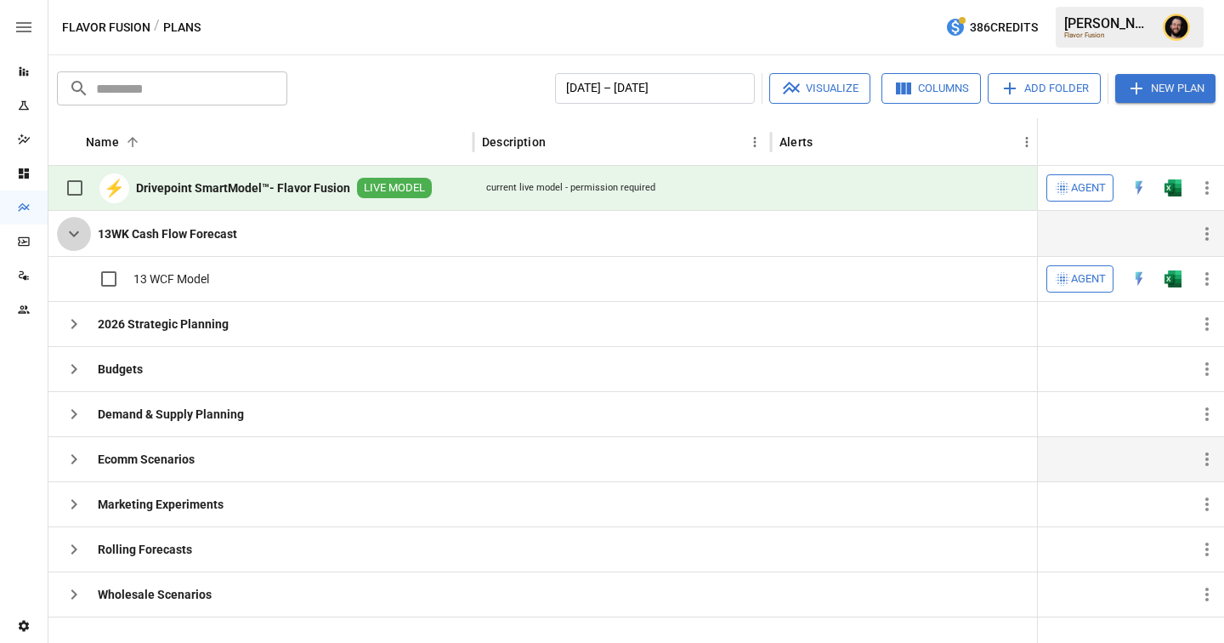
click at [82, 238] on icon "button" at bounding box center [74, 234] width 20 height 20
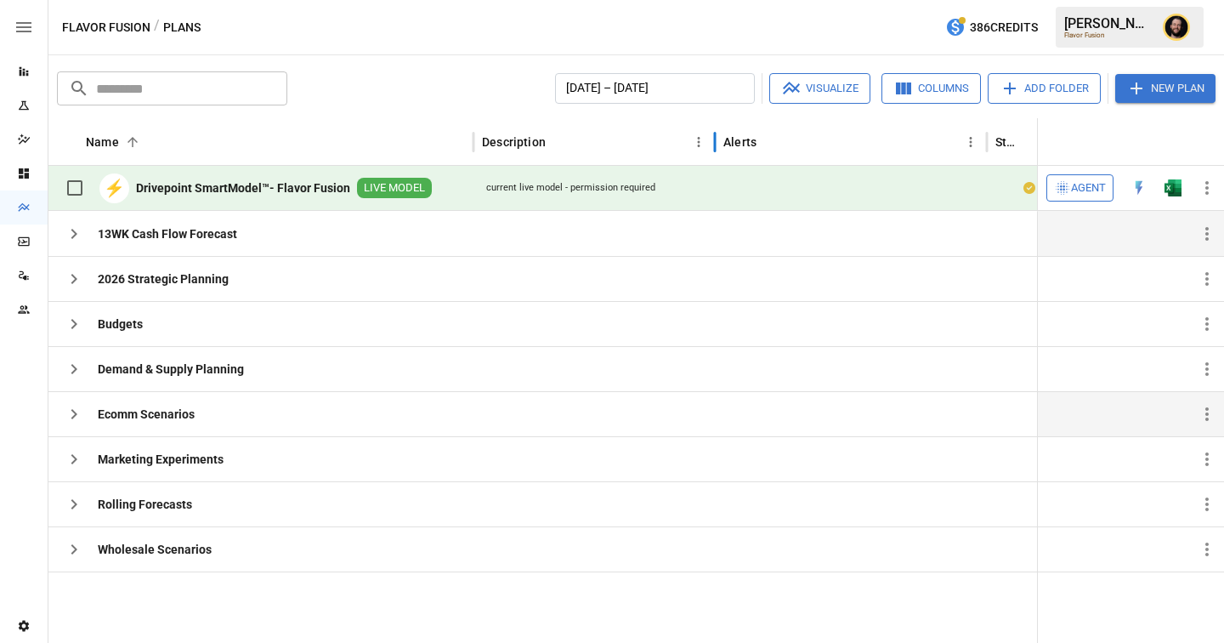
drag, startPoint x: 770, startPoint y: 147, endPoint x: 713, endPoint y: 146, distance: 56.1
click at [713, 146] on div at bounding box center [715, 142] width 9 height 48
click at [63, 229] on button "button" at bounding box center [74, 234] width 34 height 34
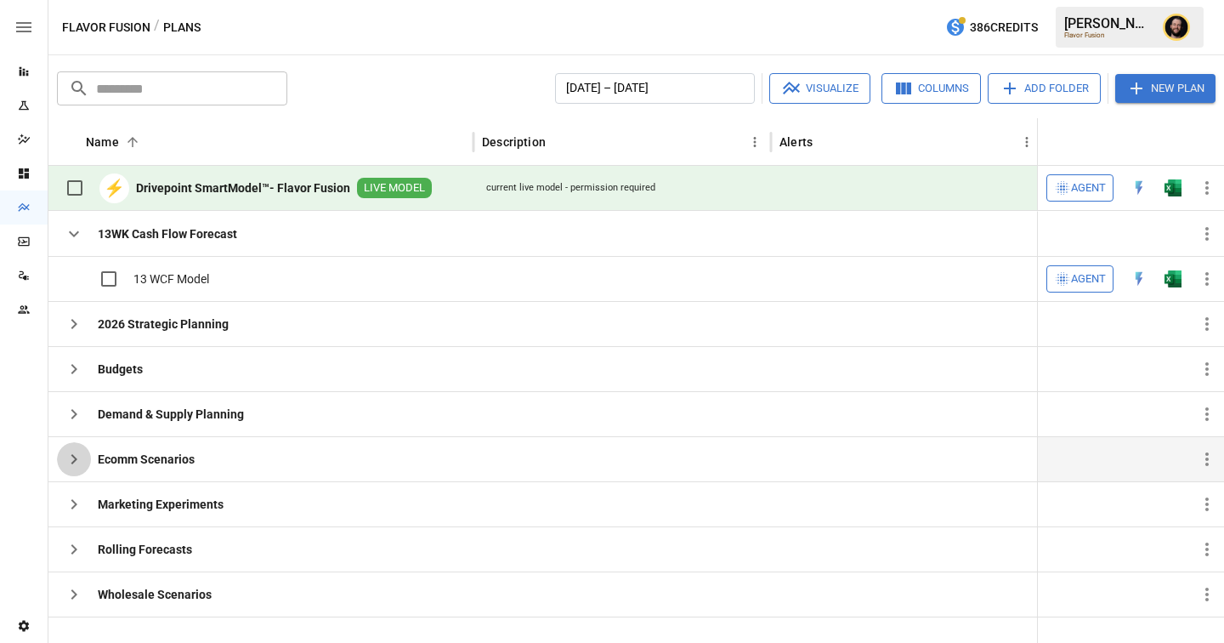
click at [75, 459] on icon "button" at bounding box center [74, 459] width 6 height 10
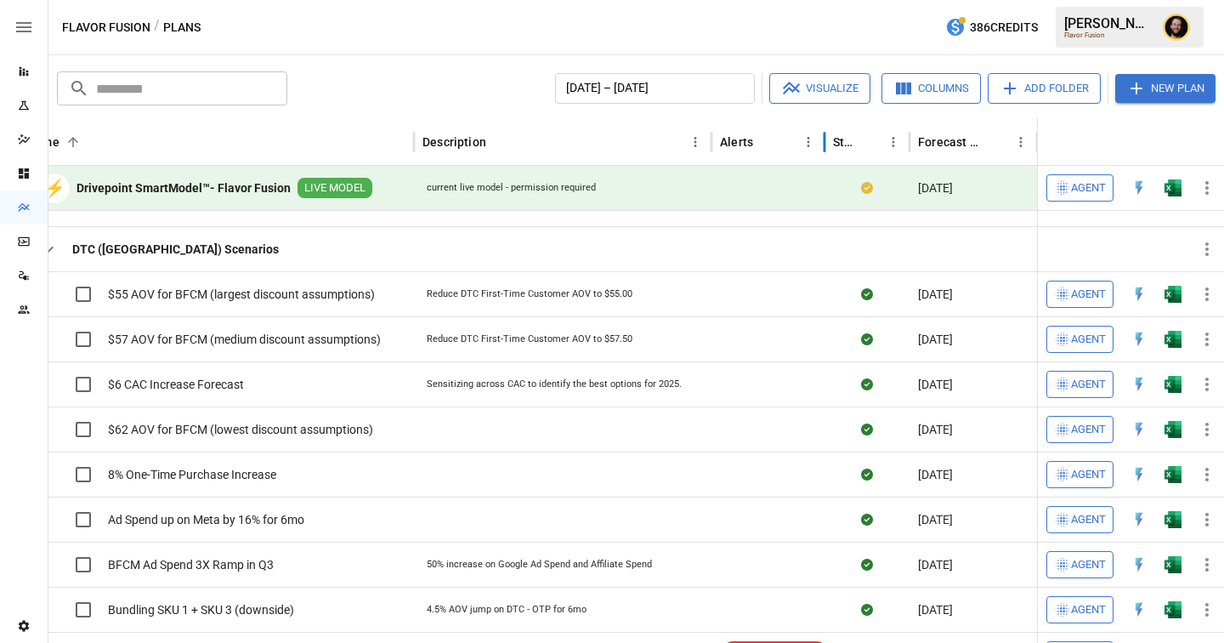
drag, startPoint x: 982, startPoint y: 148, endPoint x: 813, endPoint y: 148, distance: 169.2
click at [821, 148] on div at bounding box center [825, 142] width 9 height 48
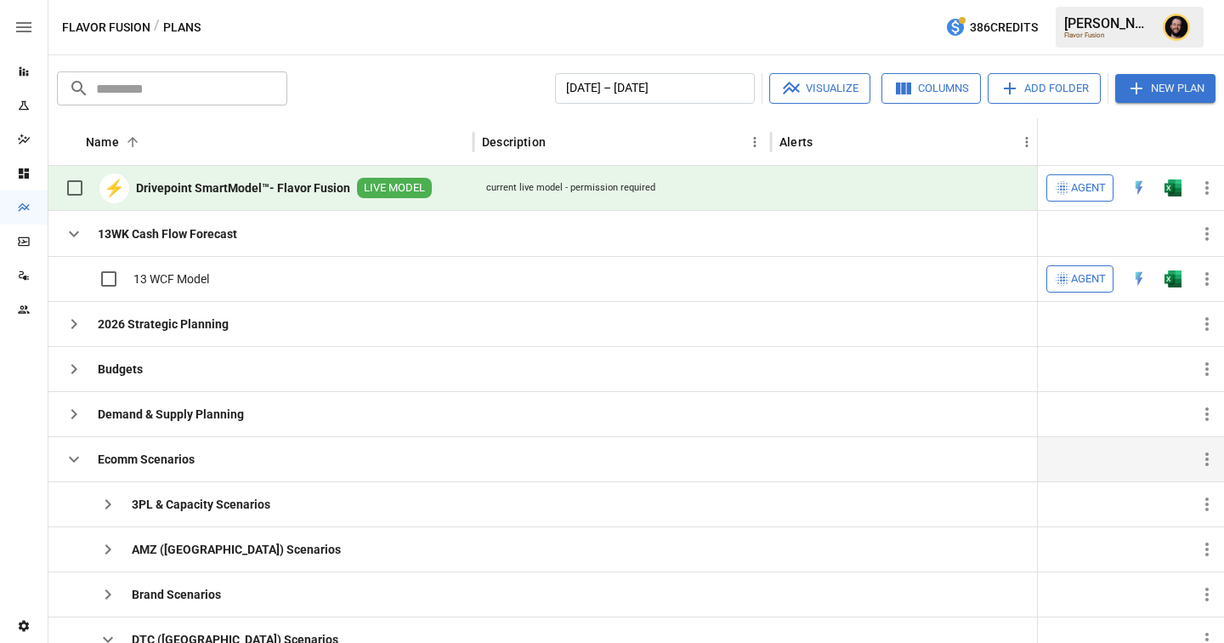
click at [69, 457] on icon "button" at bounding box center [74, 460] width 10 height 6
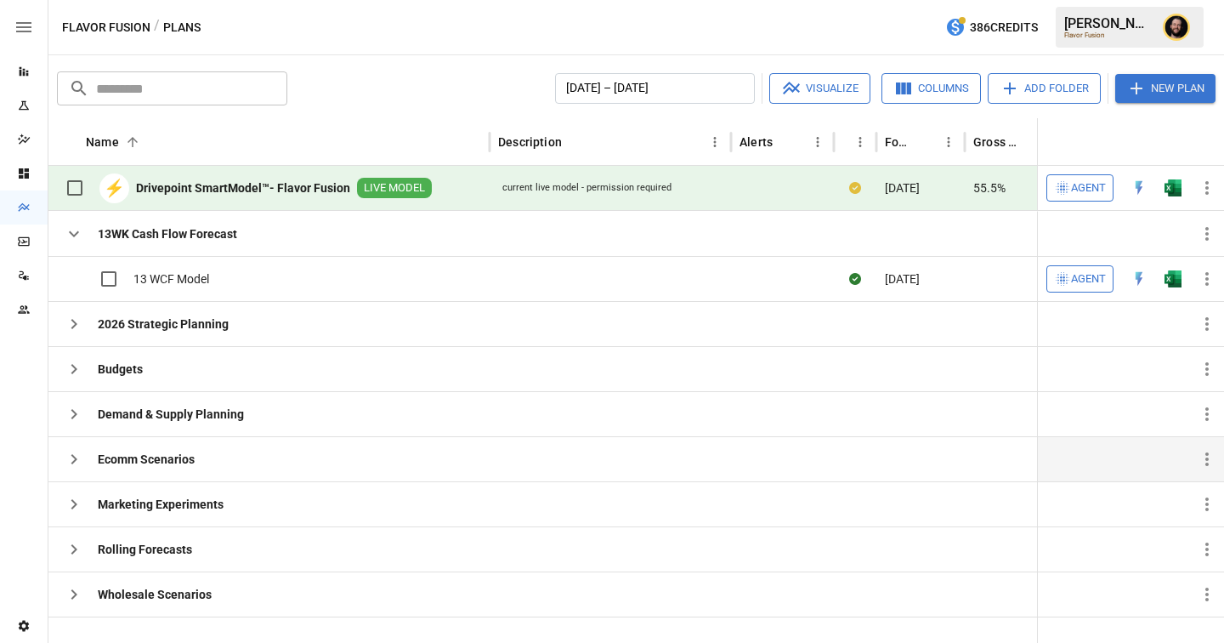
click at [71, 459] on icon "button" at bounding box center [74, 459] width 20 height 20
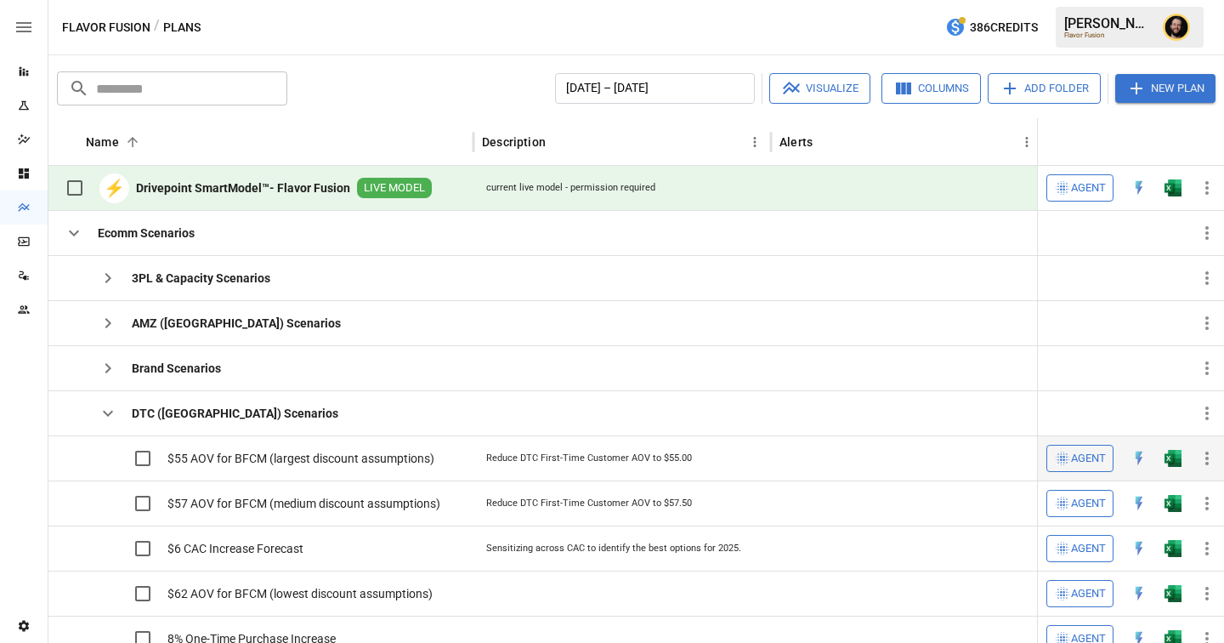
scroll to position [232, 0]
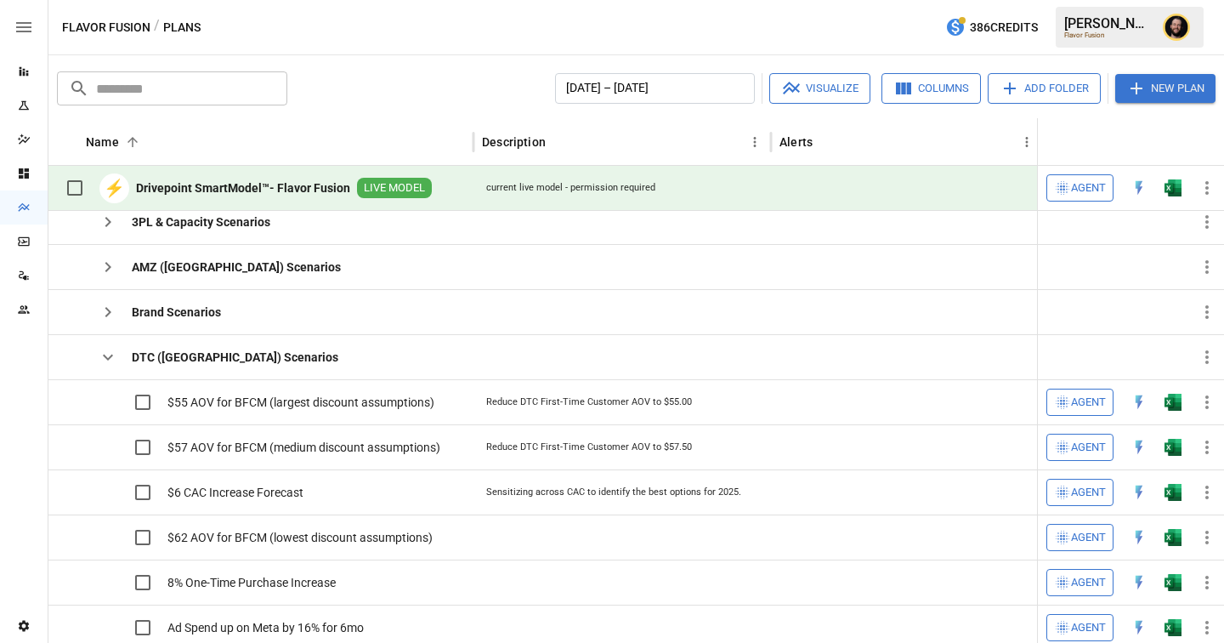
click at [28, 70] on icon "Reports" at bounding box center [24, 72] width 14 height 14
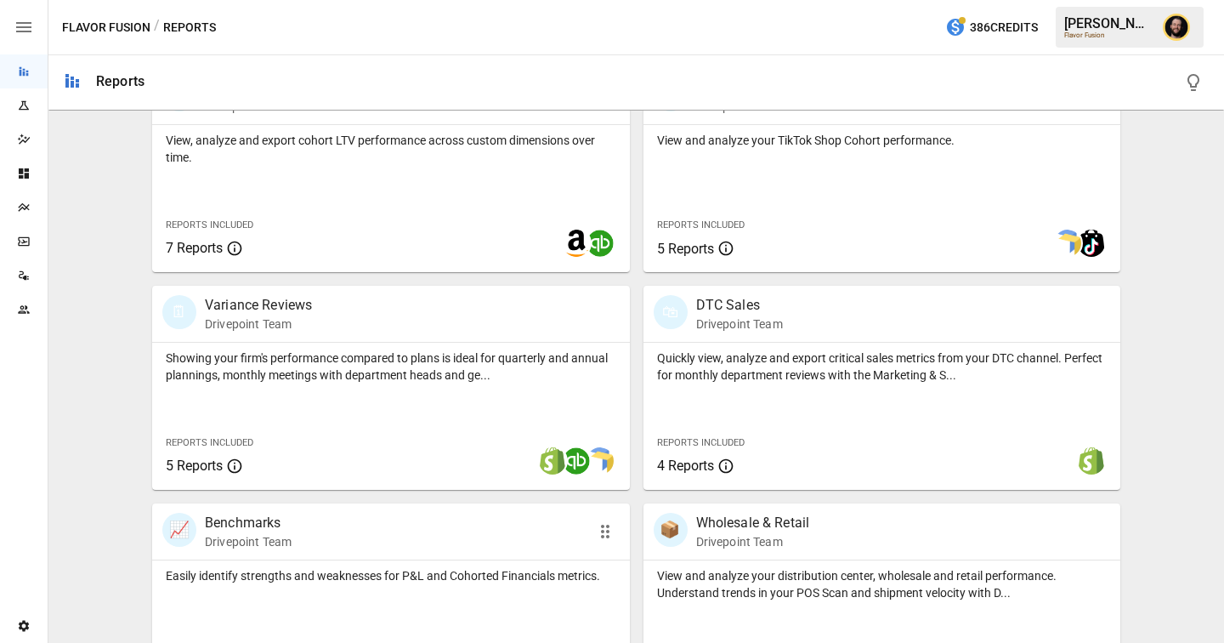
scroll to position [980, 0]
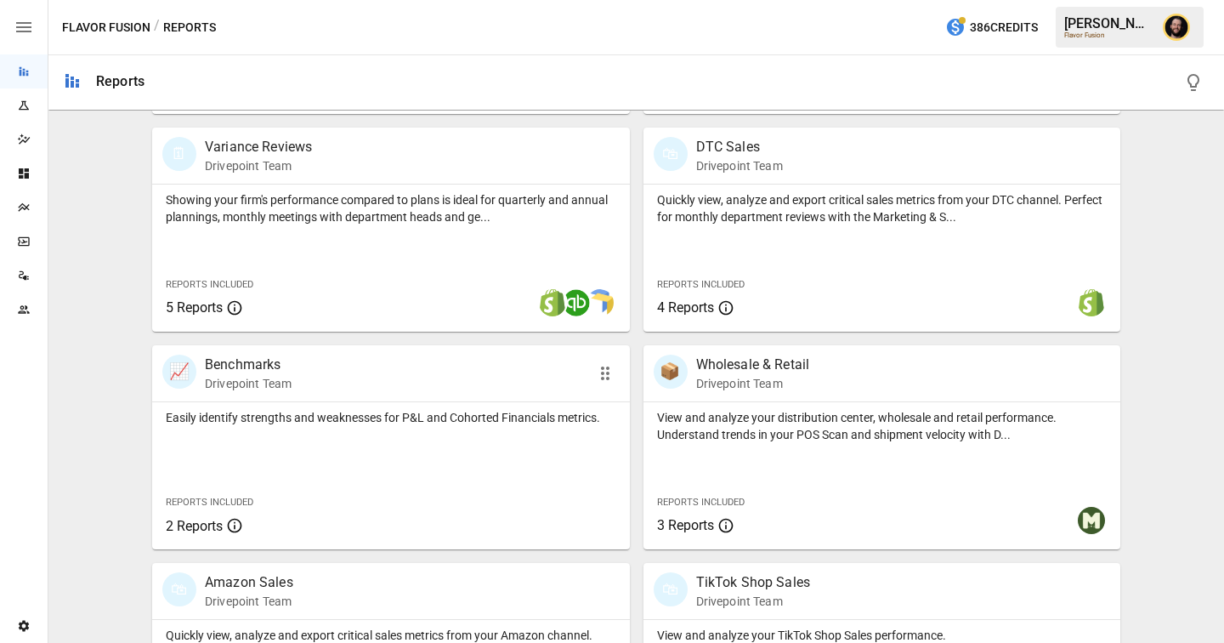
click at [358, 443] on div "Easily identify strengths and weaknesses for P&L and Cohorted Financials metric…" at bounding box center [391, 475] width 478 height 147
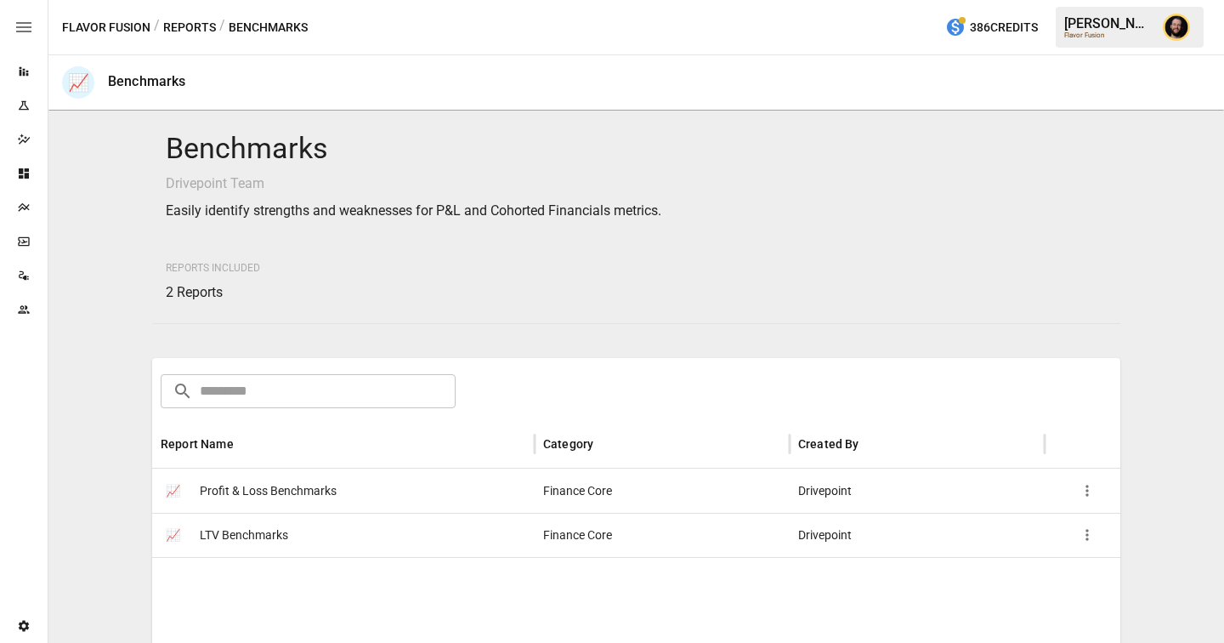
click at [359, 491] on div "📈 Profit & Loss Benchmarks" at bounding box center [343, 491] width 383 height 44
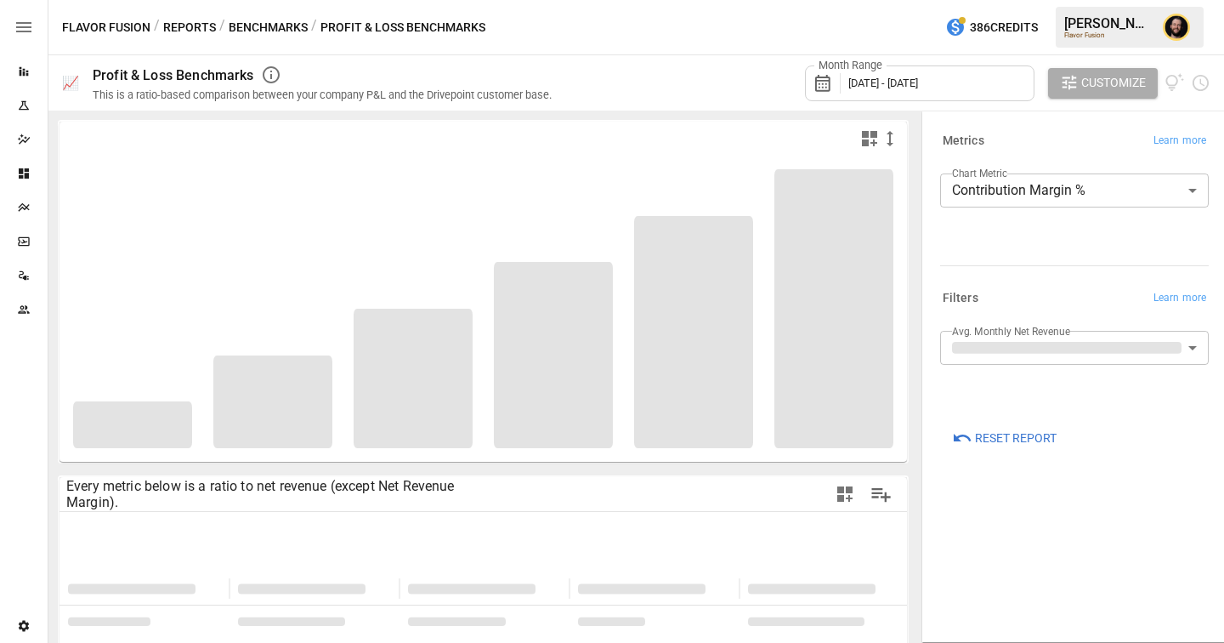
click at [270, 26] on button "Benchmarks" at bounding box center [268, 27] width 79 height 21
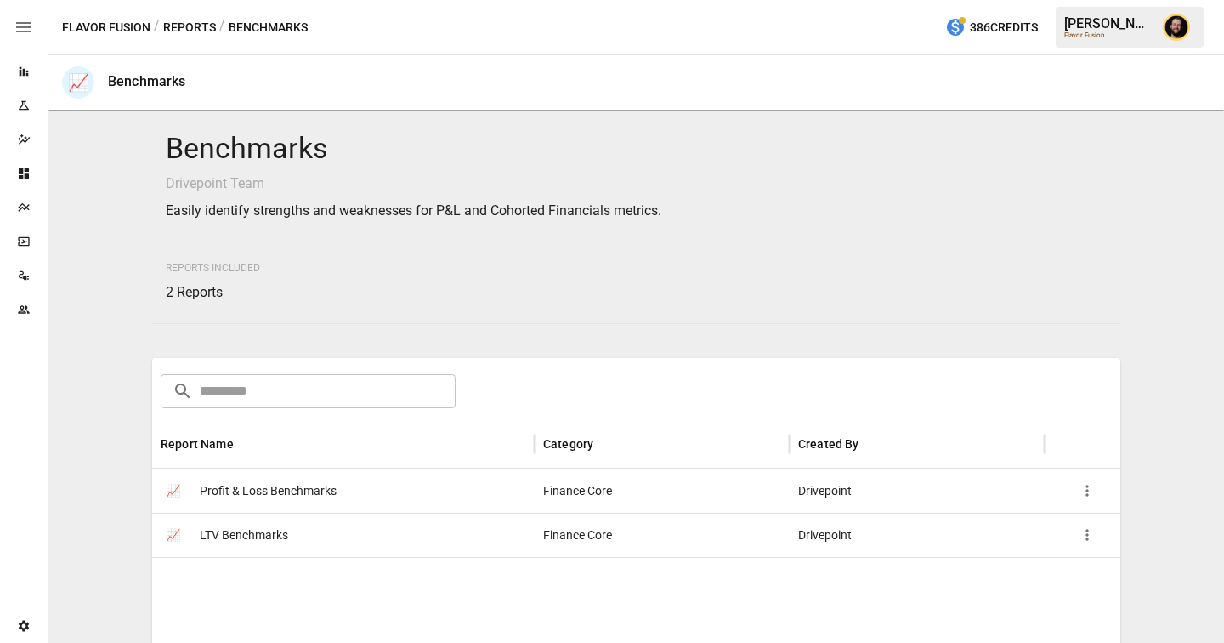
click at [340, 497] on div "📈 Profit & Loss Benchmarks" at bounding box center [343, 491] width 383 height 44
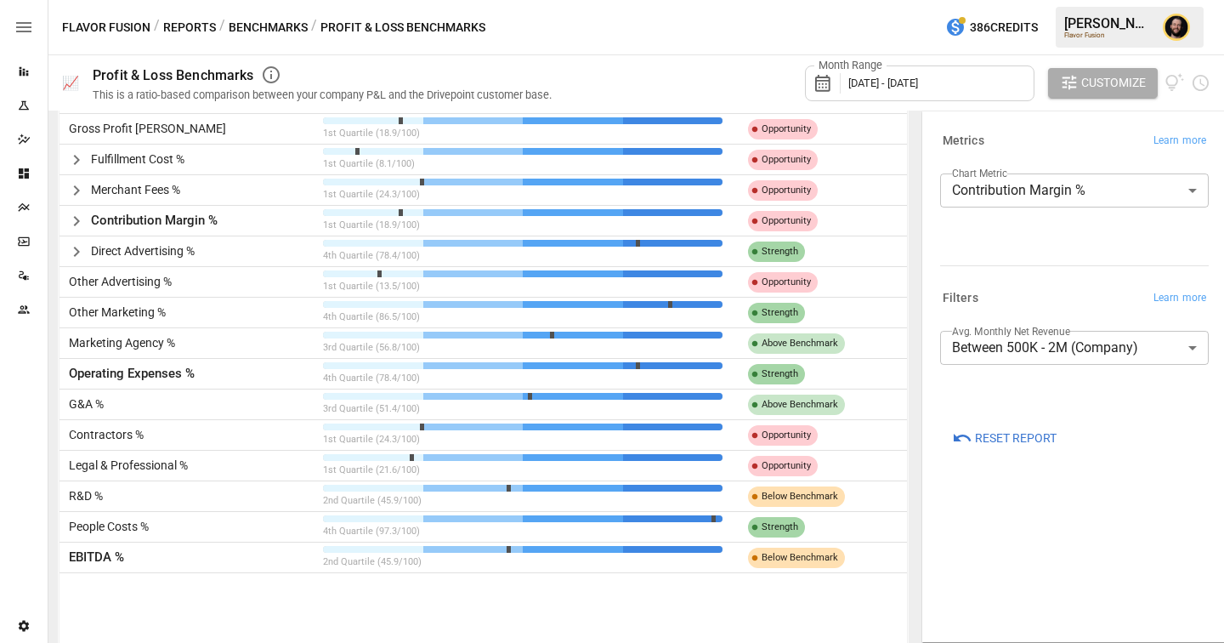
scroll to position [624, 0]
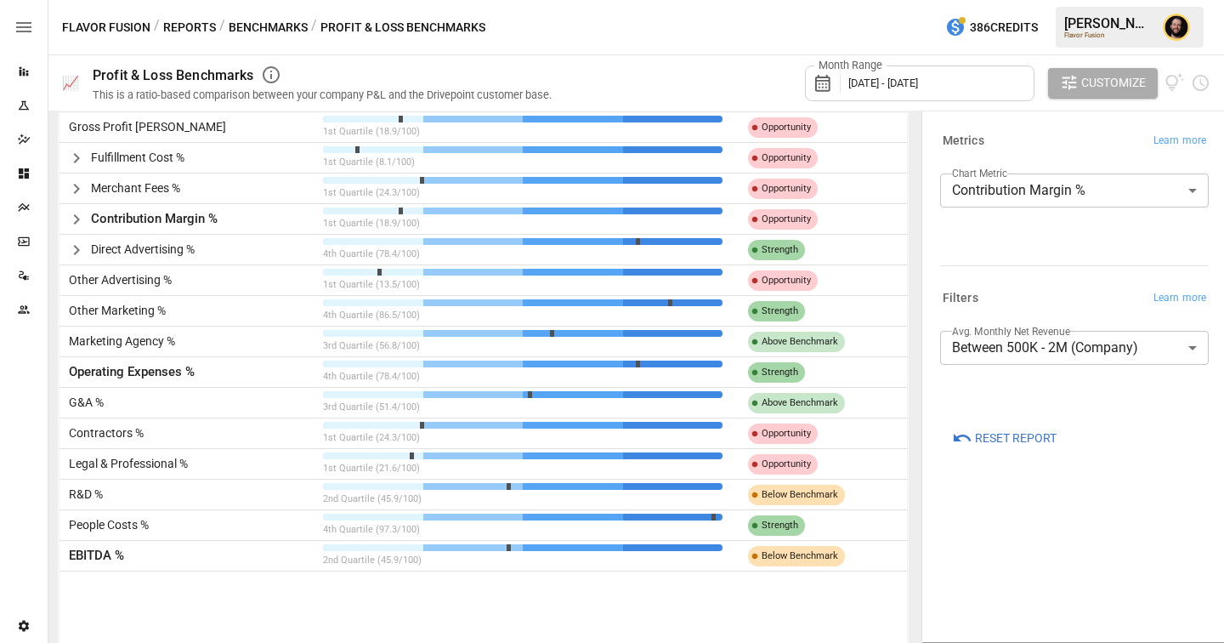
click at [1057, 0] on body "Reports Experiments Dazzler Studio Dashboards Plans SmartModel ™ Data Sources T…" at bounding box center [612, 0] width 1224 height 0
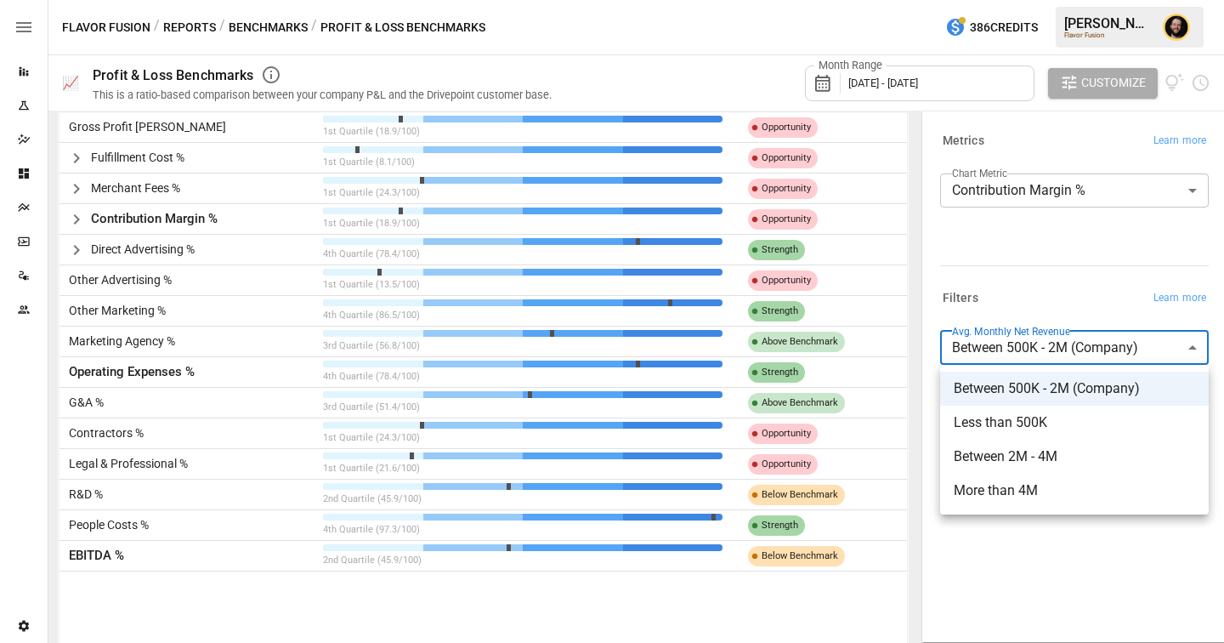
click at [1030, 278] on div at bounding box center [612, 321] width 1224 height 643
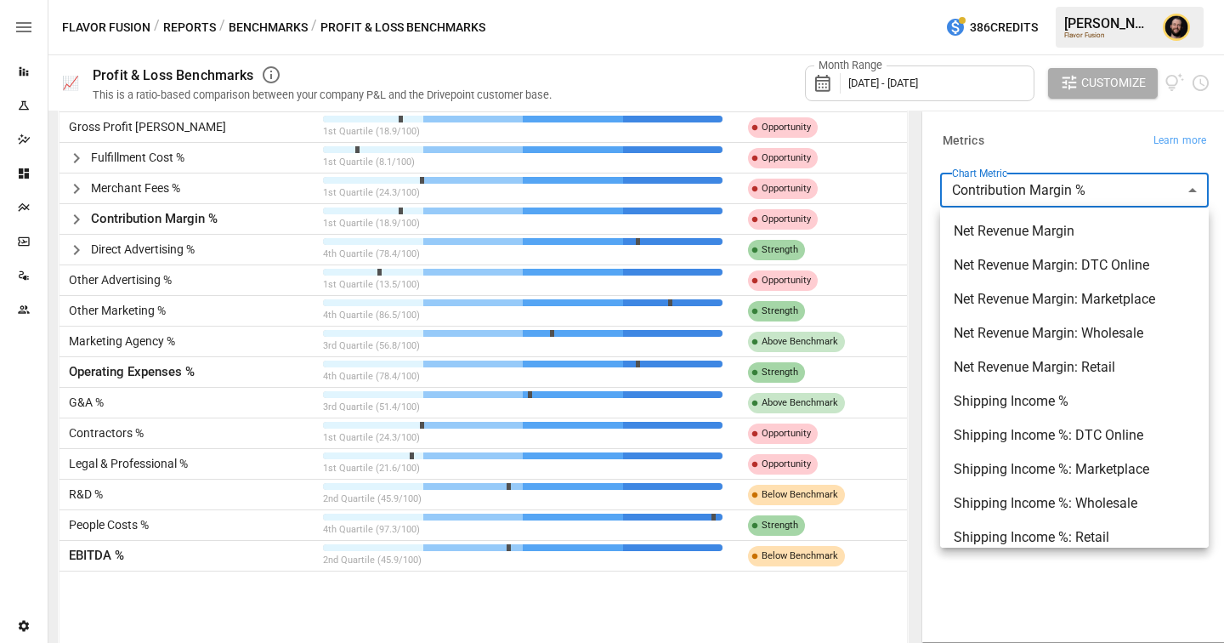
click at [1004, 0] on body "Reports Experiments Dazzler Studio Dashboards Plans SmartModel ™ Data Sources T…" at bounding box center [612, 0] width 1224 height 0
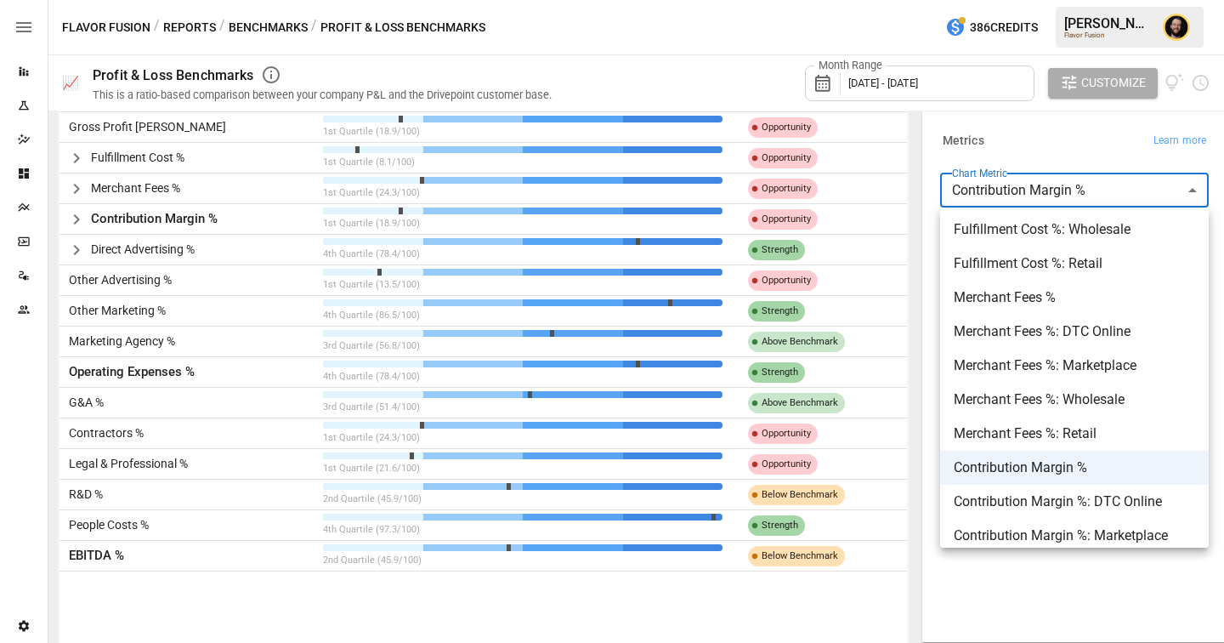
scroll to position [667, 0]
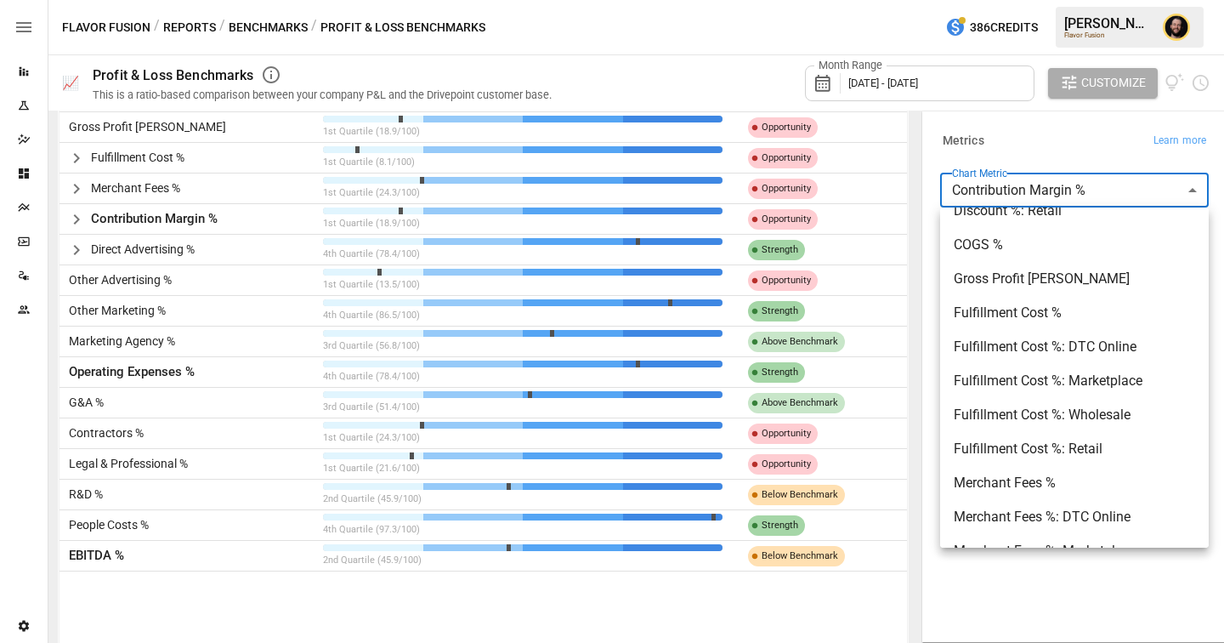
click at [1023, 134] on div at bounding box center [612, 321] width 1224 height 643
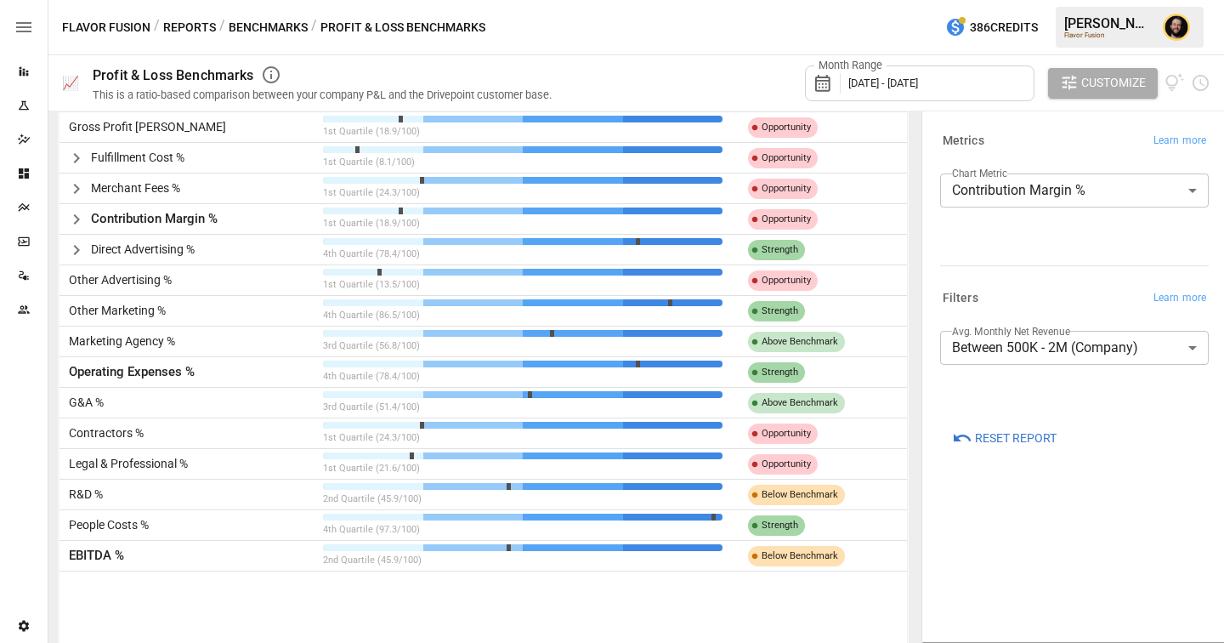
click at [277, 31] on button "Benchmarks" at bounding box center [268, 27] width 79 height 21
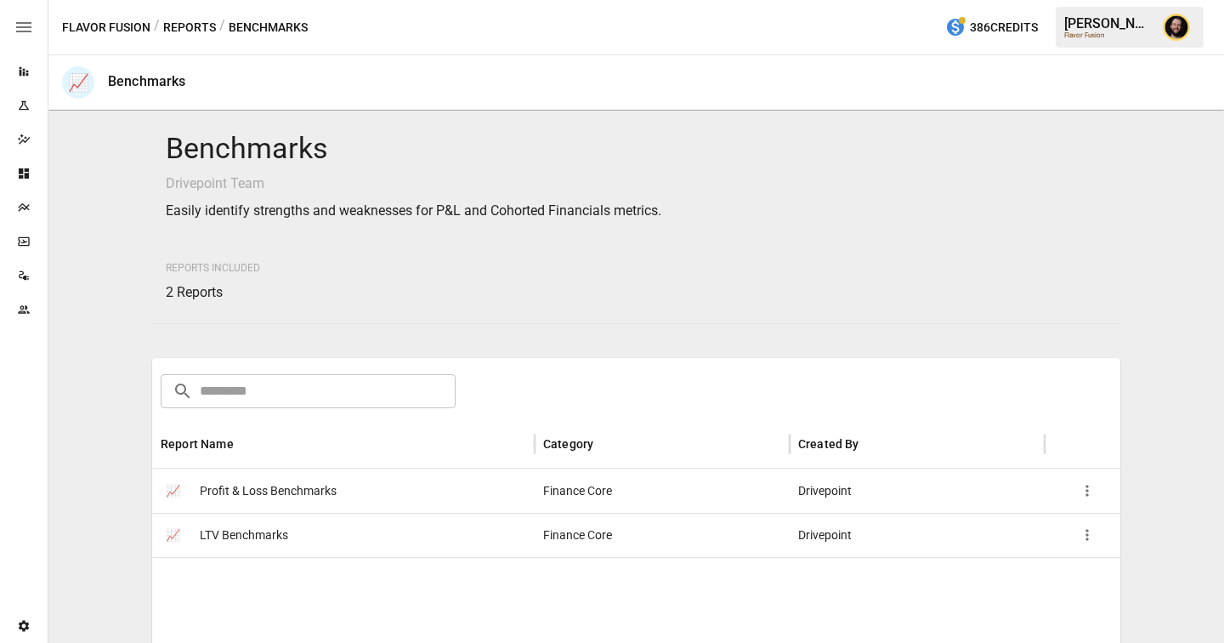
click at [246, 526] on span "LTV Benchmarks" at bounding box center [244, 535] width 88 height 43
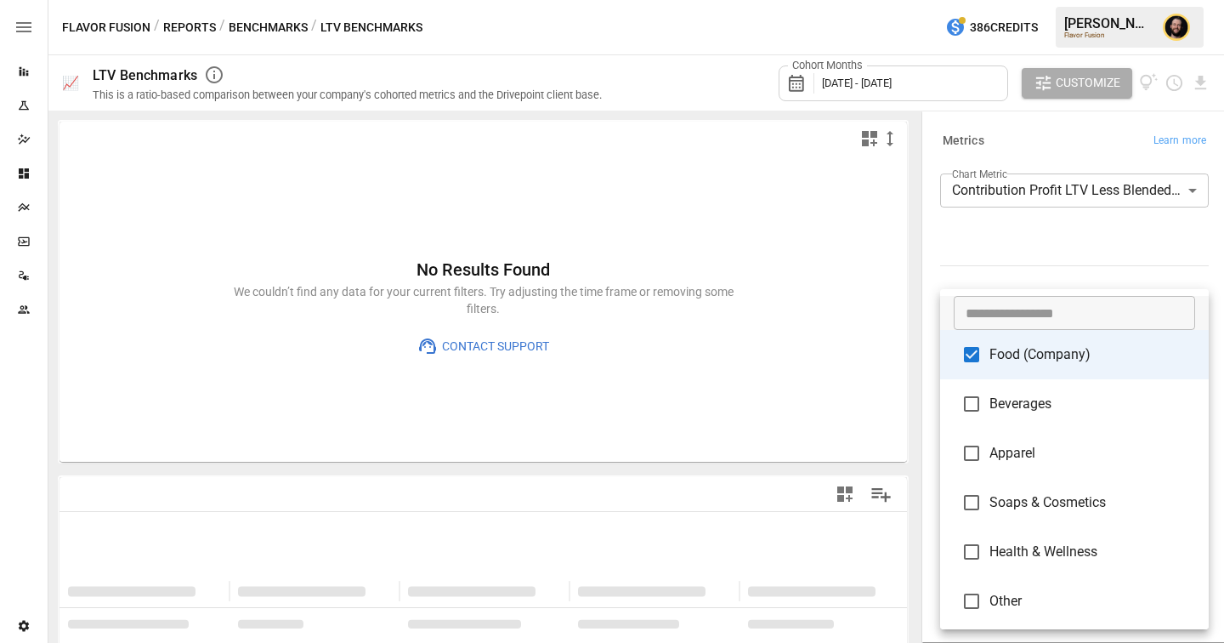
click at [1024, 0] on body "**********" at bounding box center [612, 0] width 1224 height 0
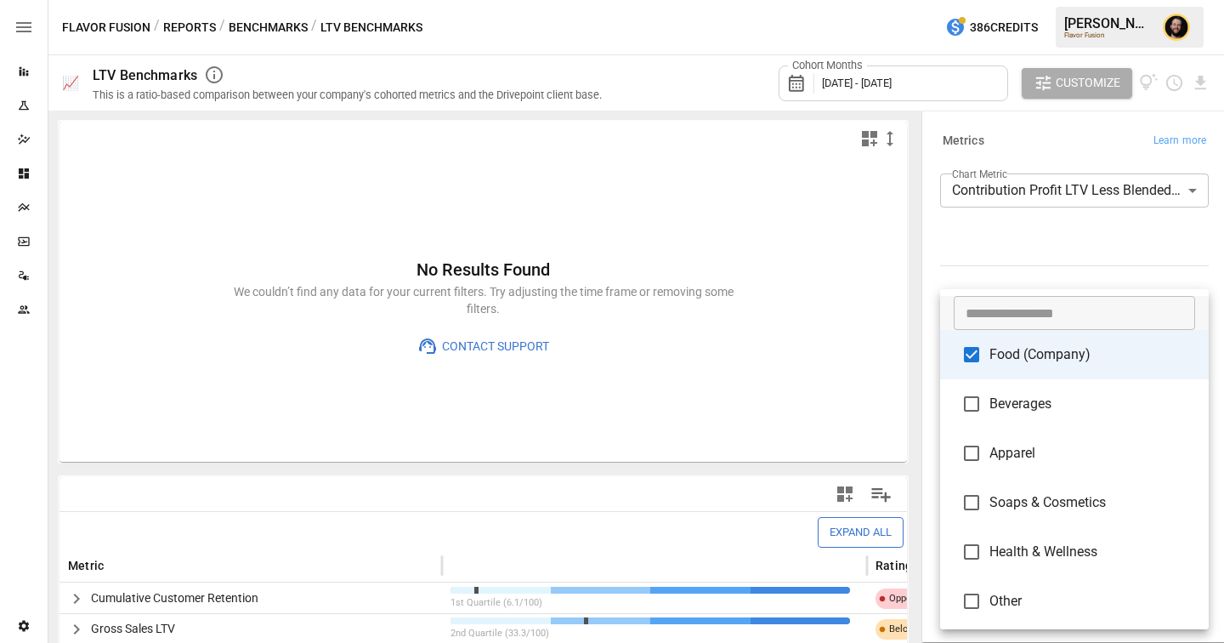
click at [1076, 234] on div at bounding box center [612, 321] width 1224 height 643
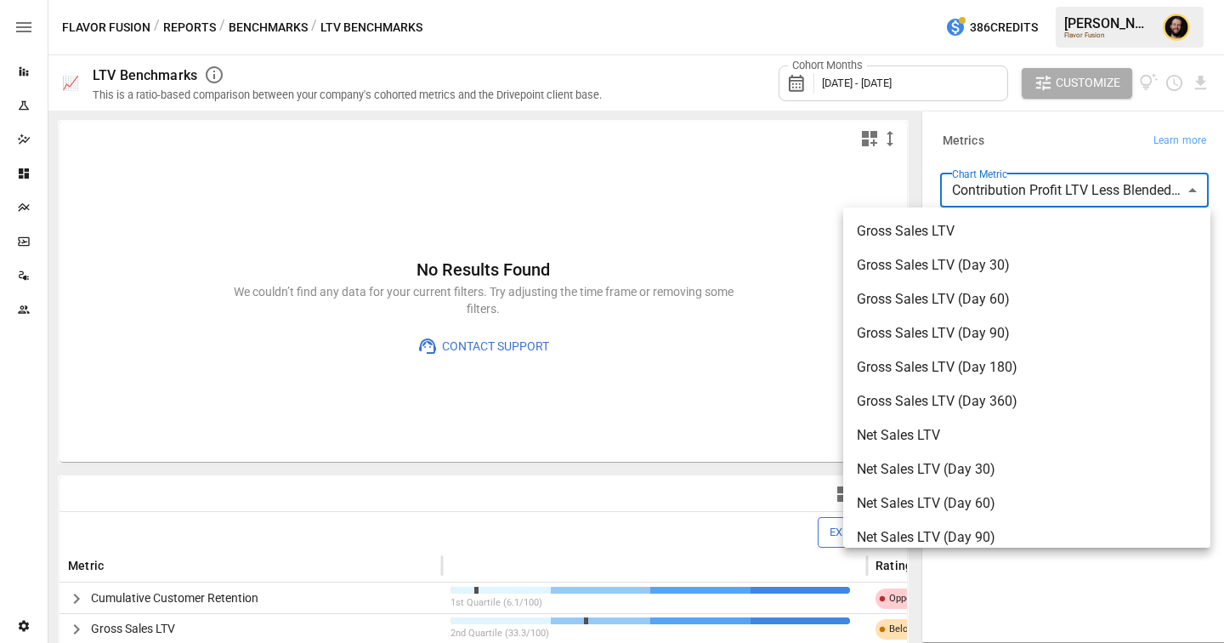
click at [1059, 0] on body "Reports Experiments Dazzler Studio Dashboards Plans SmartModel ™ Data Sources T…" at bounding box center [612, 0] width 1224 height 0
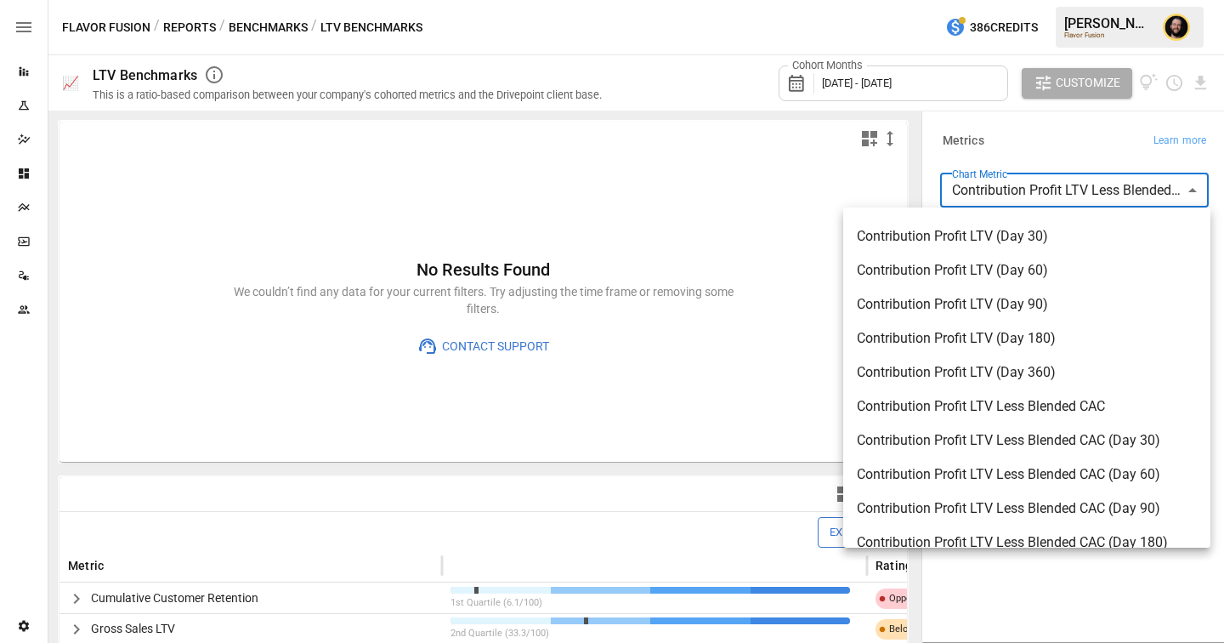
scroll to position [286, 0]
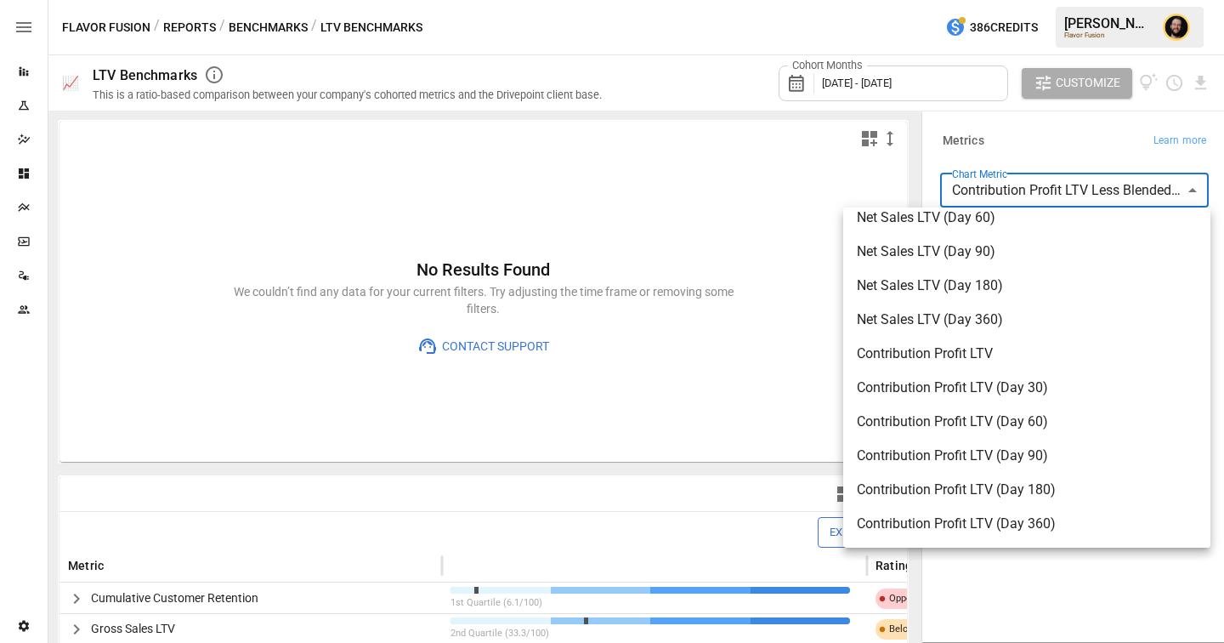
click at [1071, 128] on div at bounding box center [612, 321] width 1224 height 643
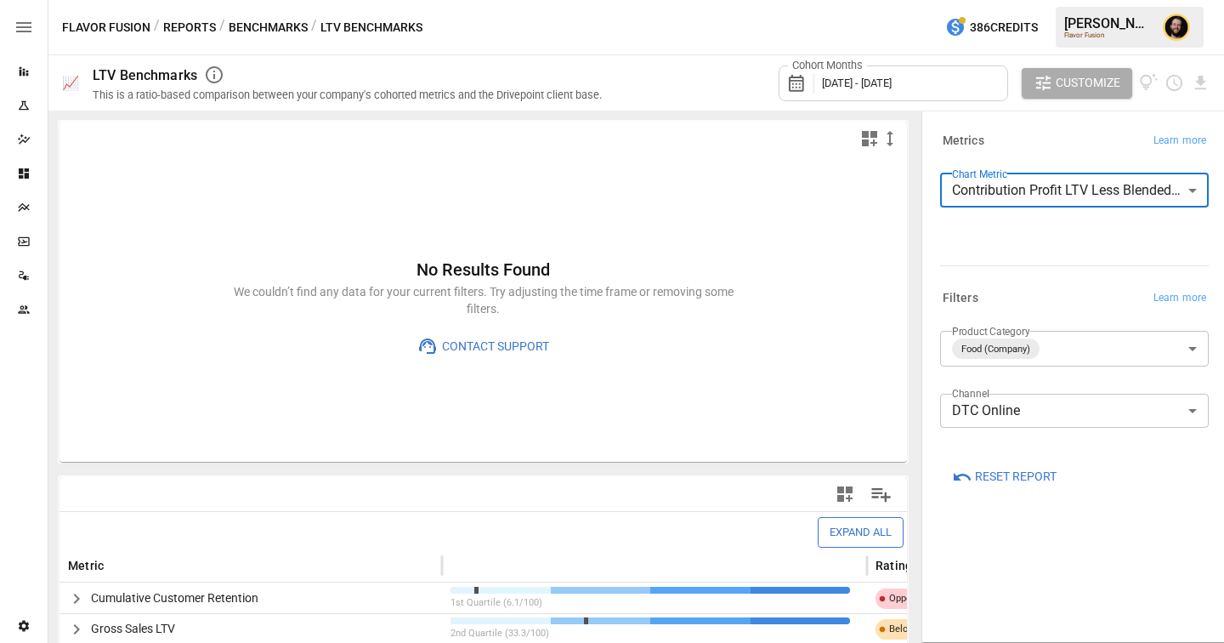
click at [1031, 0] on body "Reports Experiments Dazzler Studio Dashboards Plans SmartModel ™ Data Sources T…" at bounding box center [612, 0] width 1224 height 0
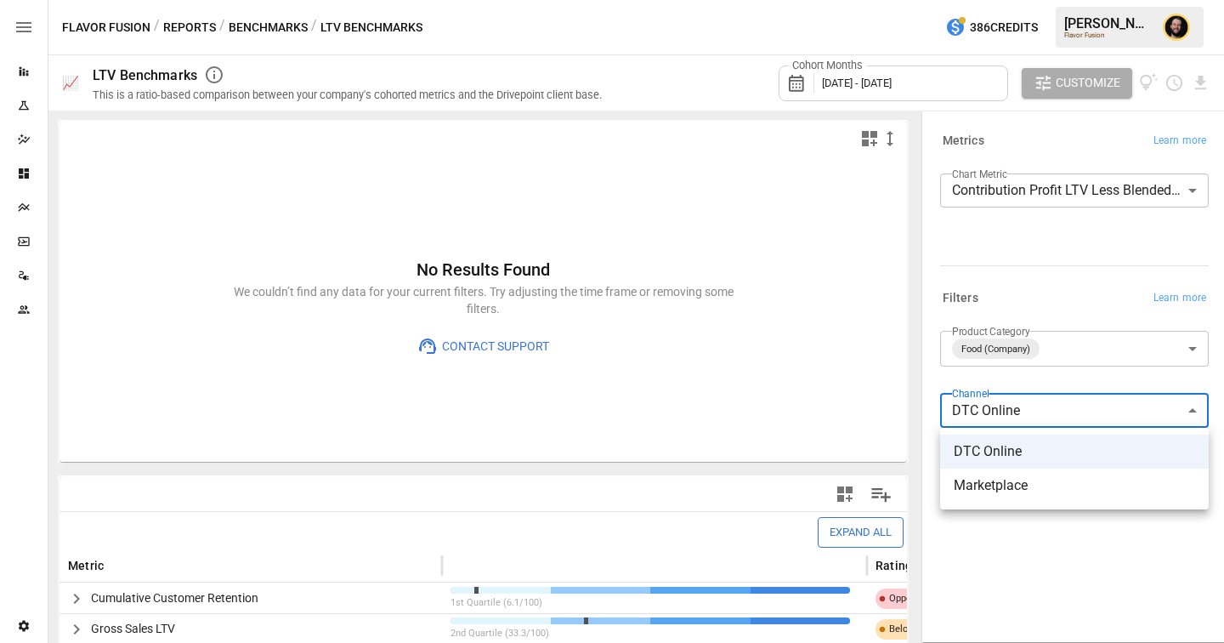
click at [1036, 327] on div at bounding box center [612, 321] width 1224 height 643
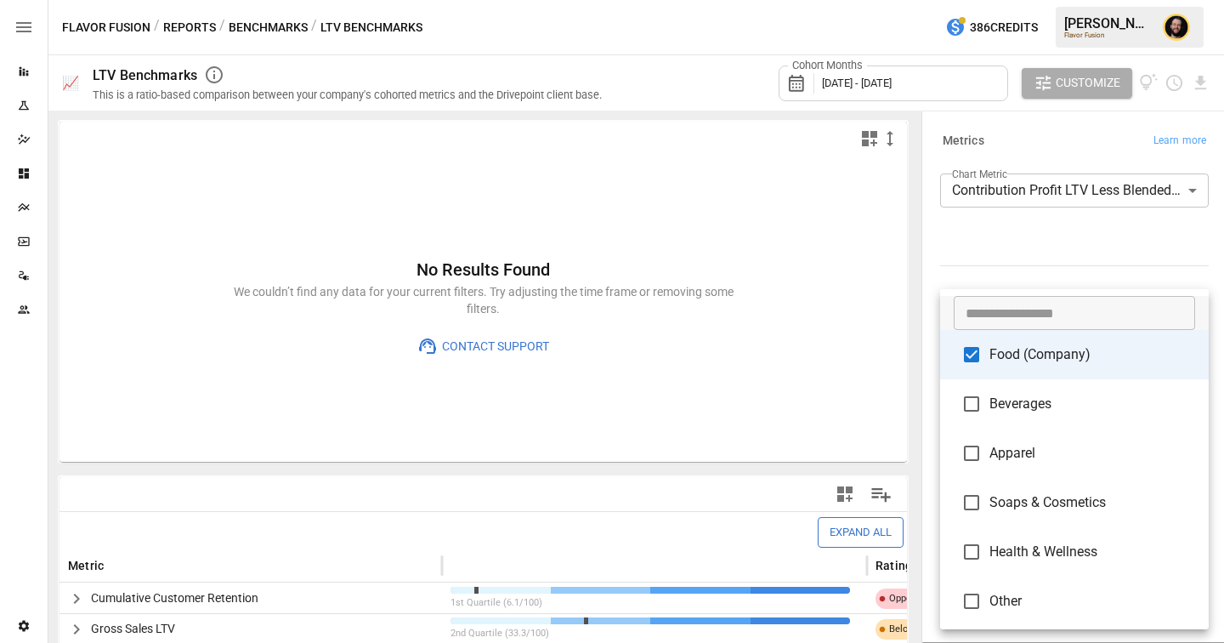
click at [1056, 0] on body "Reports Experiments Dazzler Studio Dashboards Plans SmartModel ™ Data Sources T…" at bounding box center [612, 0] width 1224 height 0
click at [1028, 266] on div at bounding box center [612, 321] width 1224 height 643
